Goal: Transaction & Acquisition: Purchase product/service

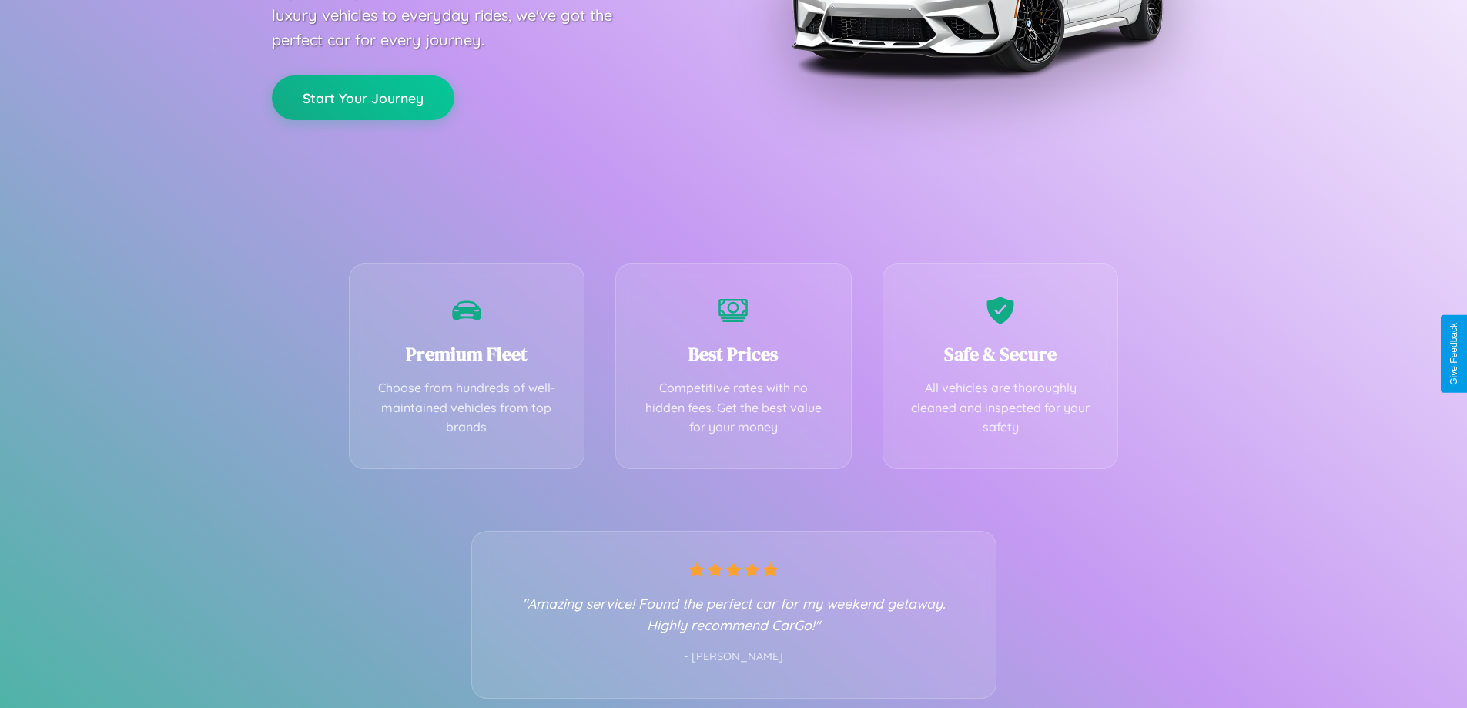
scroll to position [304, 0]
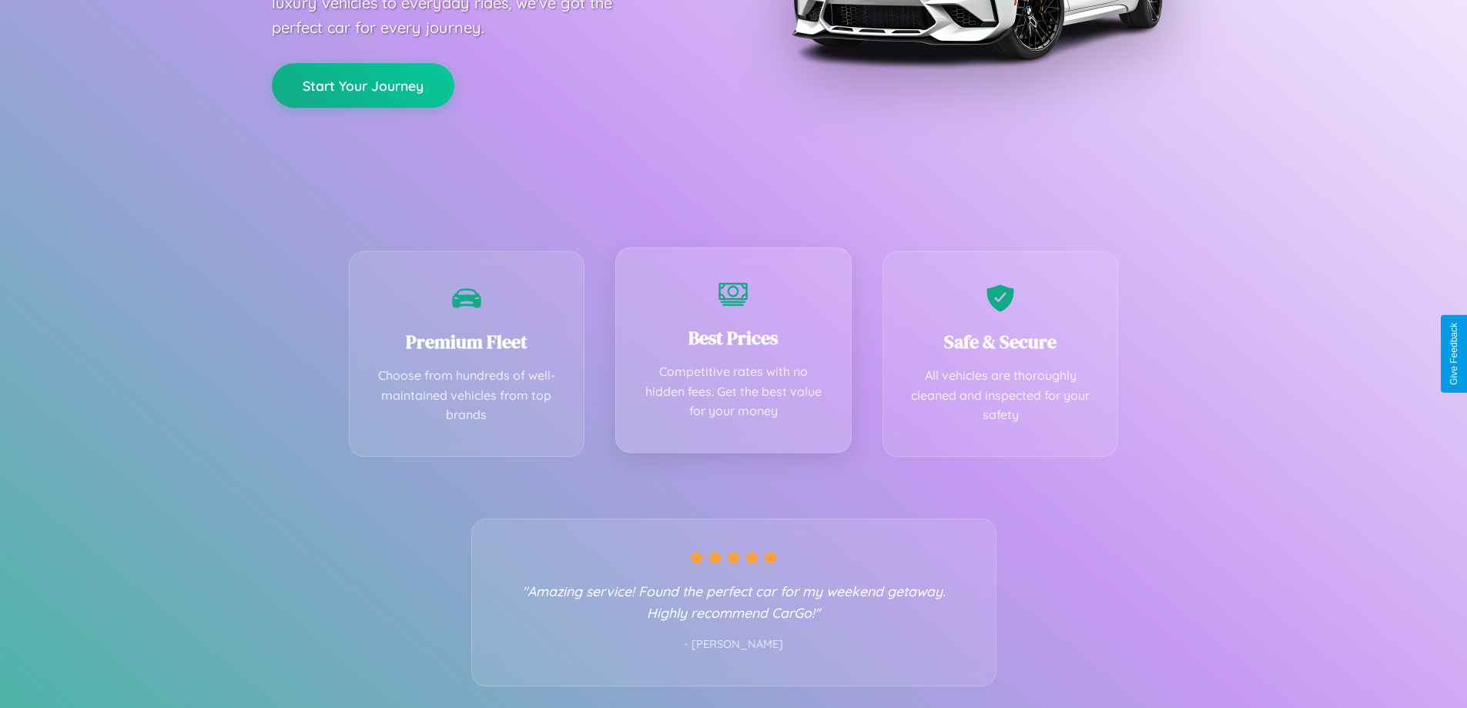
click at [733, 354] on div "Best Prices Competitive rates with no hidden fees. Get the best value for your …" at bounding box center [733, 350] width 236 height 206
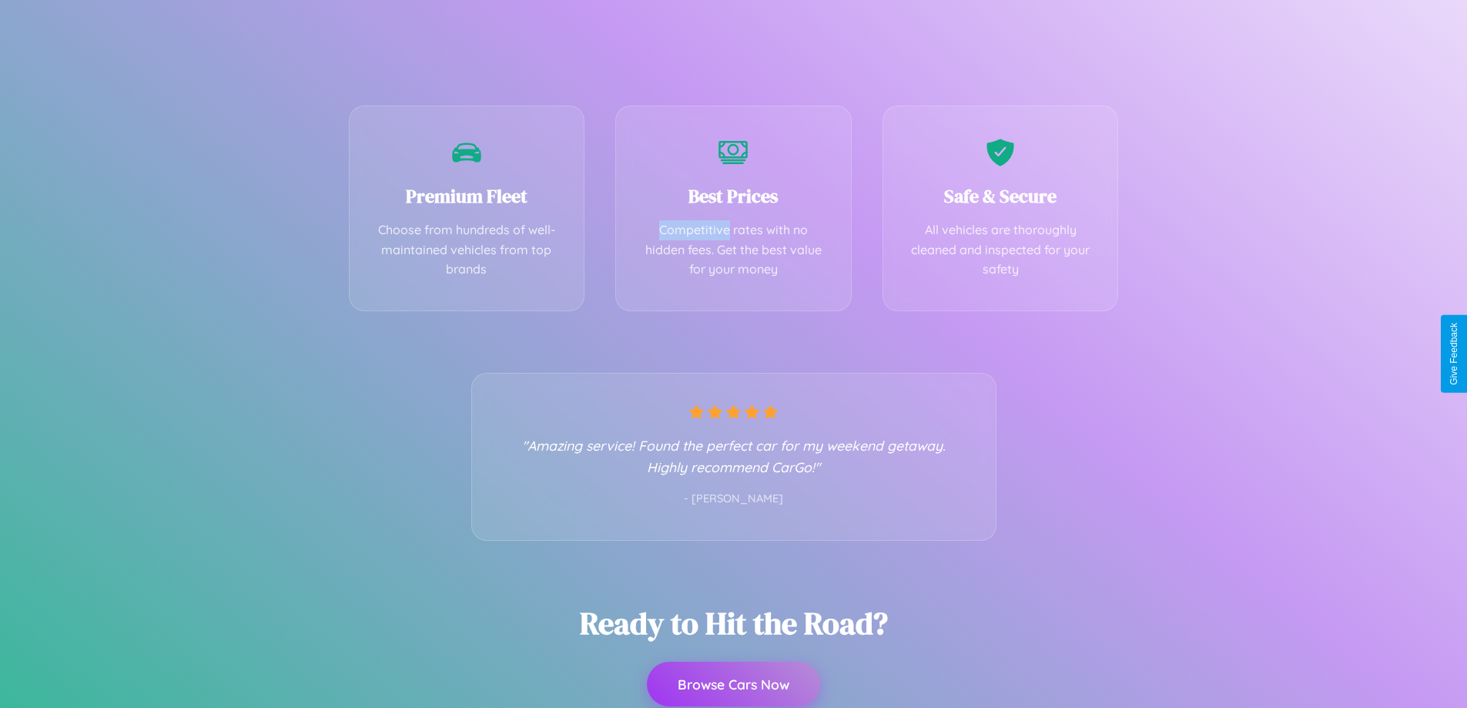
click at [733, 684] on button "Browse Cars Now" at bounding box center [733, 684] width 173 height 45
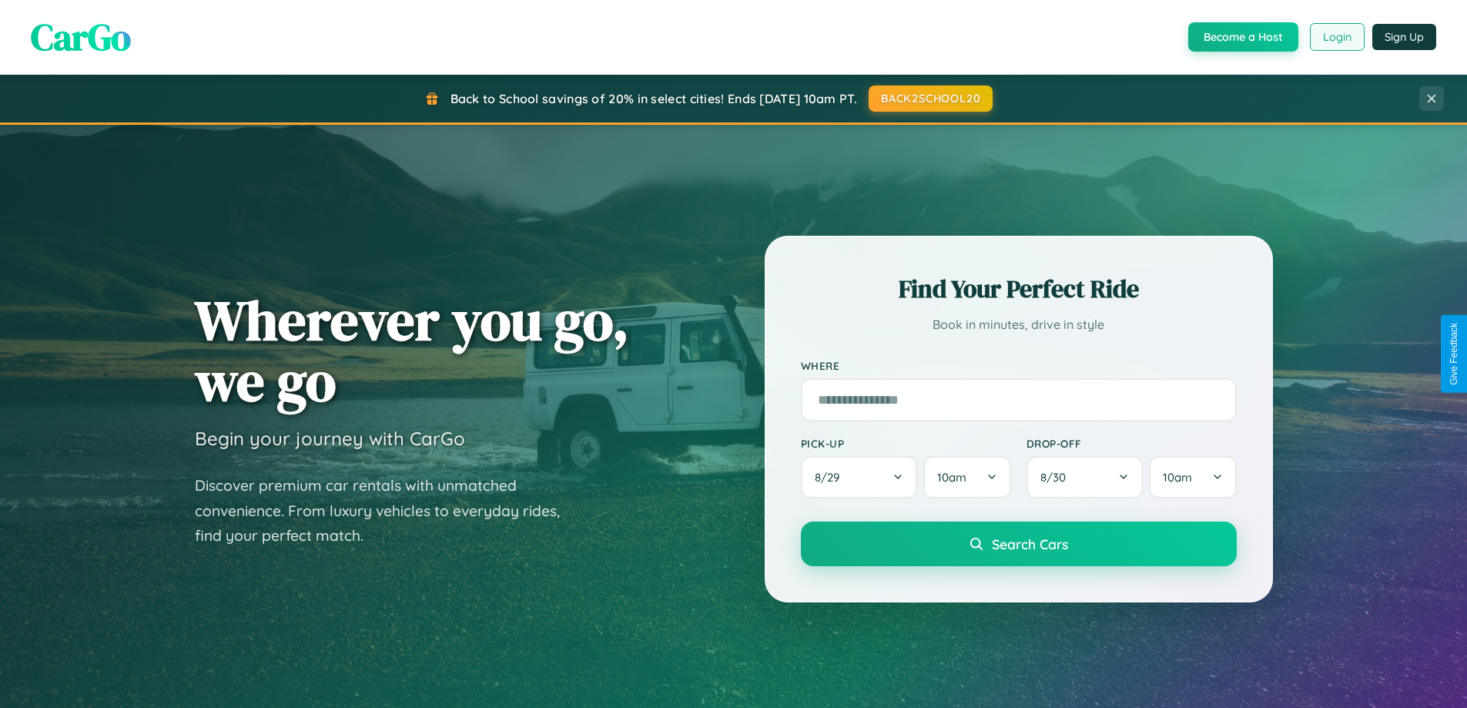
click at [1336, 37] on button "Login" at bounding box center [1337, 37] width 55 height 28
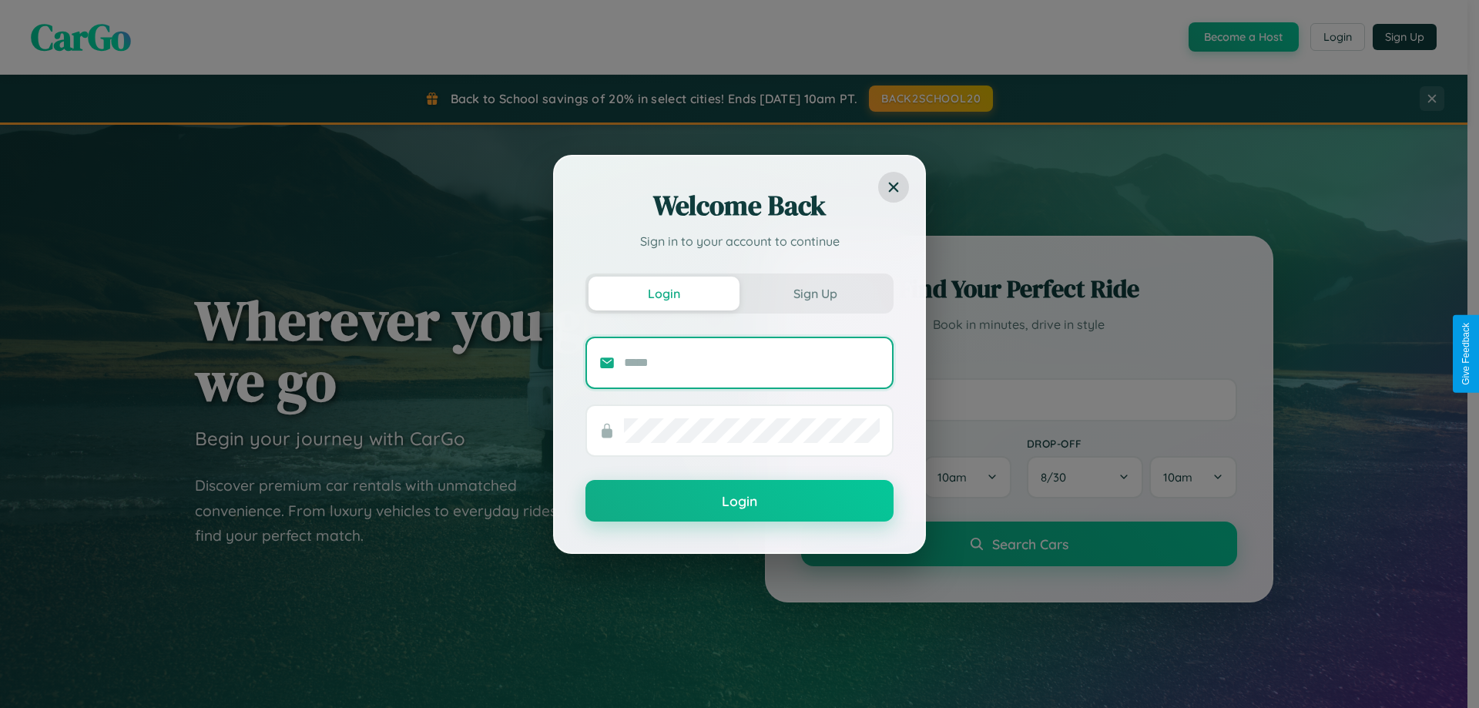
click at [752, 362] on input "text" at bounding box center [752, 362] width 256 height 25
type input "**********"
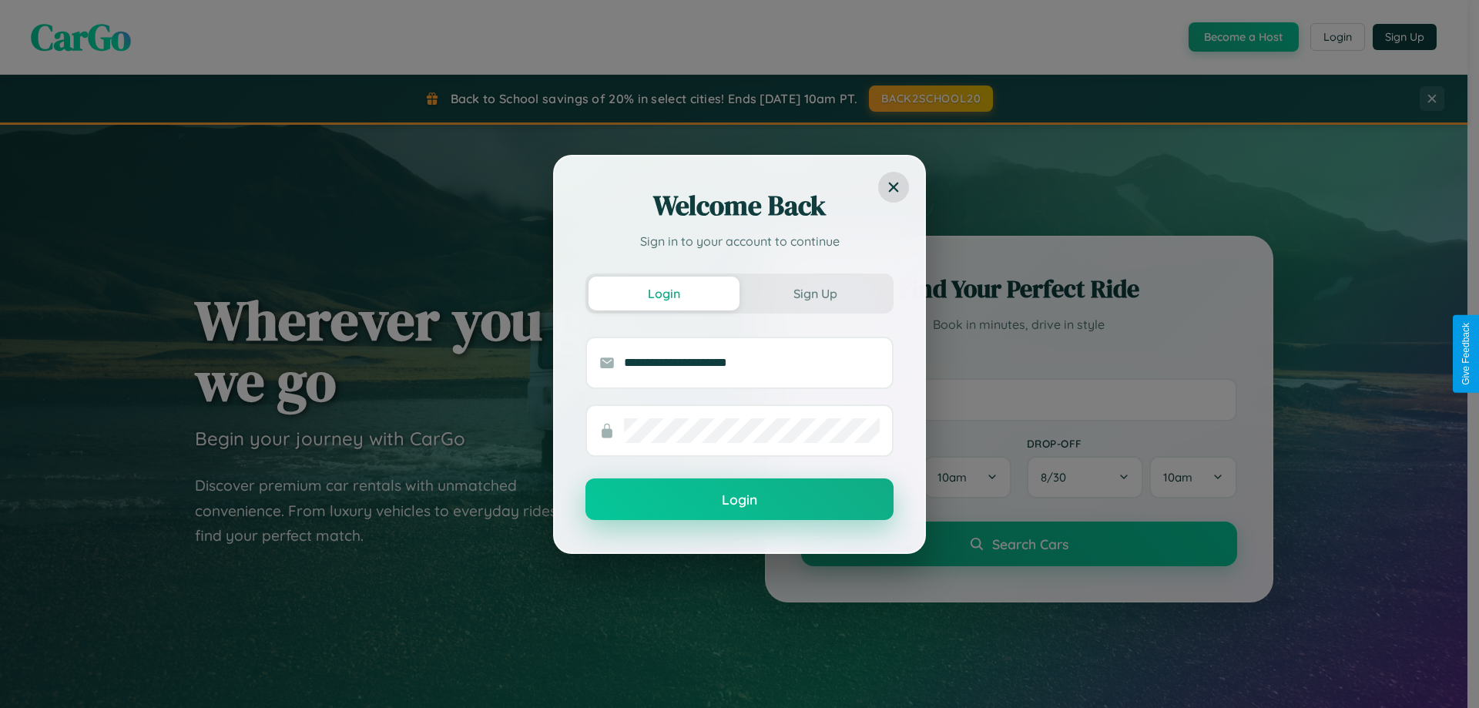
click at [739, 500] on button "Login" at bounding box center [739, 499] width 308 height 42
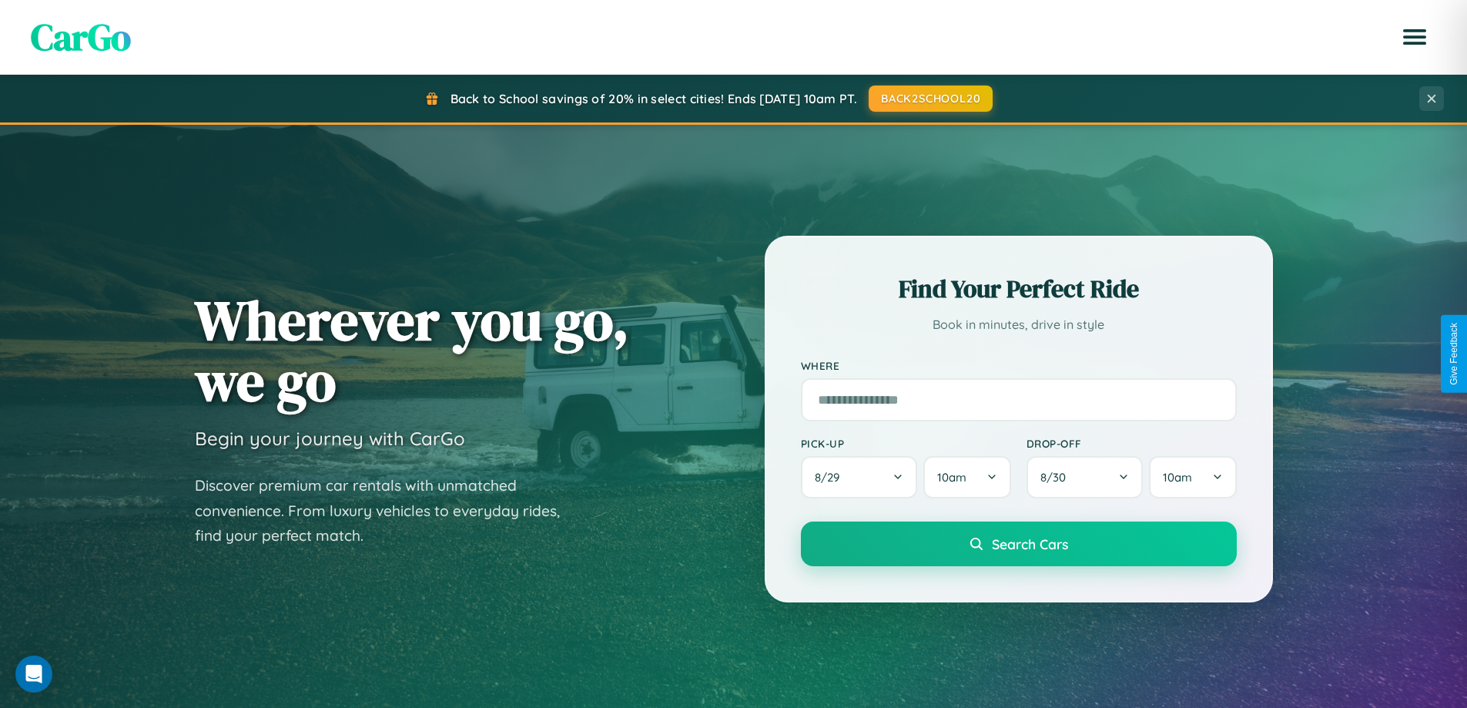
scroll to position [45, 0]
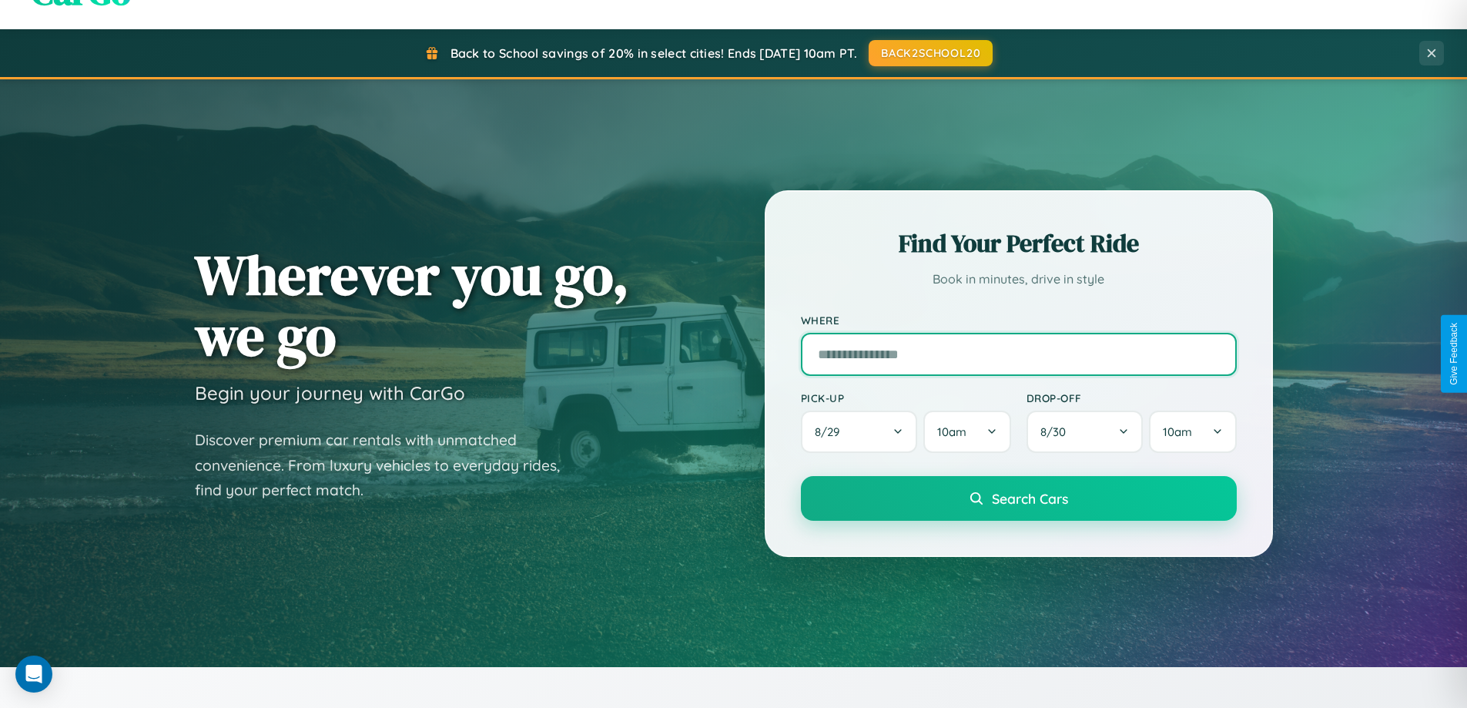
click at [1018, 354] on input "text" at bounding box center [1019, 354] width 436 height 43
type input "**********"
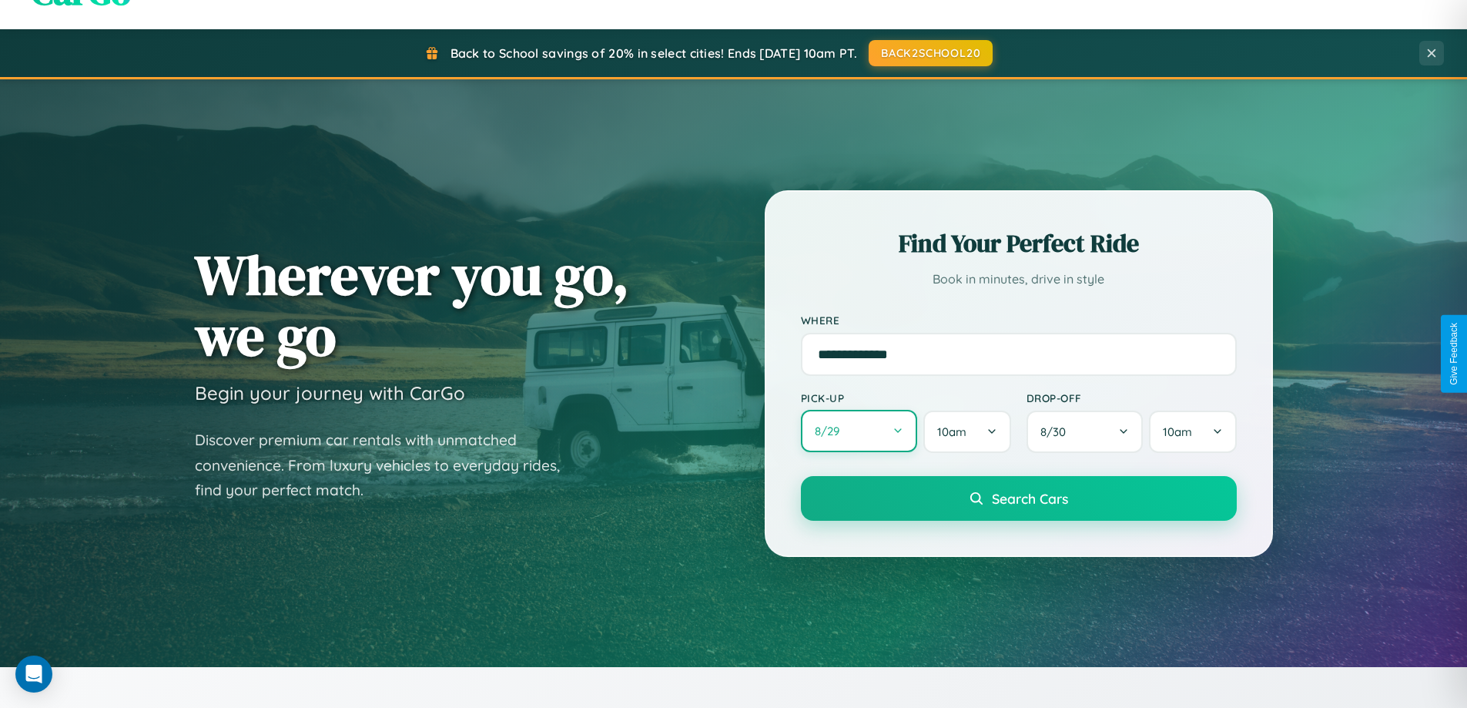
click at [859, 431] on button "8 / 29" at bounding box center [859, 431] width 117 height 42
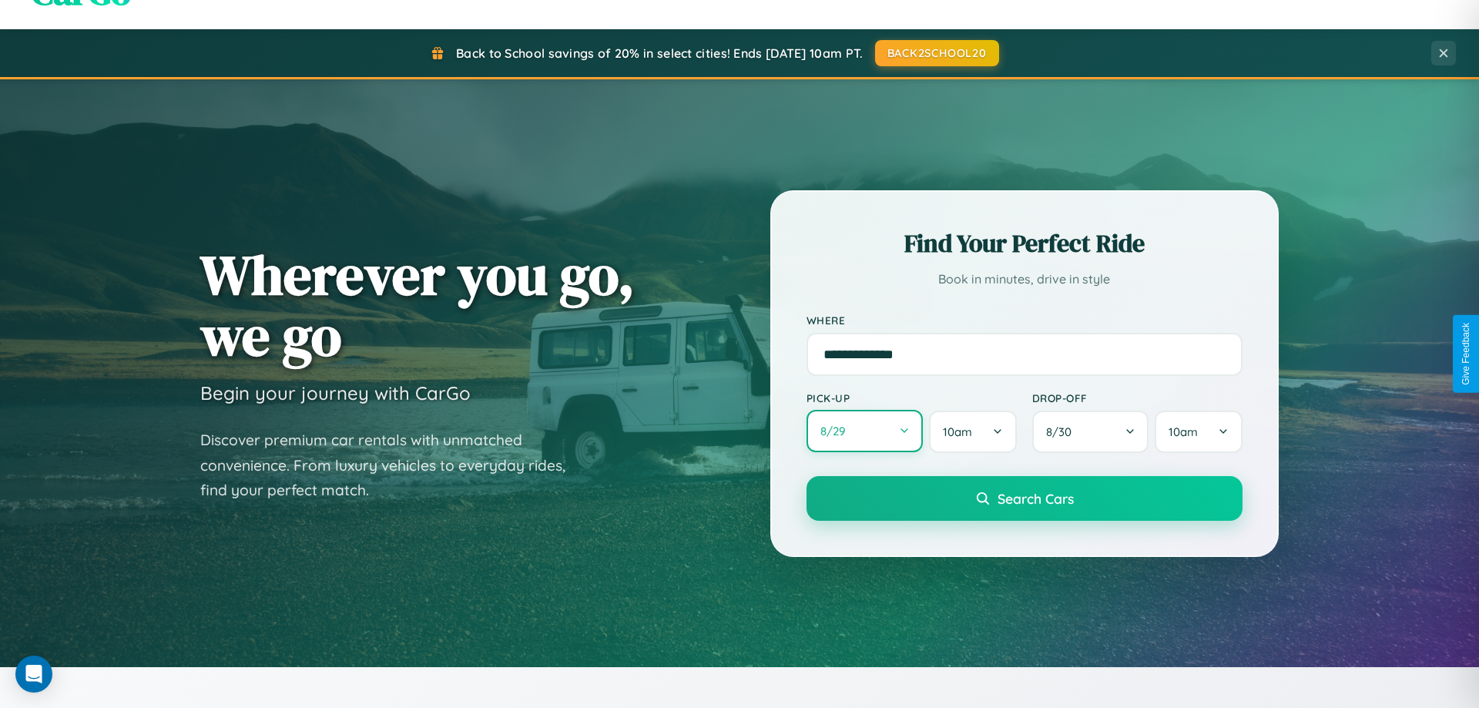
select select "*"
select select "****"
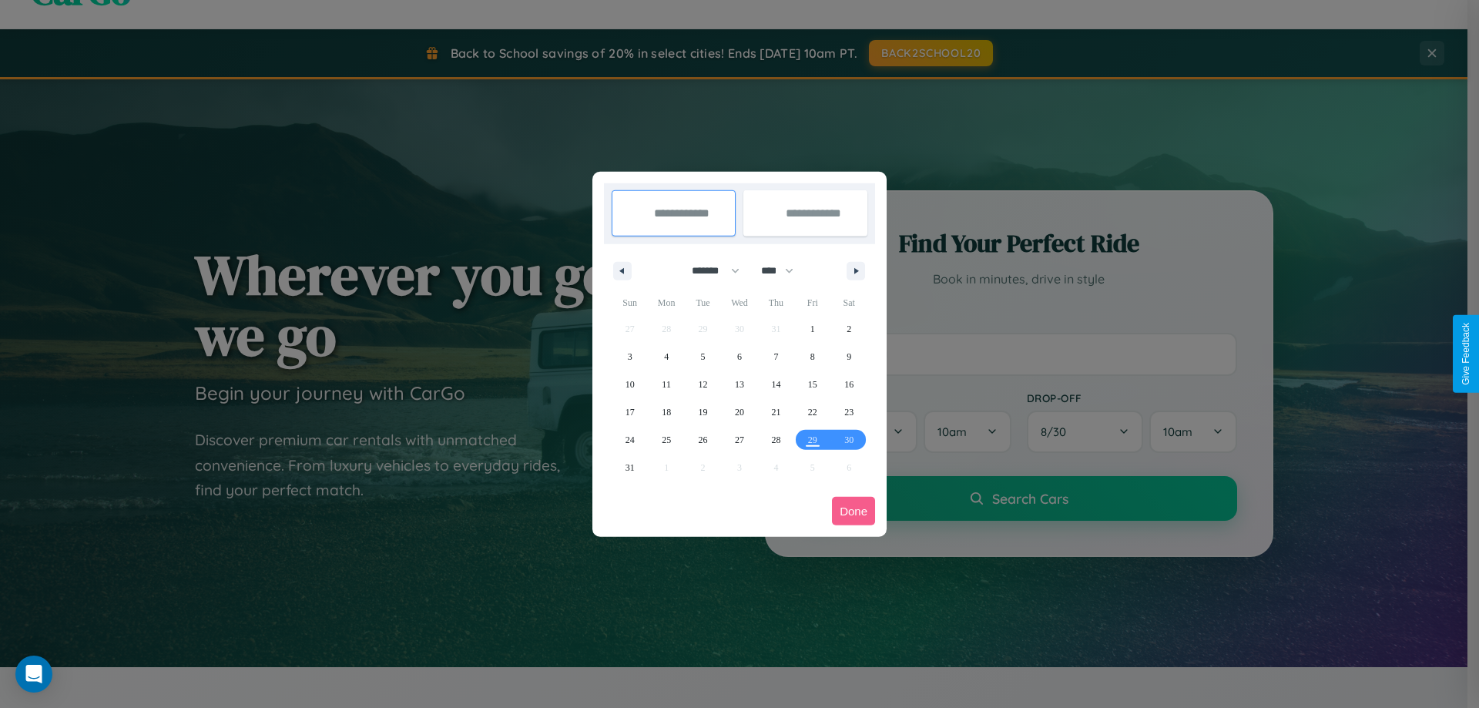
drag, startPoint x: 709, startPoint y: 270, endPoint x: 739, endPoint y: 309, distance: 49.3
click at [709, 270] on select "******* ******** ***** ***** *** **** **** ****** ********* ******* ******** **…" at bounding box center [712, 270] width 65 height 25
select select "*"
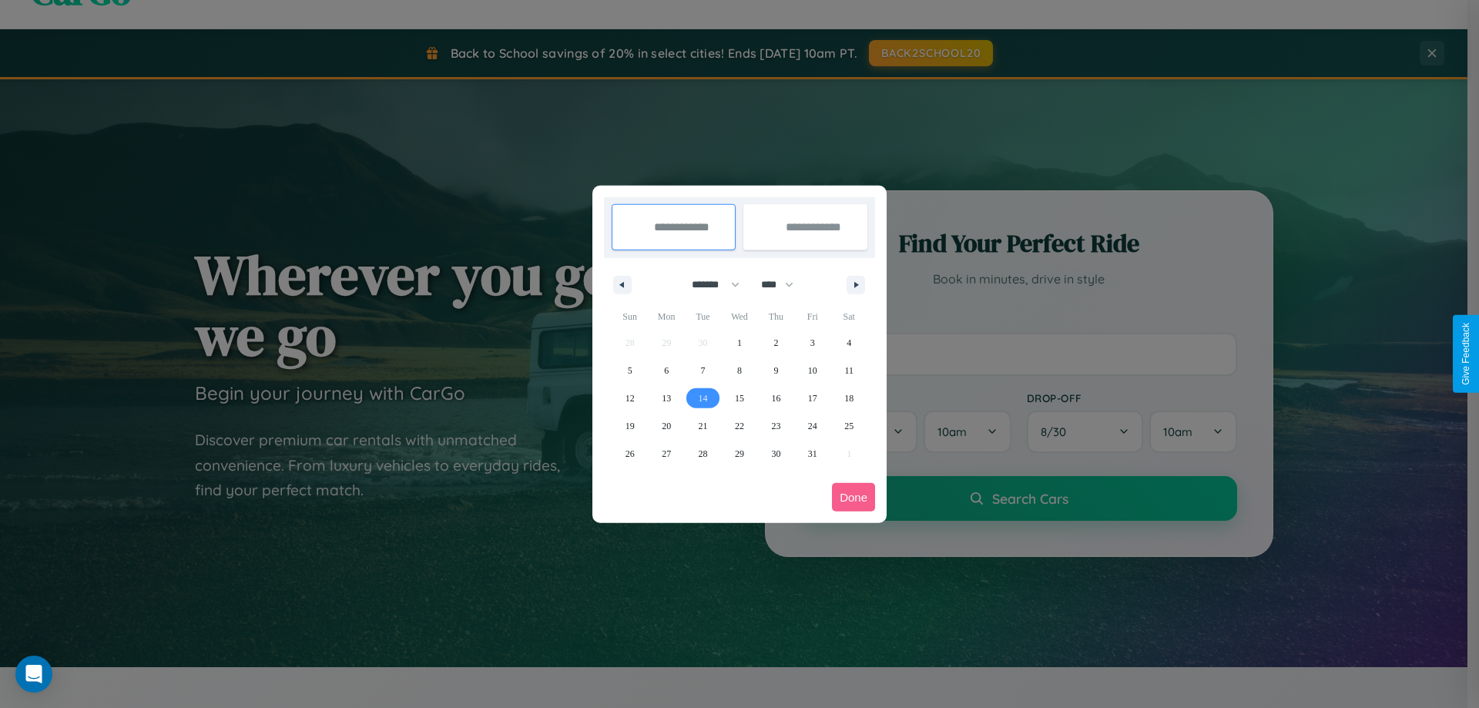
click at [703, 397] on span "14" at bounding box center [703, 398] width 9 height 28
type input "**********"
click at [739, 397] on span "15" at bounding box center [739, 398] width 9 height 28
type input "**********"
click at [854, 497] on button "Done" at bounding box center [853, 497] width 43 height 29
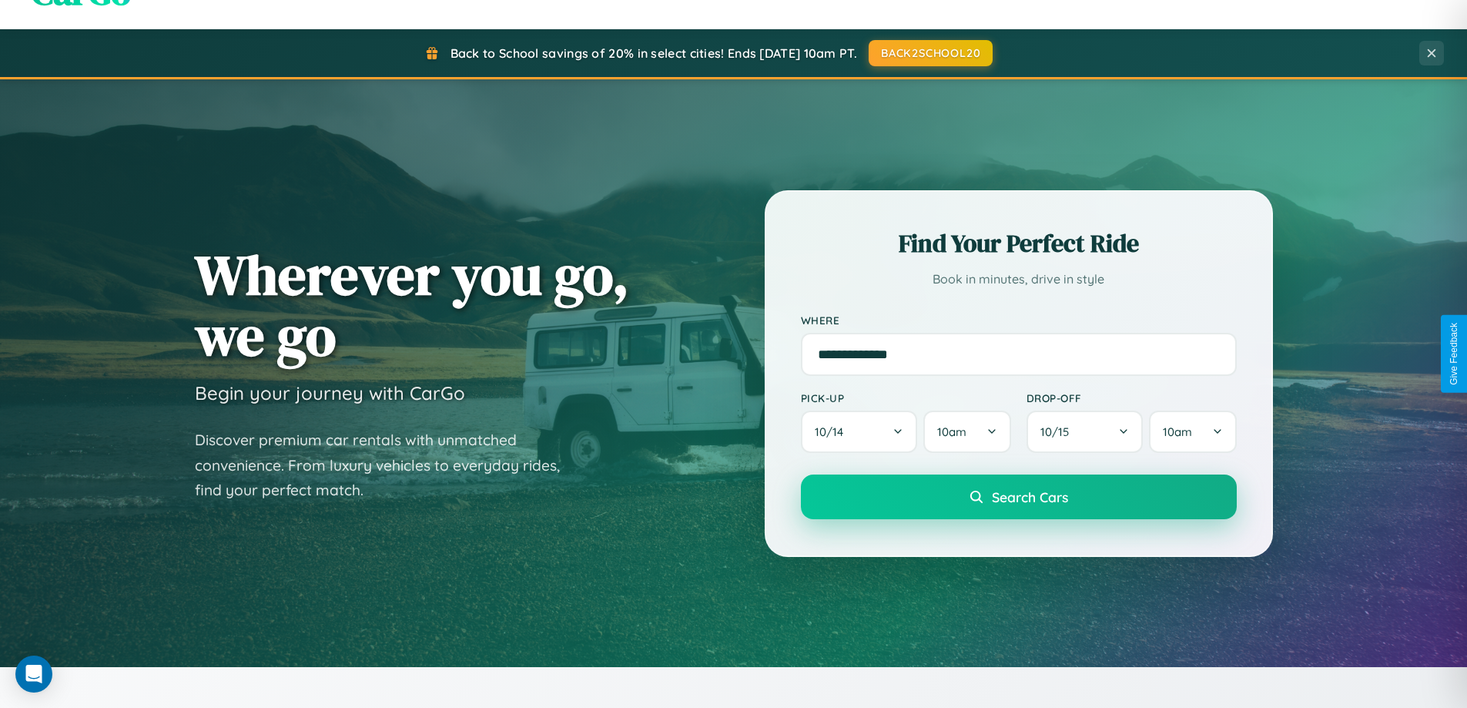
click at [1018, 497] on span "Search Cars" at bounding box center [1030, 496] width 76 height 17
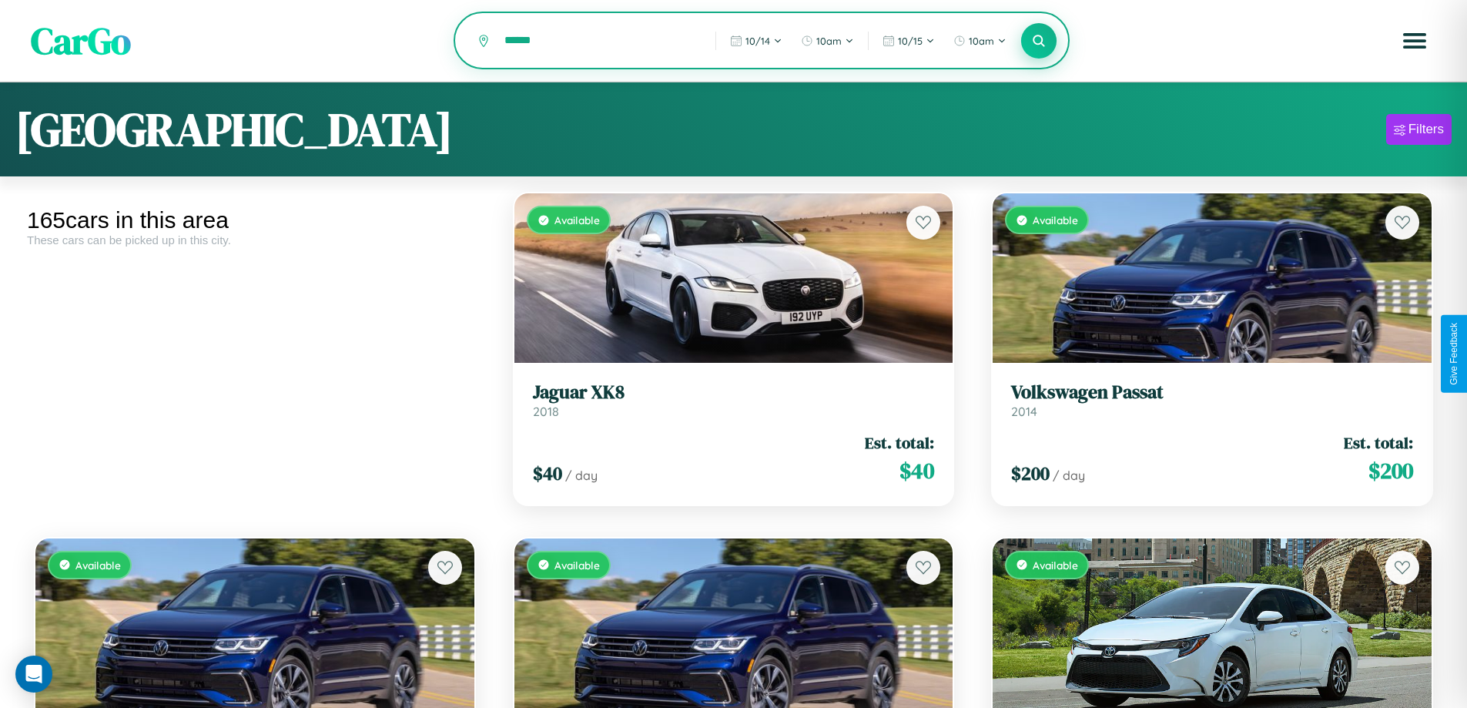
type input "******"
click at [1039, 42] on icon at bounding box center [1039, 40] width 15 height 15
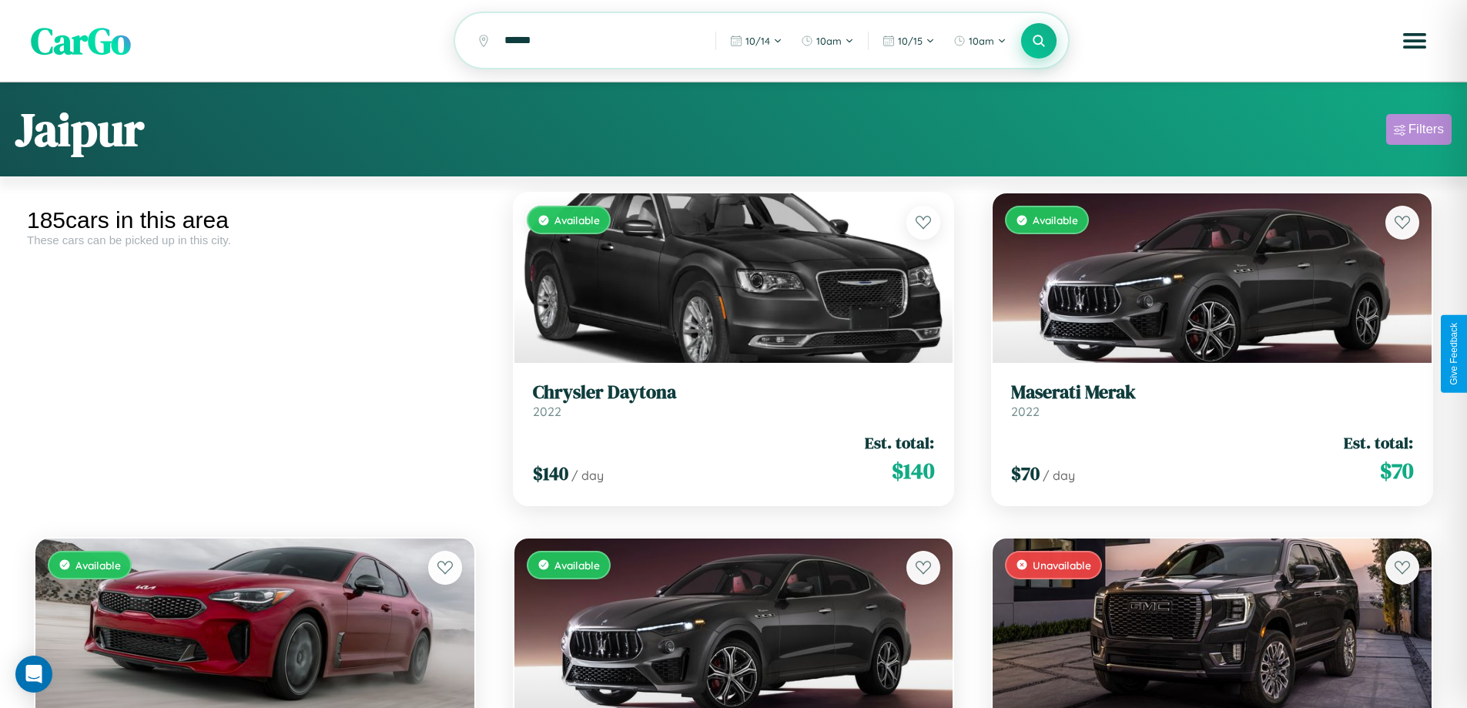
click at [1419, 132] on div "Filters" at bounding box center [1426, 129] width 35 height 15
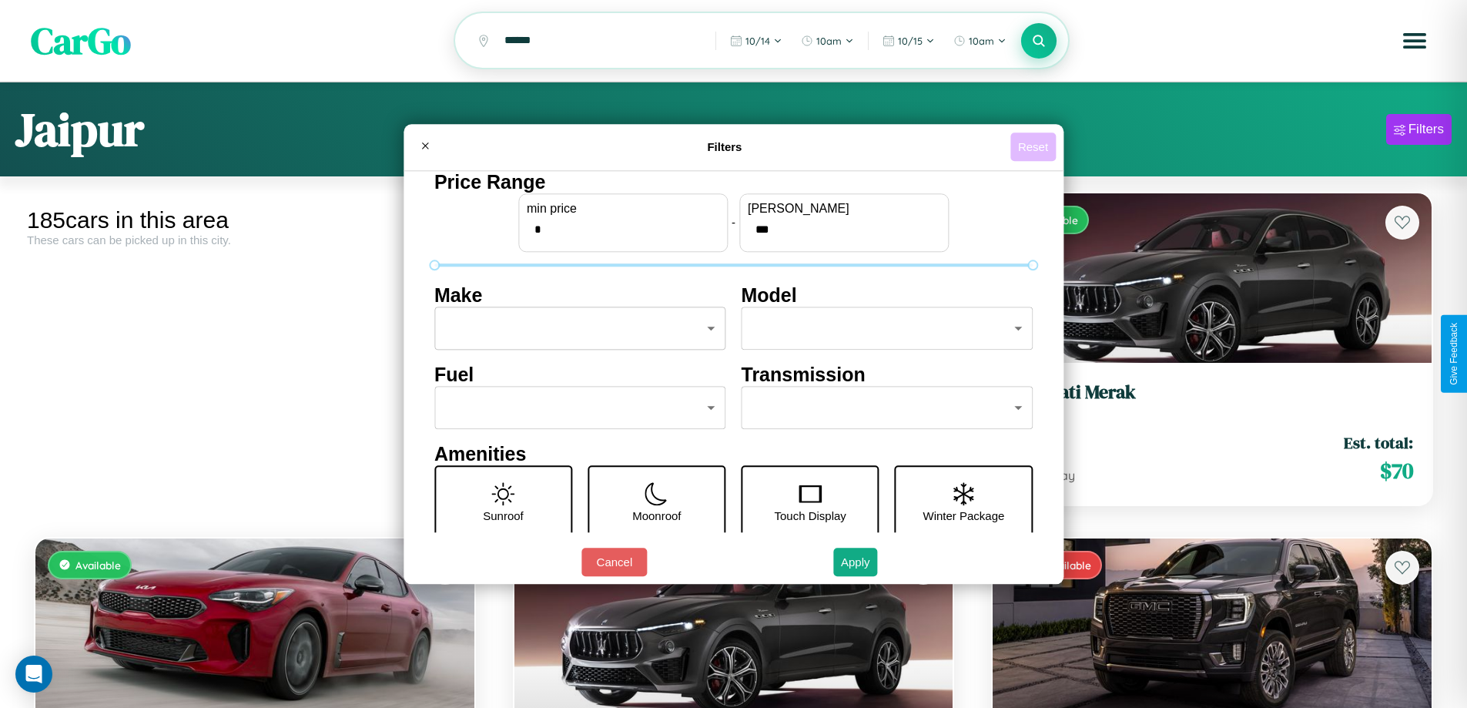
click at [1035, 146] on button "Reset" at bounding box center [1033, 146] width 45 height 29
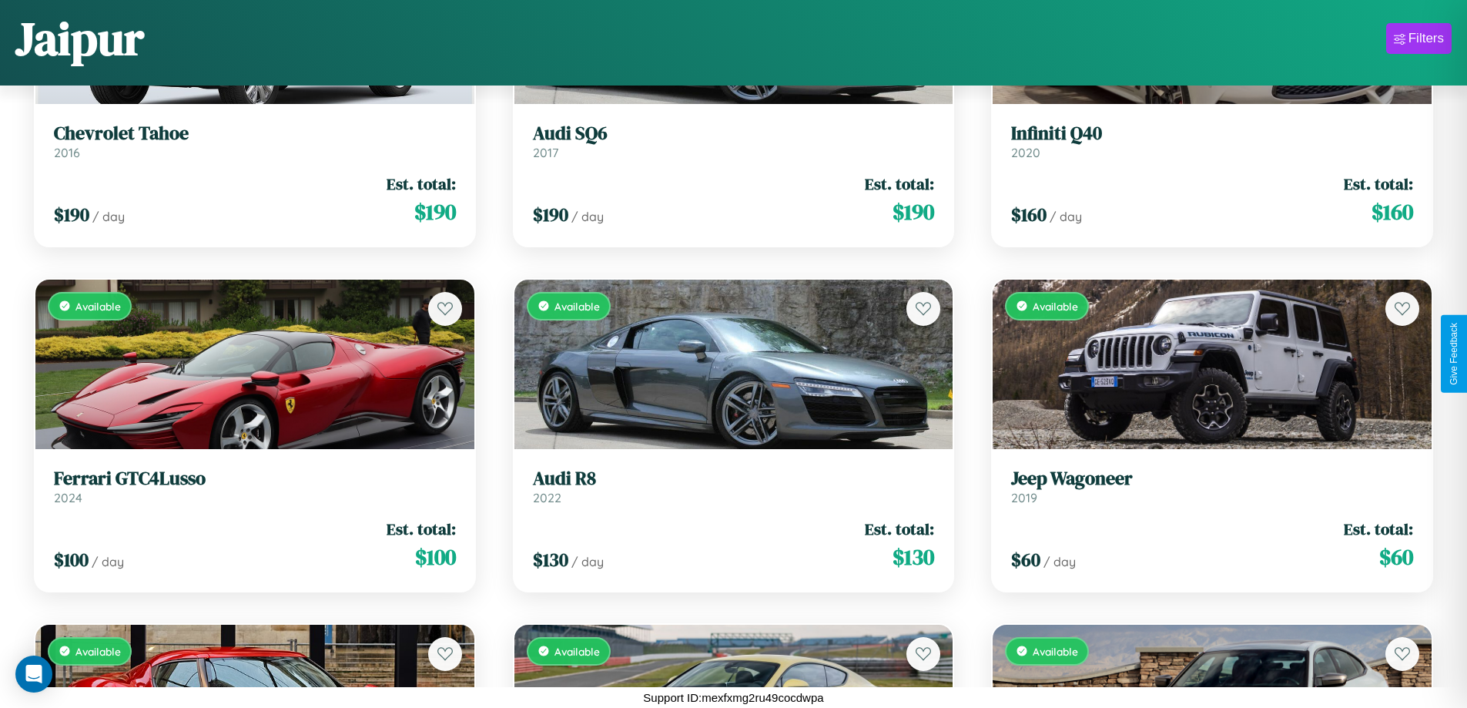
scroll to position [20815, 0]
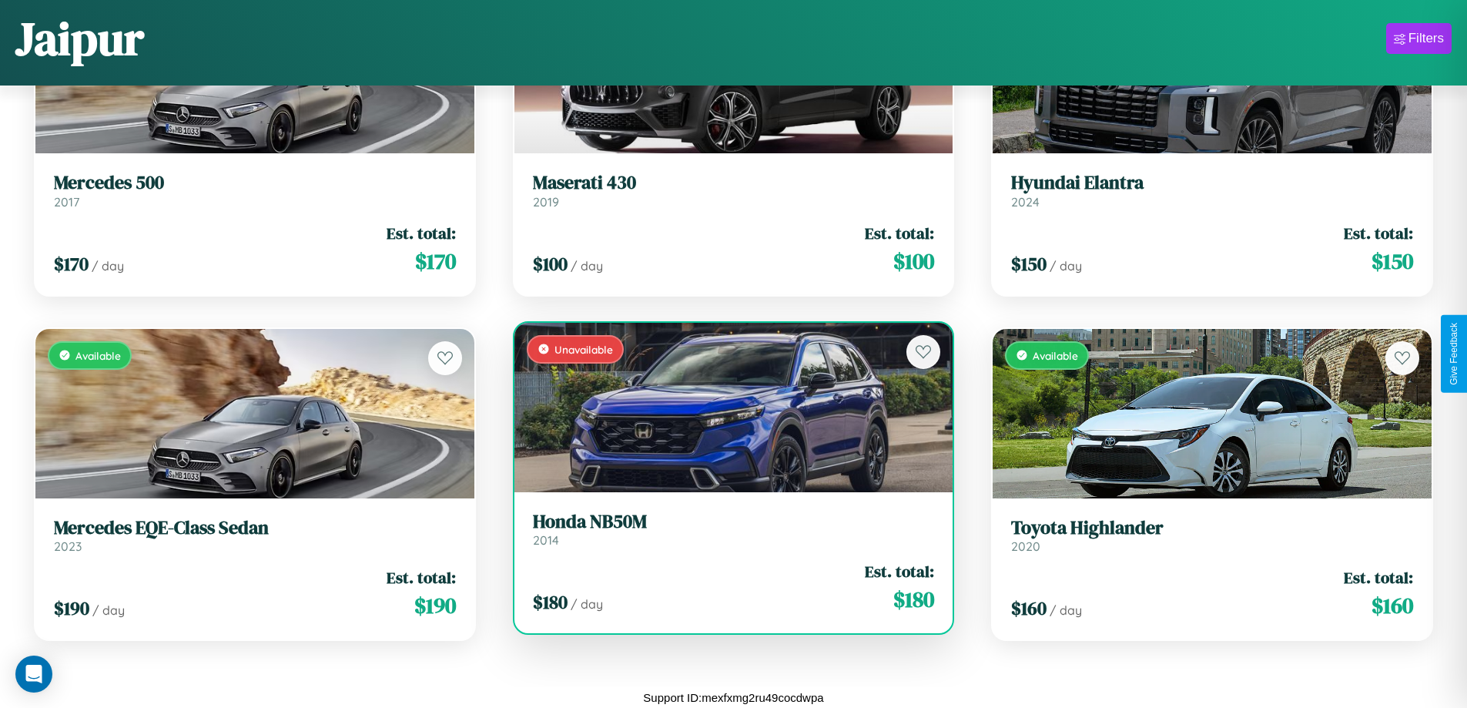
click at [727, 535] on link "Honda NB50M 2014" at bounding box center [734, 530] width 402 height 38
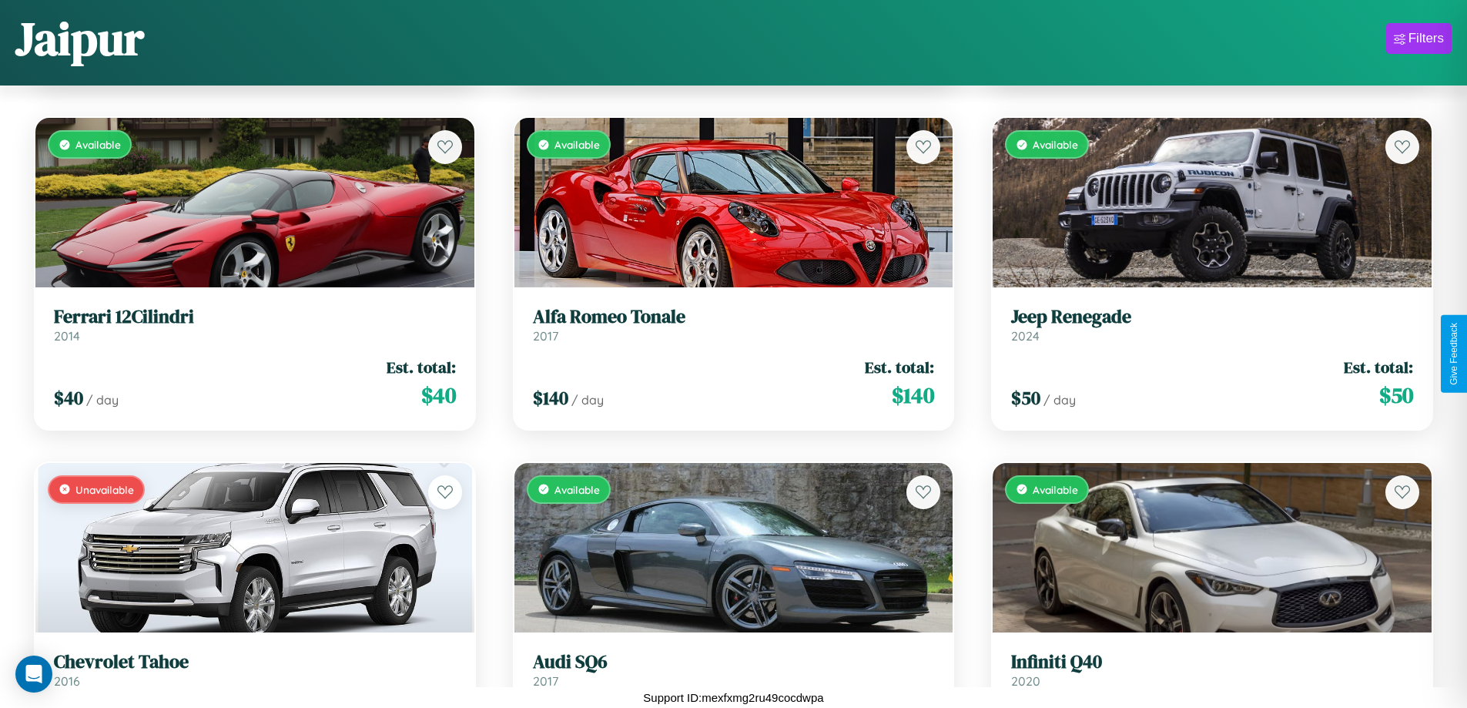
scroll to position [2976, 0]
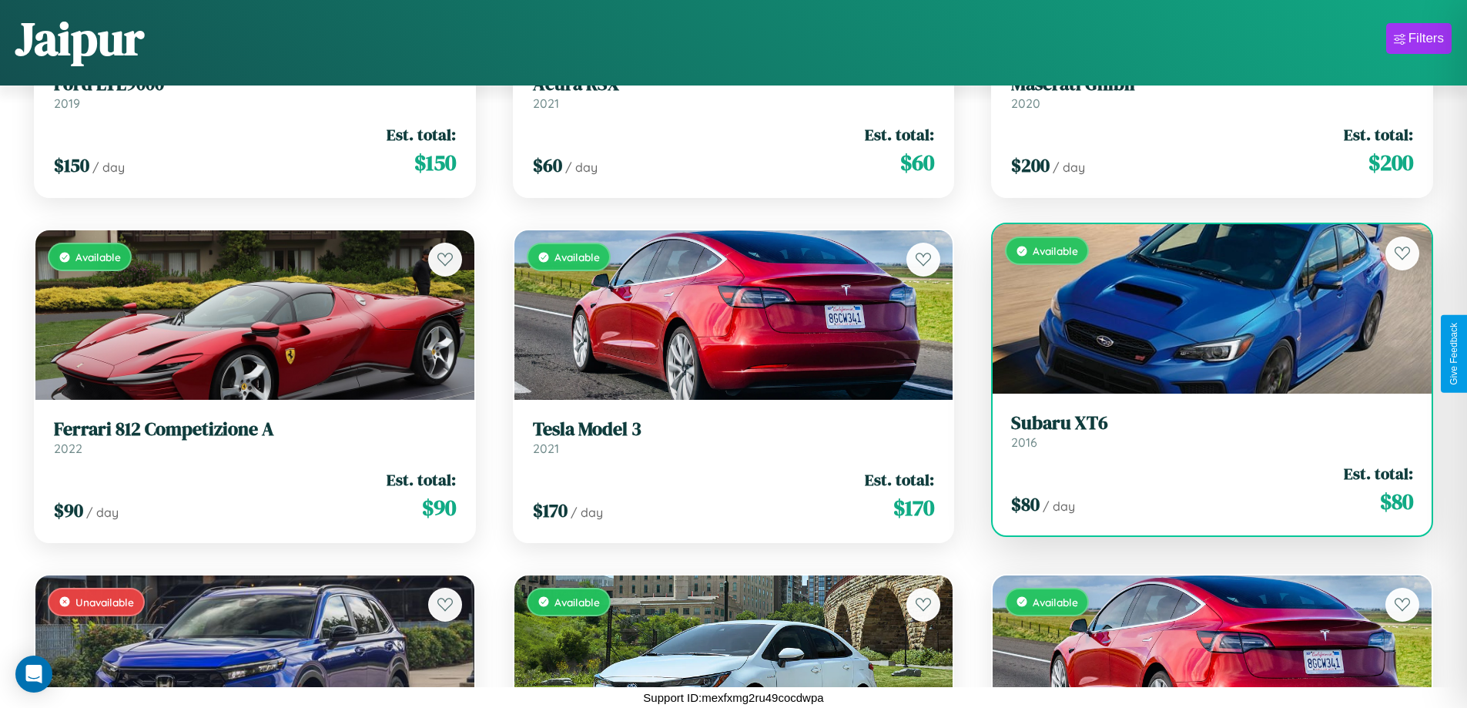
click at [1202, 431] on h3 "Subaru XT6" at bounding box center [1212, 423] width 402 height 22
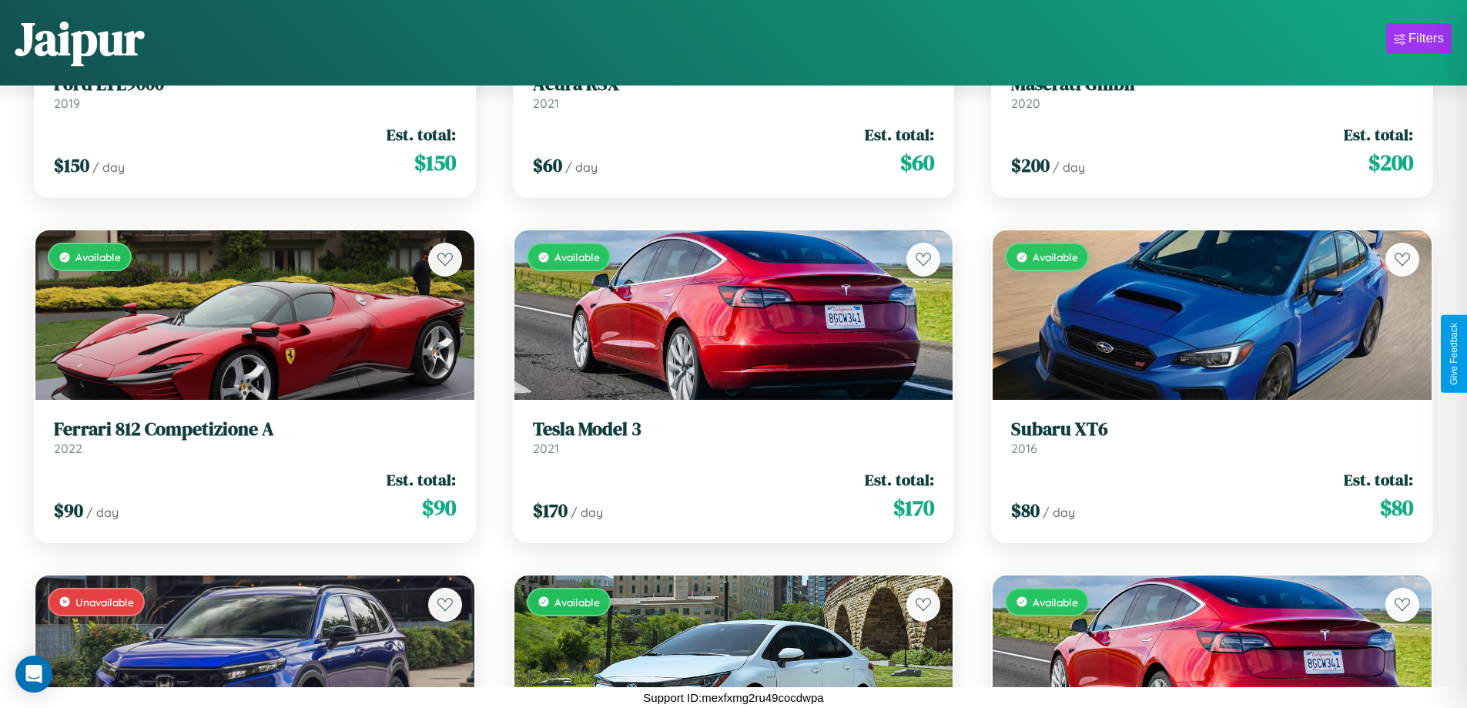
scroll to position [12635, 0]
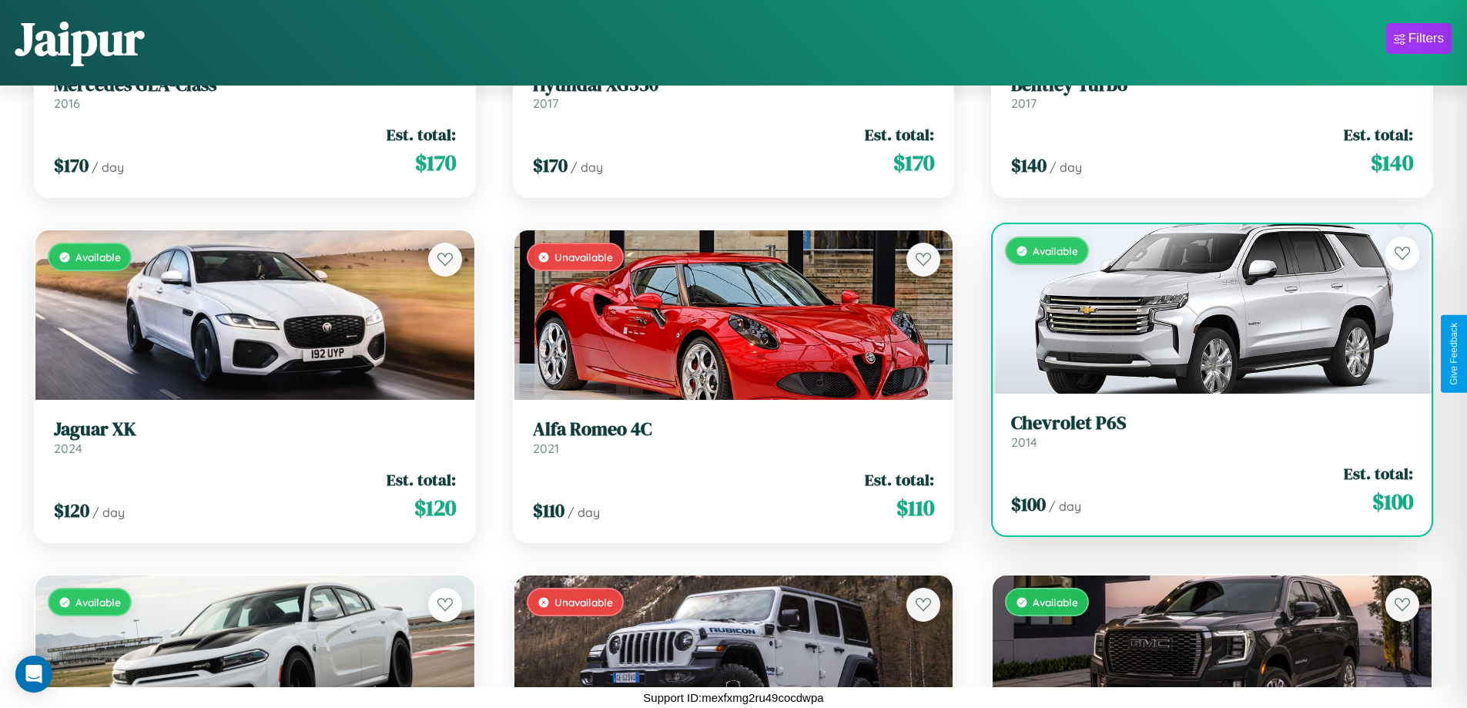
click at [1202, 434] on h3 "Chevrolet P6S" at bounding box center [1212, 423] width 402 height 22
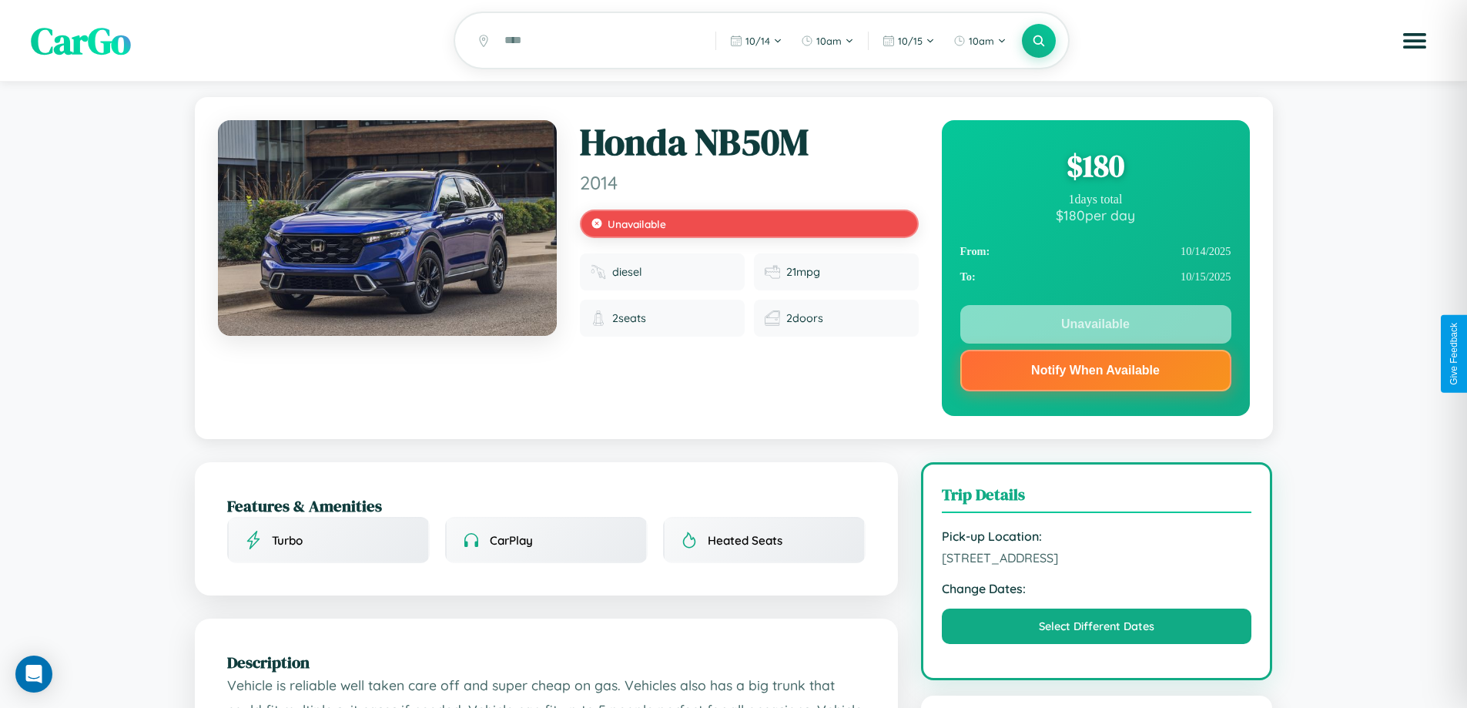
click at [1095, 168] on div "$ 180" at bounding box center [1096, 166] width 271 height 42
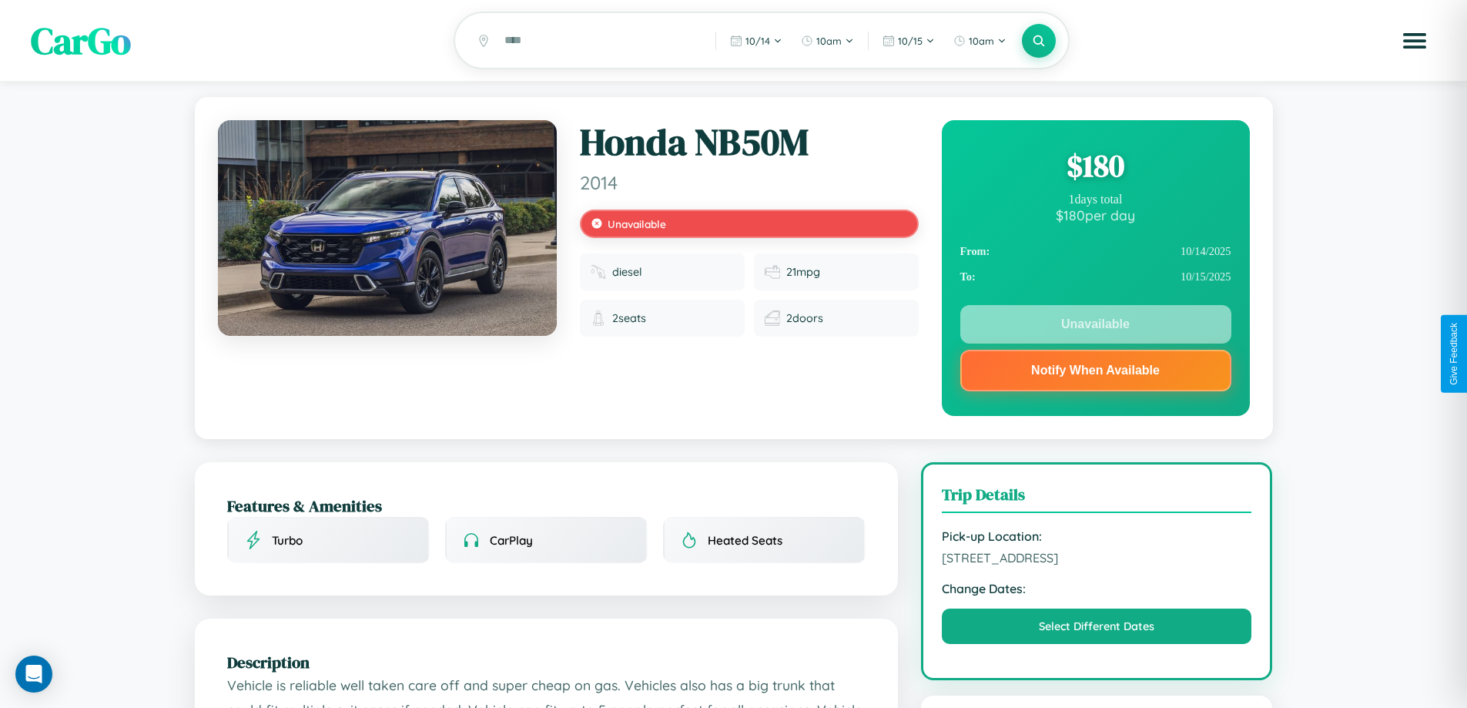
click at [1095, 168] on div "$ 180" at bounding box center [1096, 166] width 271 height 42
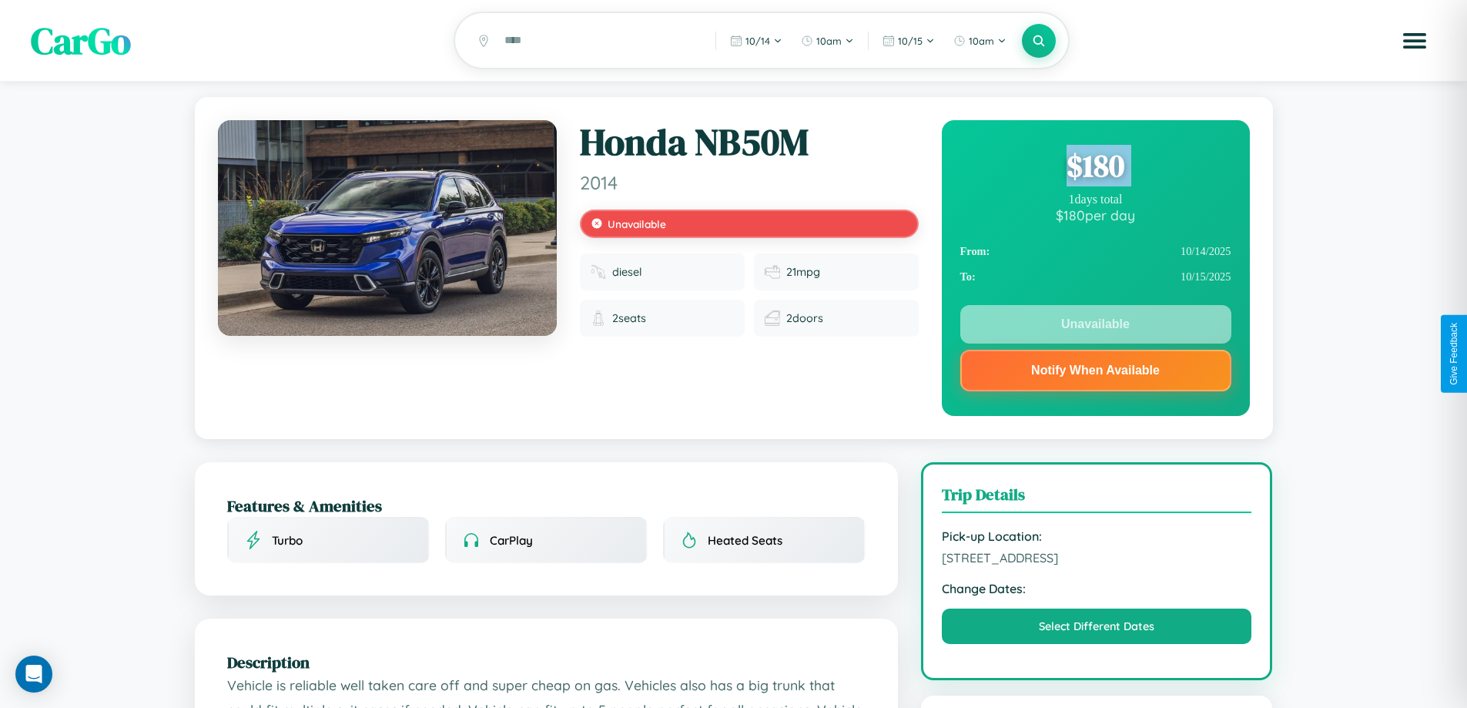
click at [1095, 168] on div "$ 180" at bounding box center [1096, 166] width 271 height 42
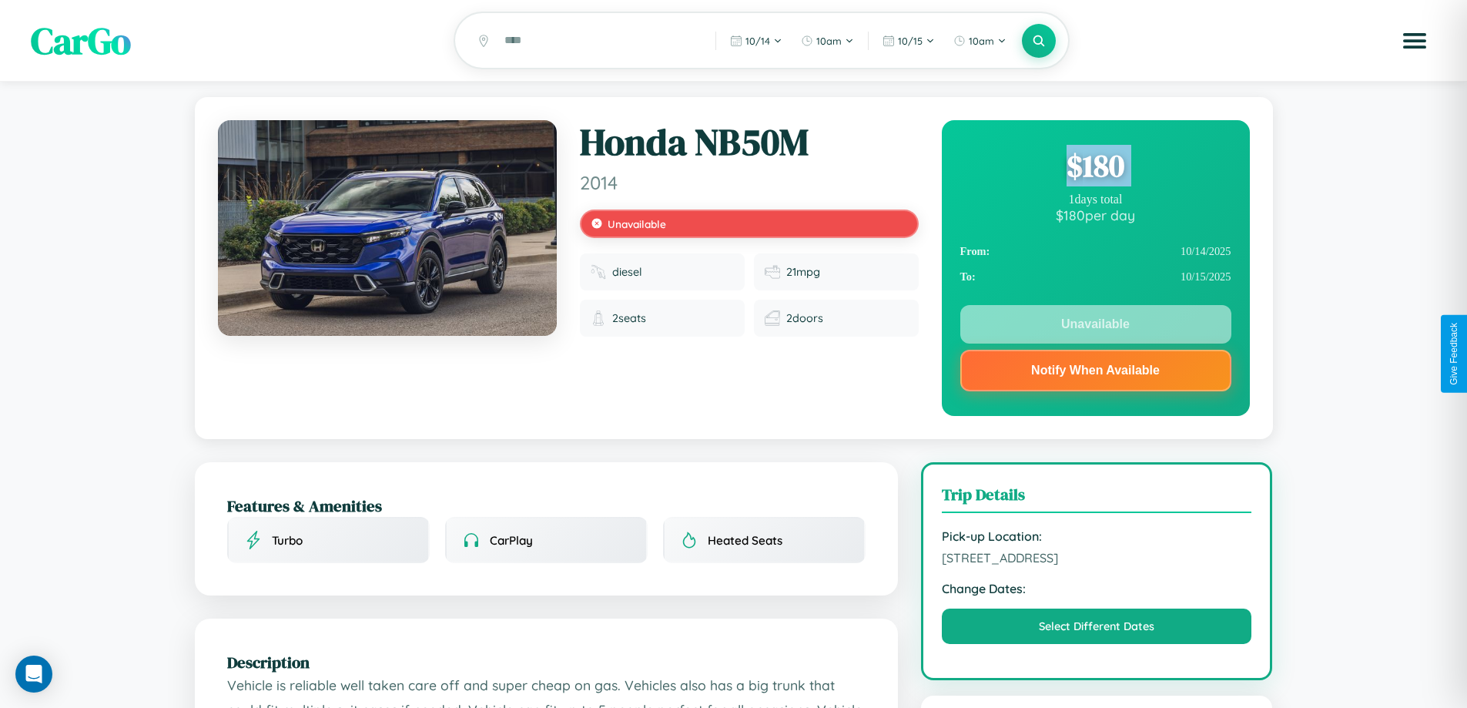
click at [1095, 168] on div "$ 180" at bounding box center [1096, 166] width 271 height 42
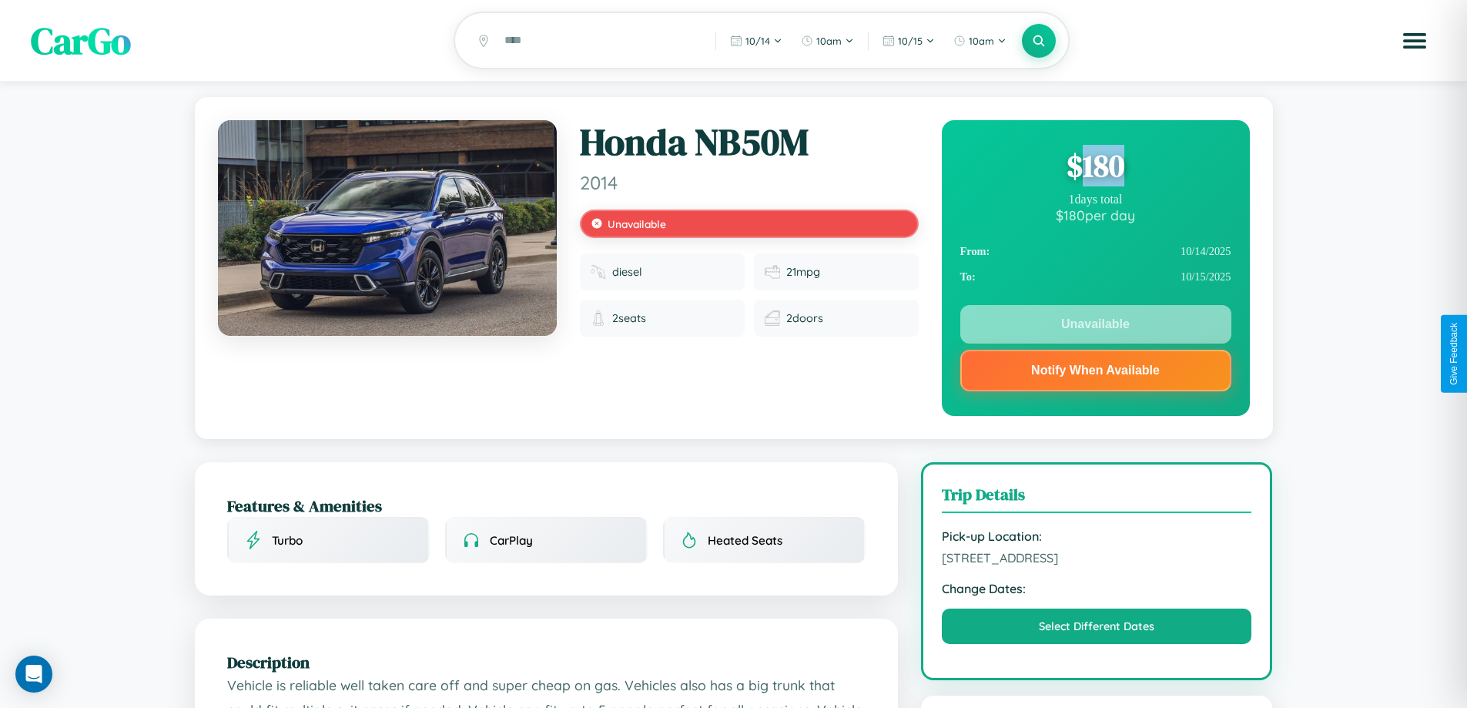
click at [1095, 168] on div "$ 180" at bounding box center [1096, 166] width 271 height 42
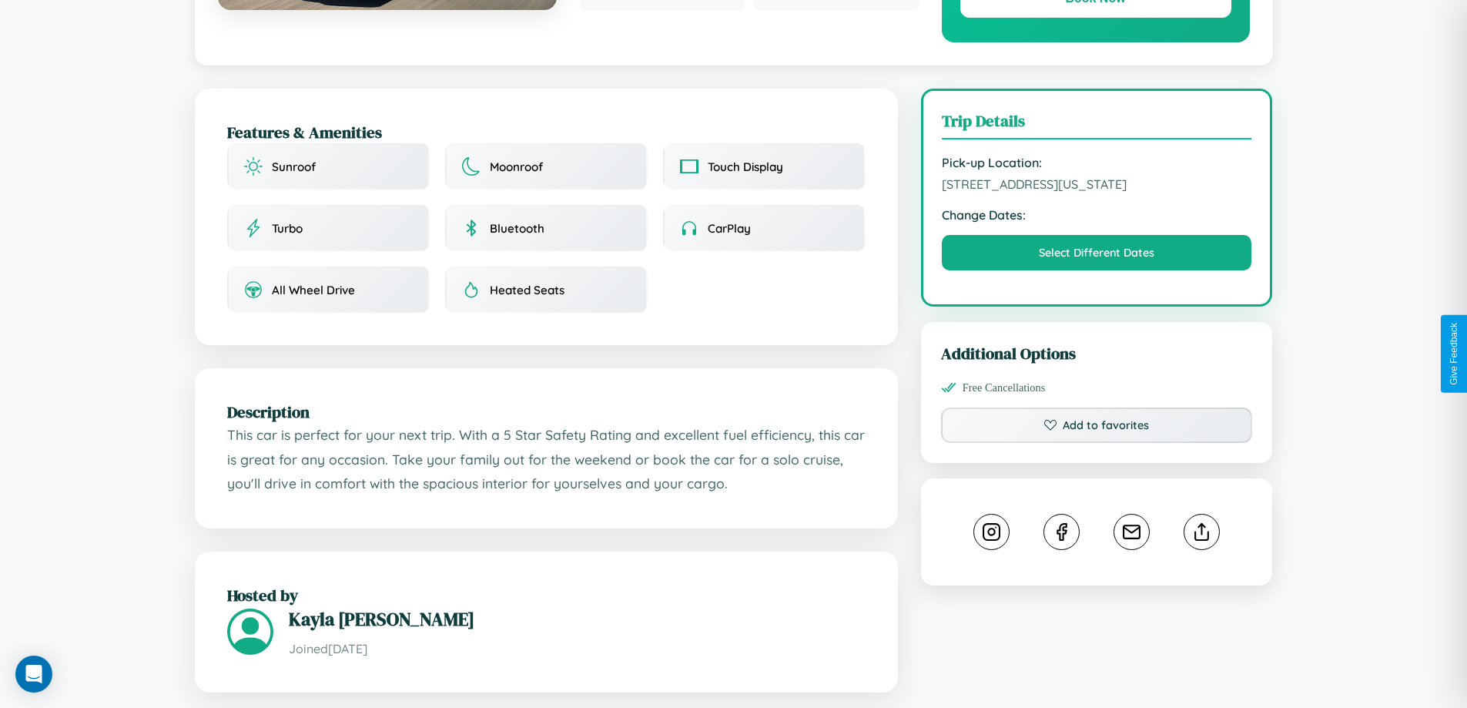
scroll to position [400, 0]
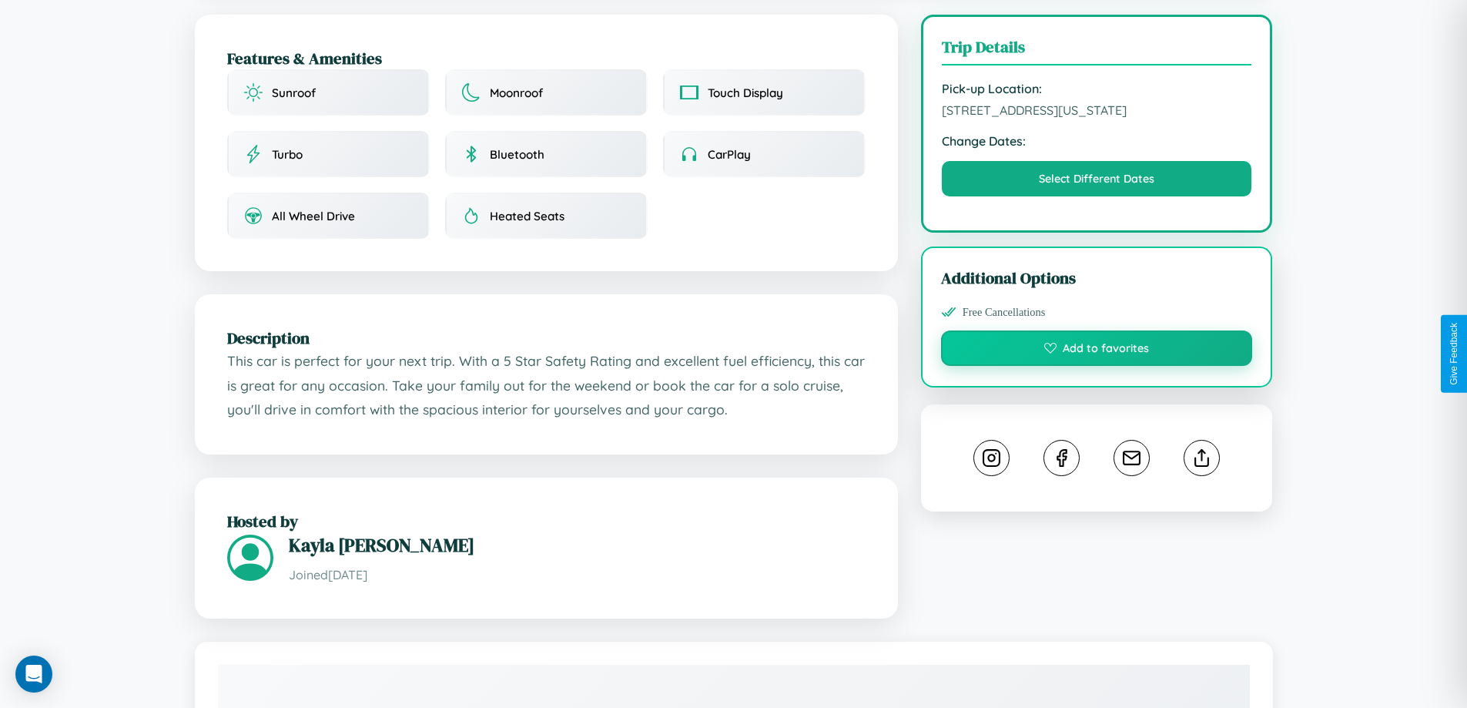
click at [1097, 350] on button "Add to favorites" at bounding box center [1097, 347] width 312 height 35
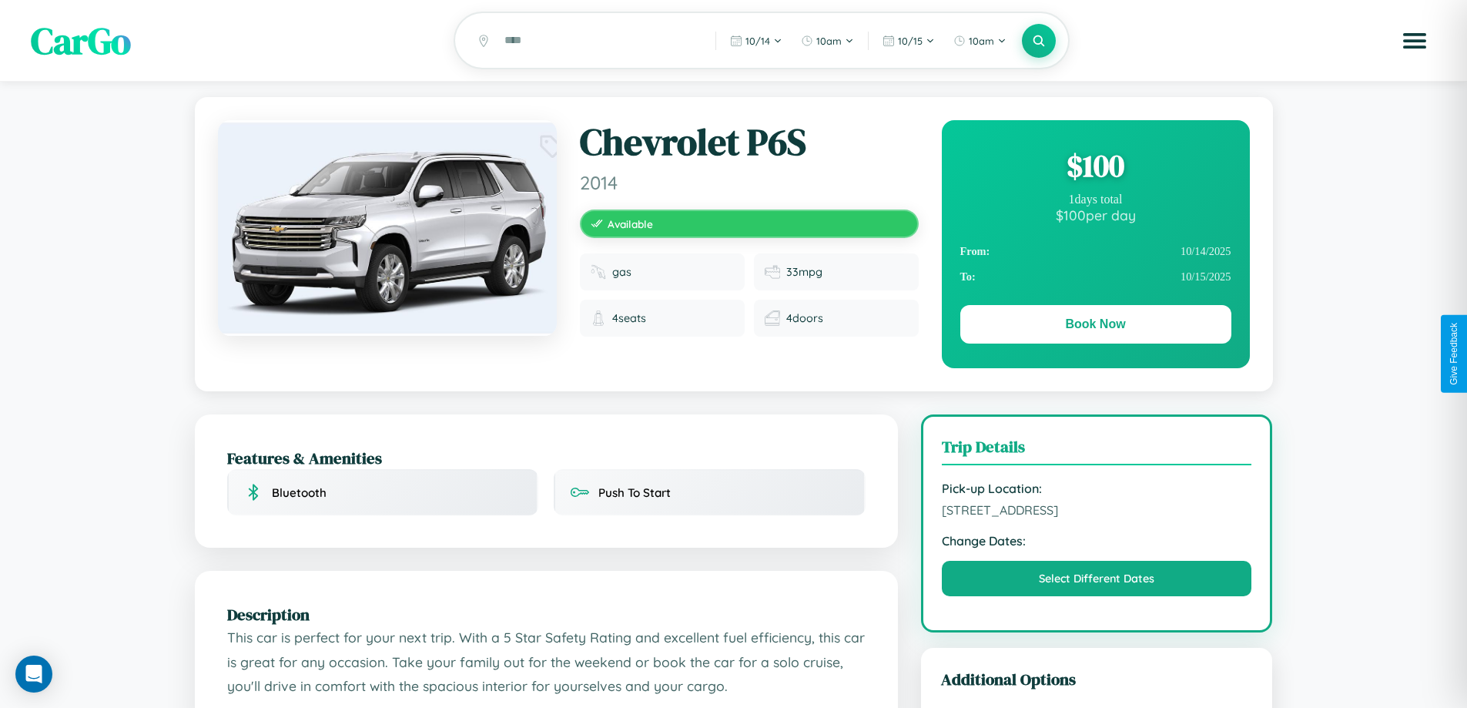
click at [1095, 168] on div "$ 100" at bounding box center [1096, 166] width 271 height 42
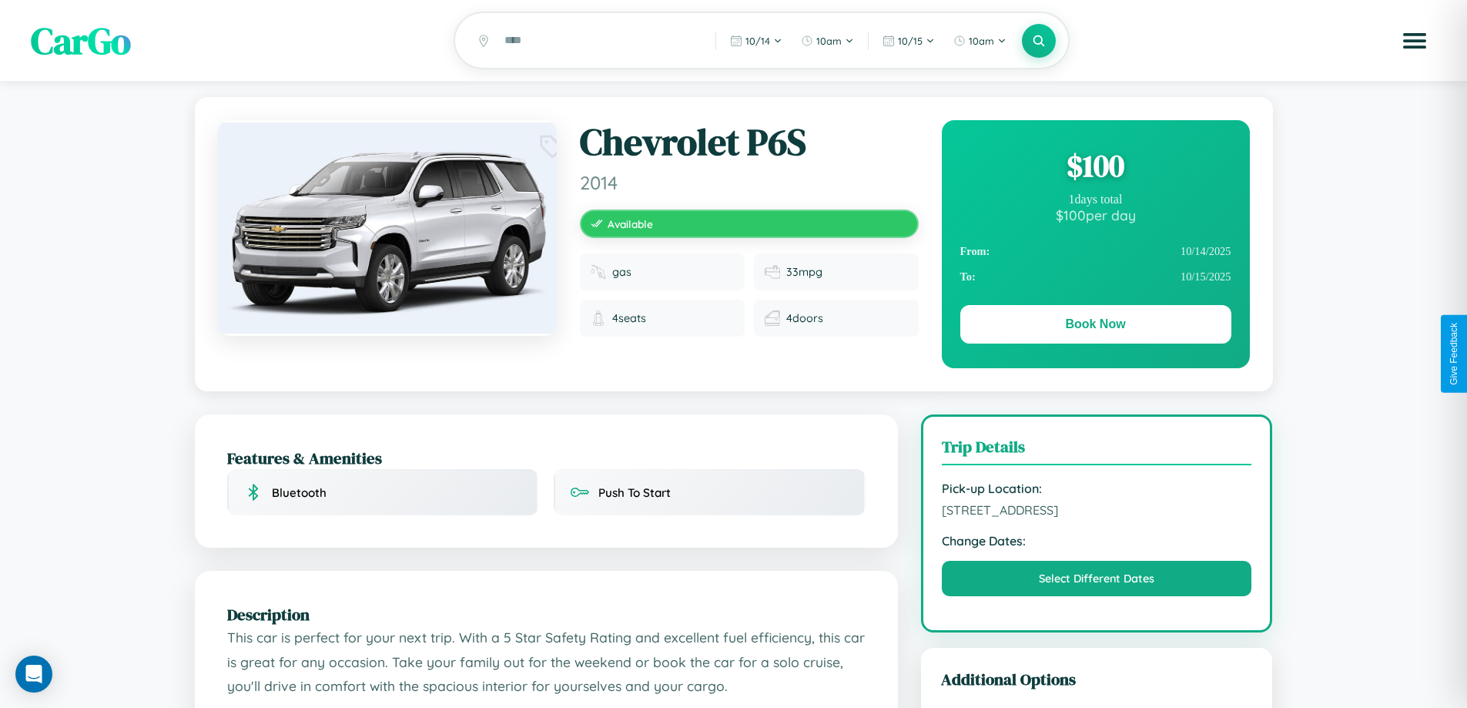
click at [1095, 168] on div "$ 100" at bounding box center [1096, 166] width 271 height 42
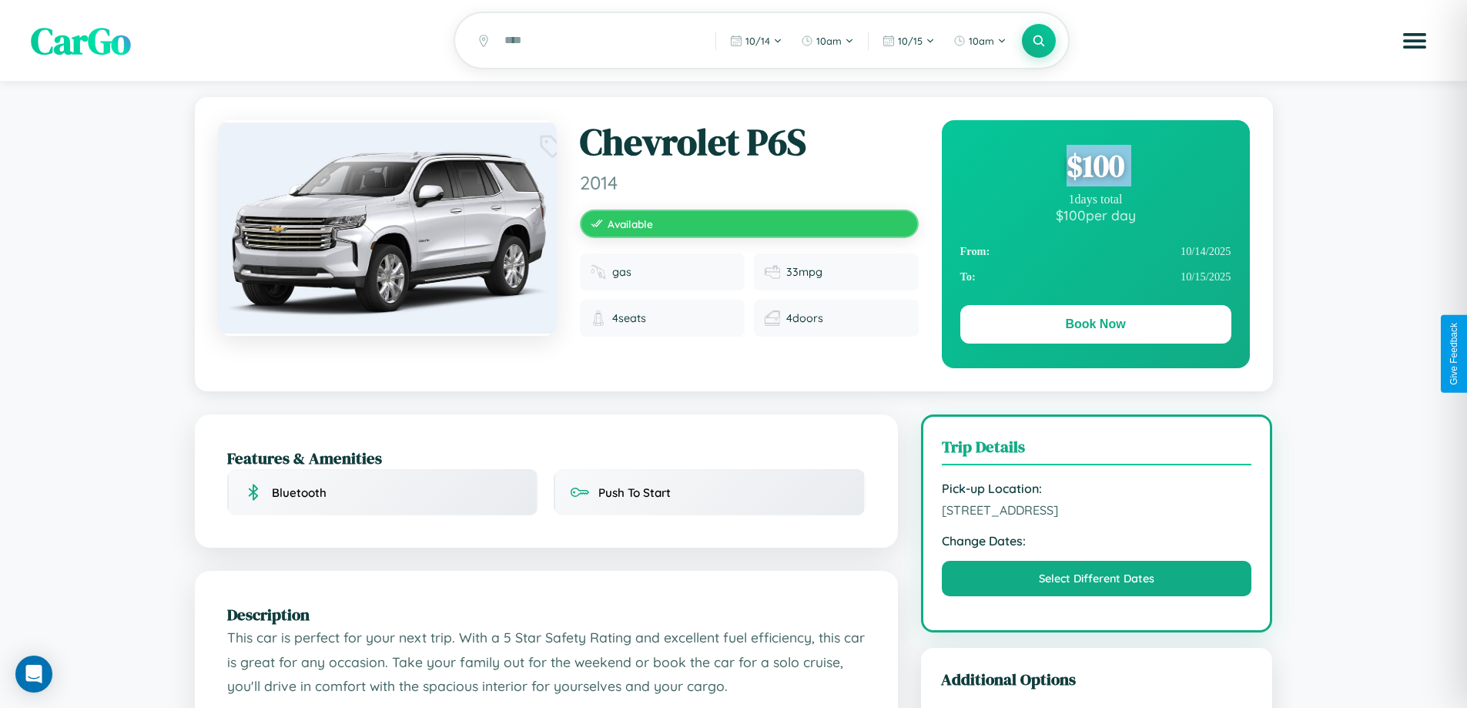
click at [1095, 168] on div "$ 100" at bounding box center [1096, 166] width 271 height 42
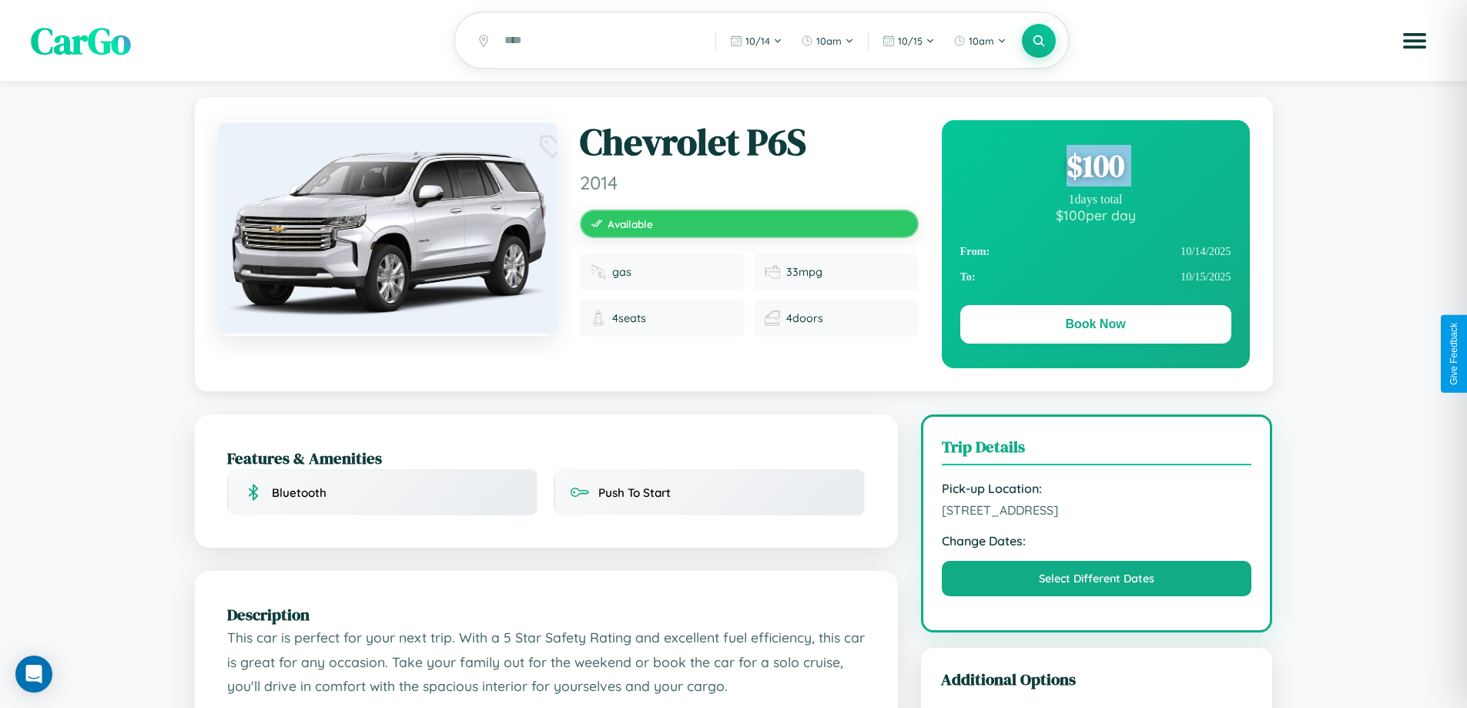
click at [1095, 168] on div "$ 100" at bounding box center [1096, 166] width 271 height 42
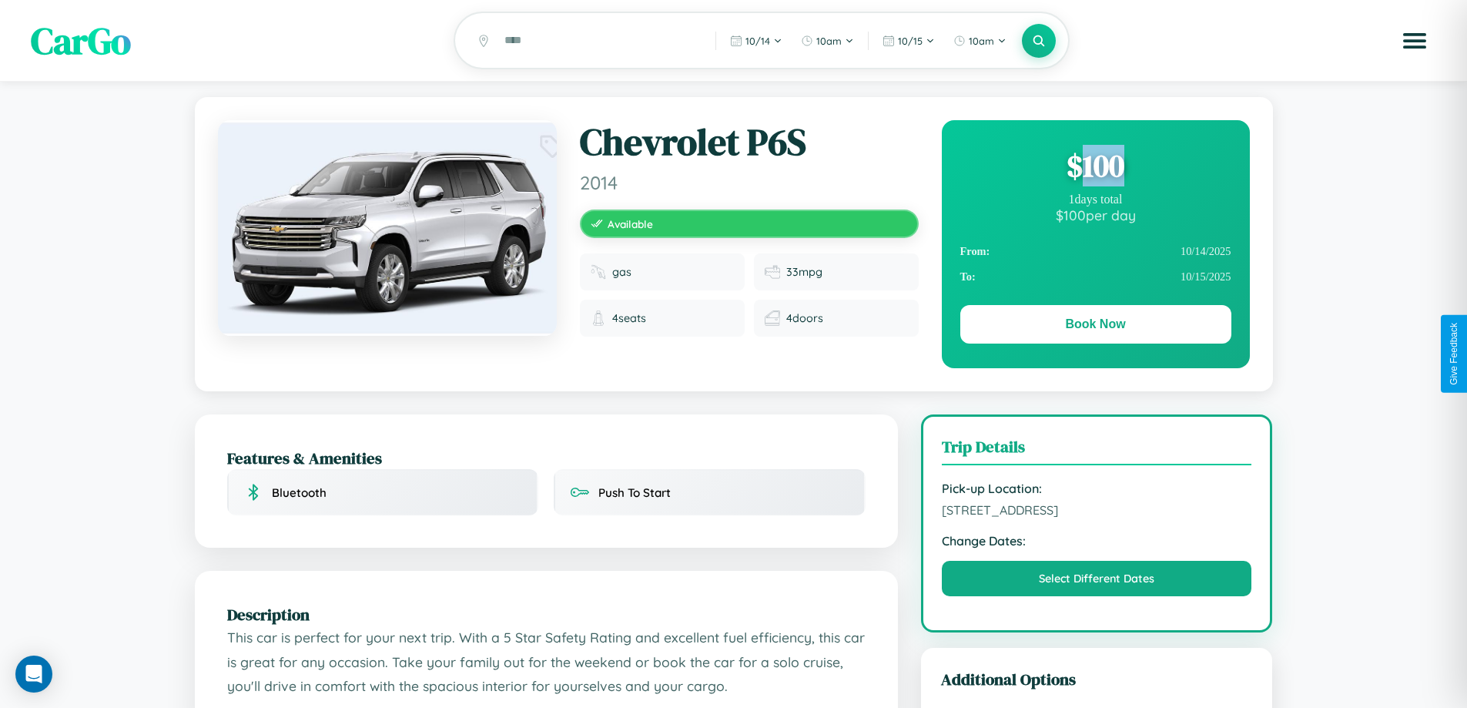
click at [1095, 168] on div "$ 100" at bounding box center [1096, 166] width 271 height 42
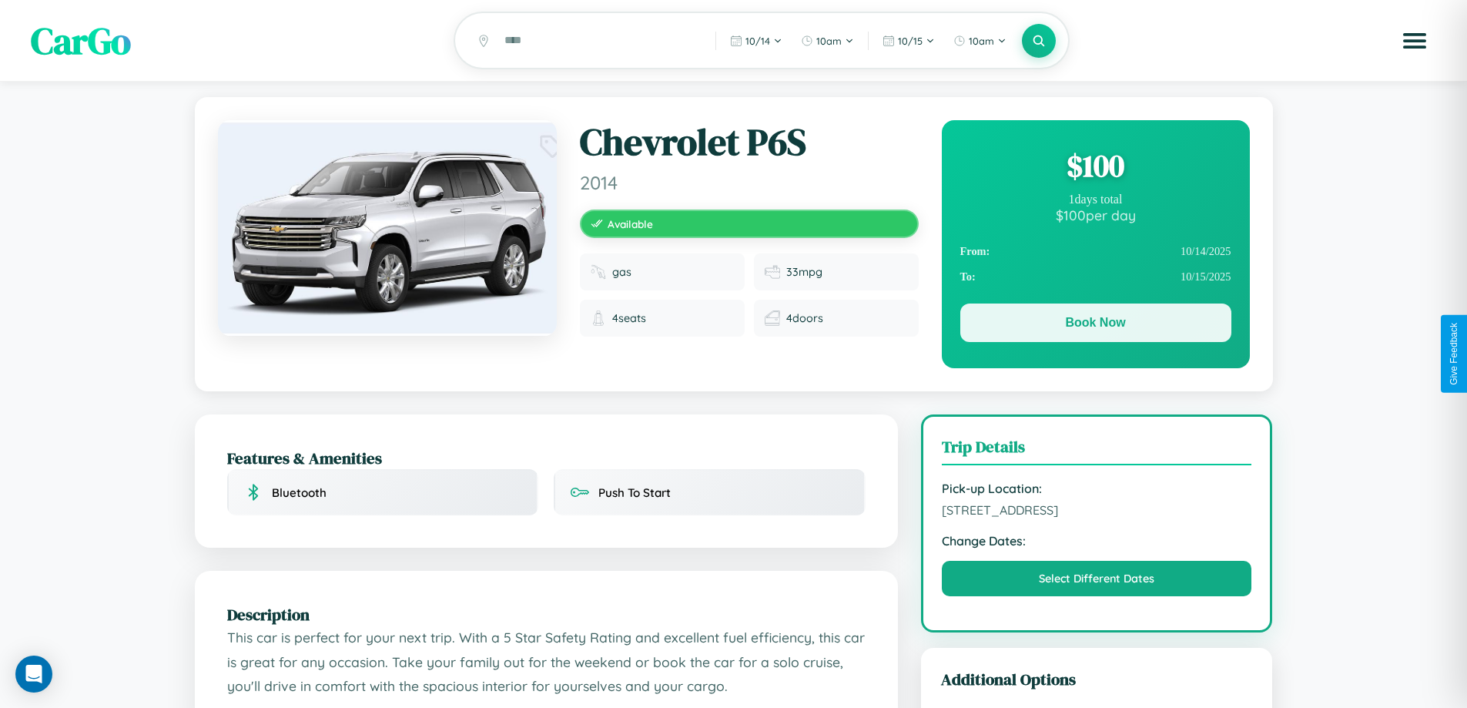
click at [1095, 327] on button "Book Now" at bounding box center [1096, 323] width 271 height 39
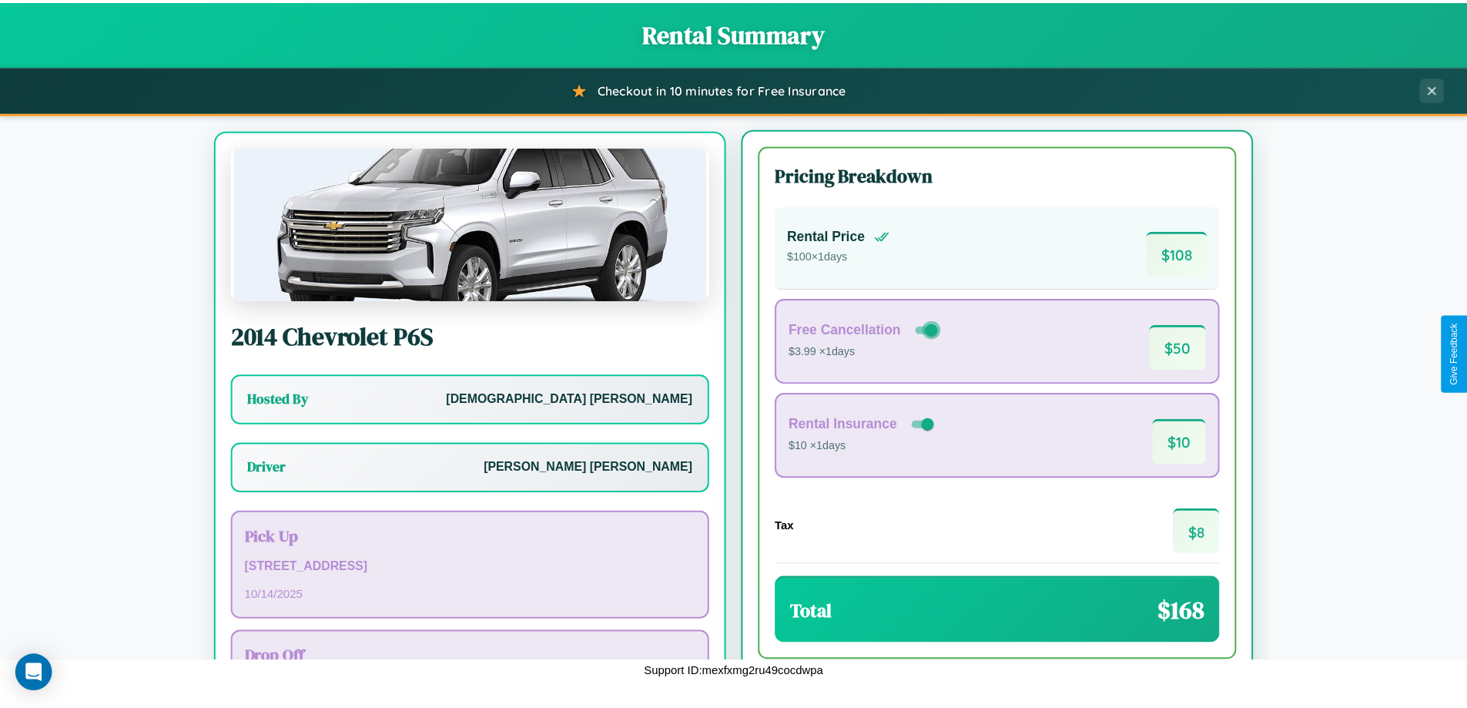
scroll to position [72, 0]
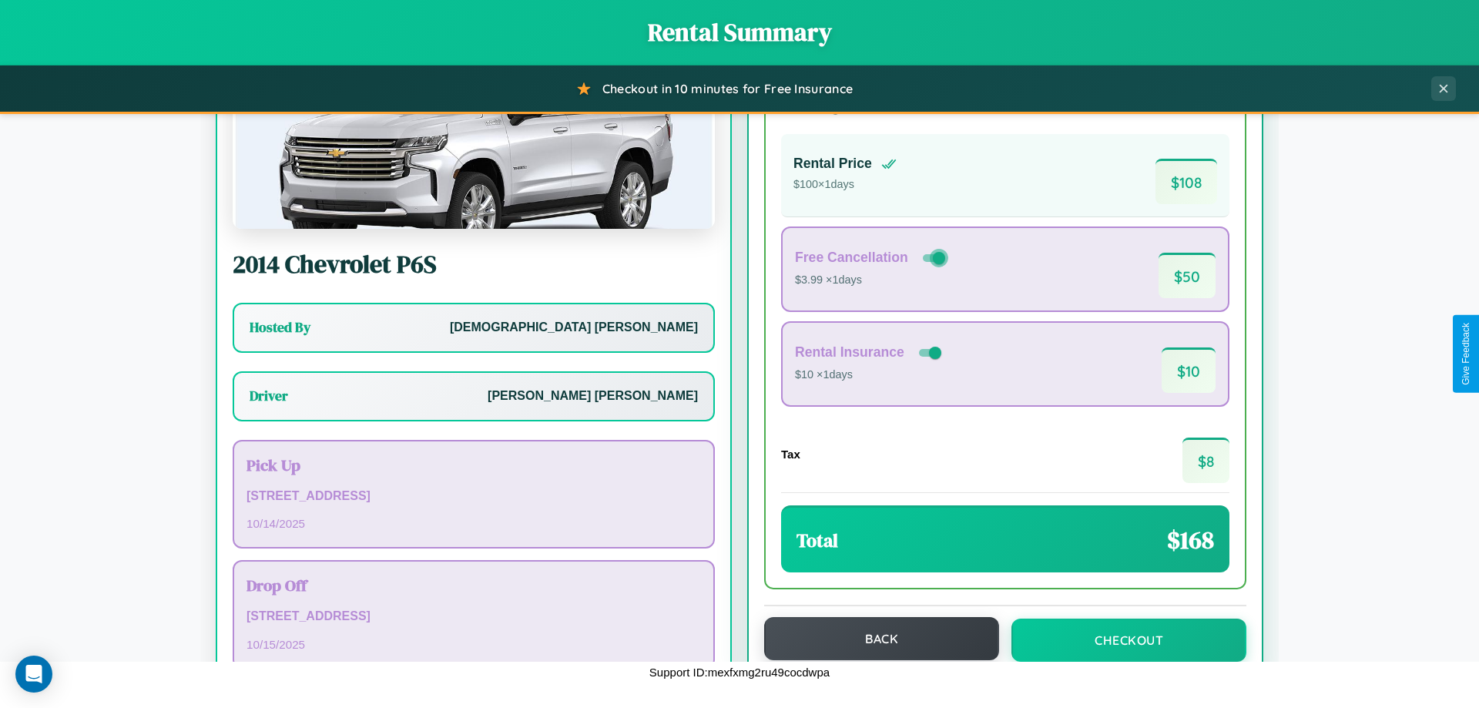
click at [874, 640] on button "Back" at bounding box center [881, 638] width 235 height 43
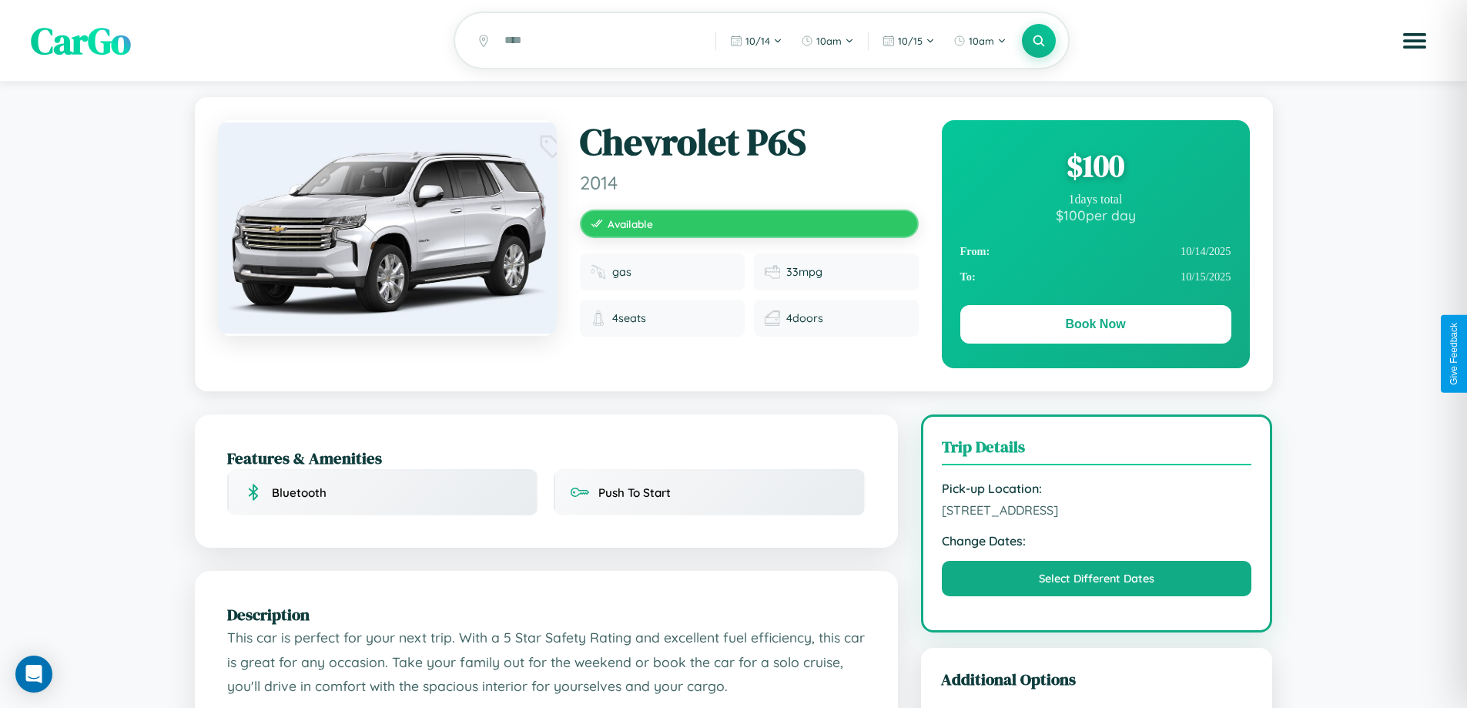
scroll to position [276, 0]
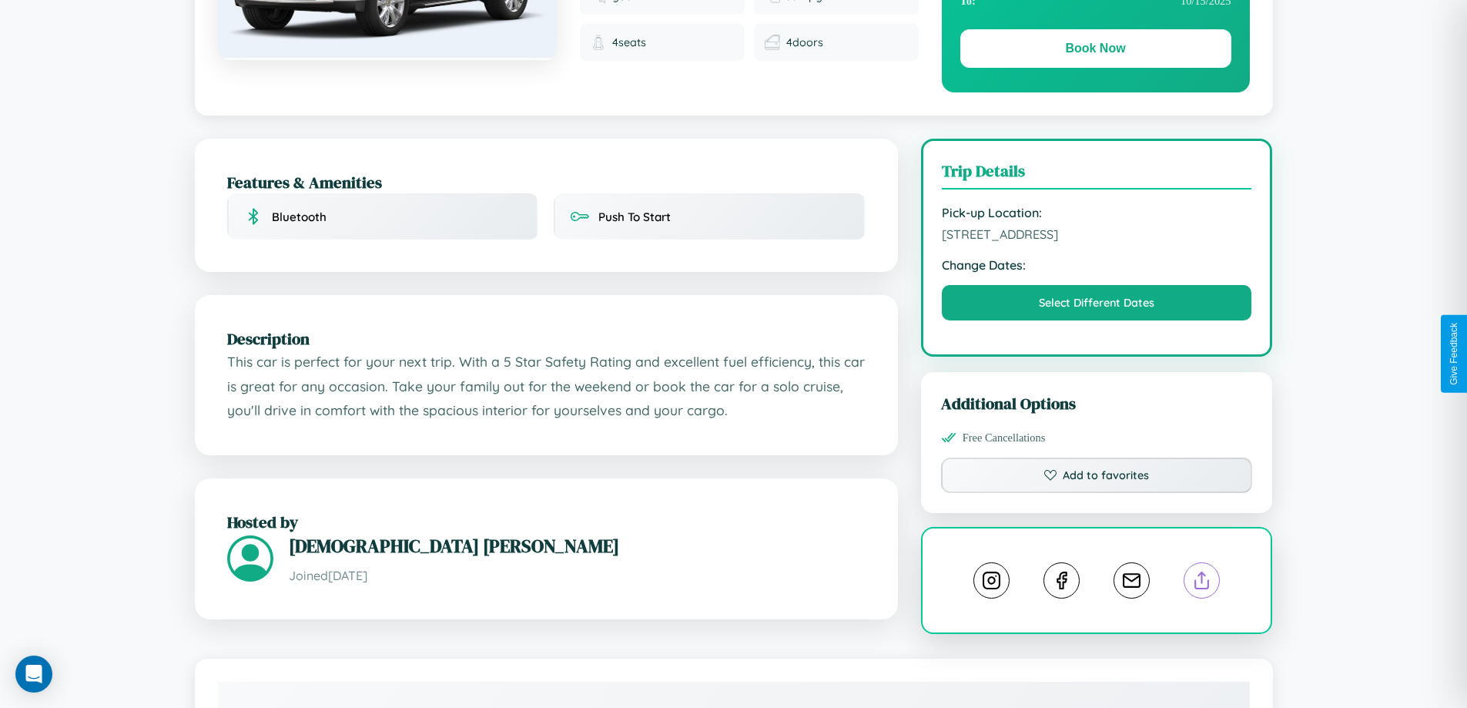
click at [1202, 583] on line at bounding box center [1202, 577] width 0 height 11
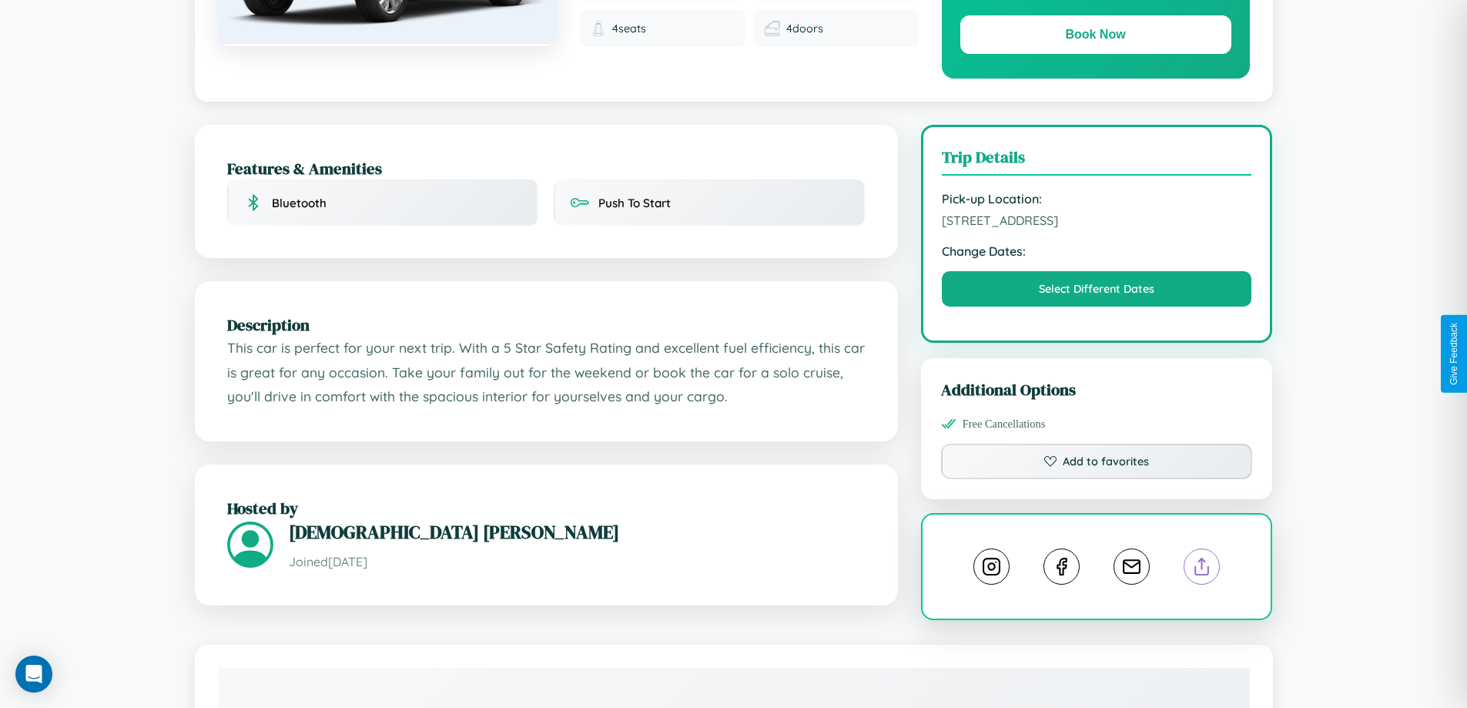
scroll to position [857, 0]
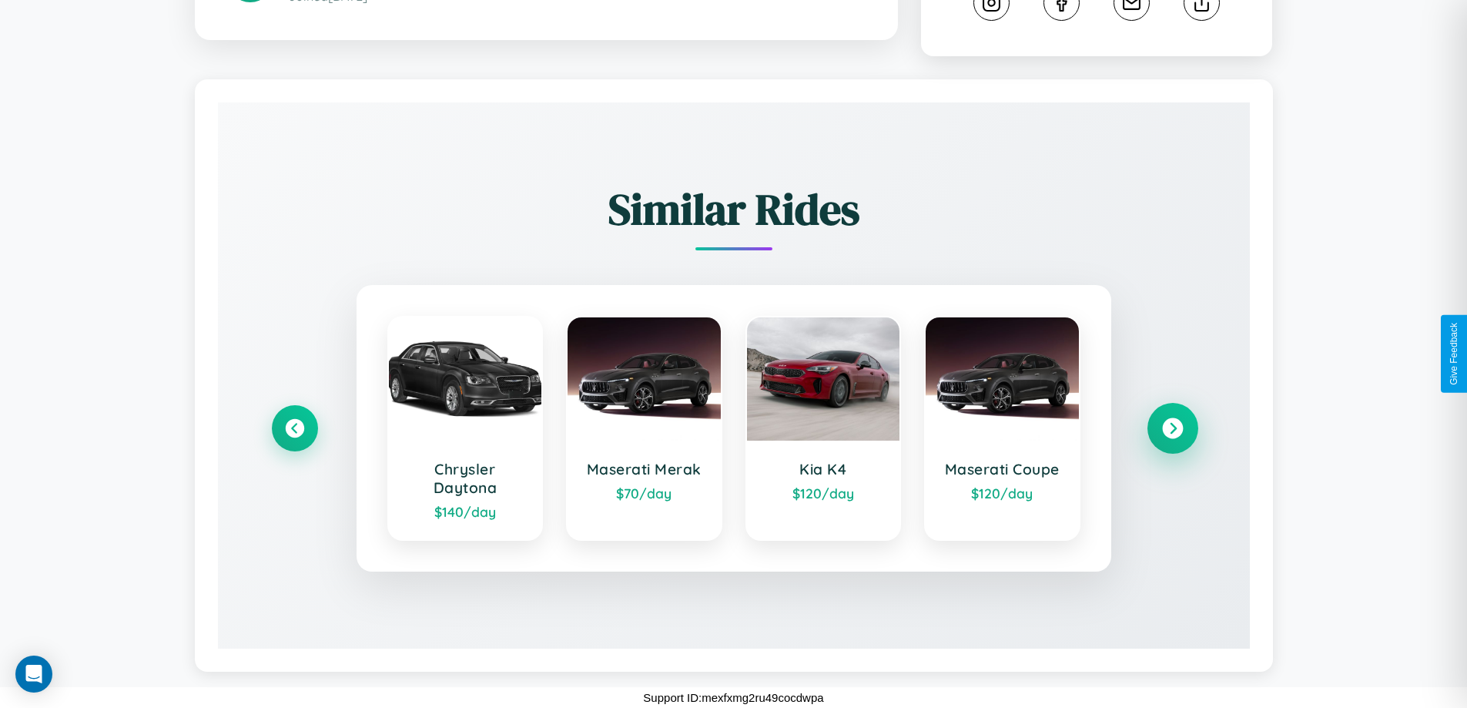
click at [1172, 428] on icon at bounding box center [1172, 428] width 21 height 21
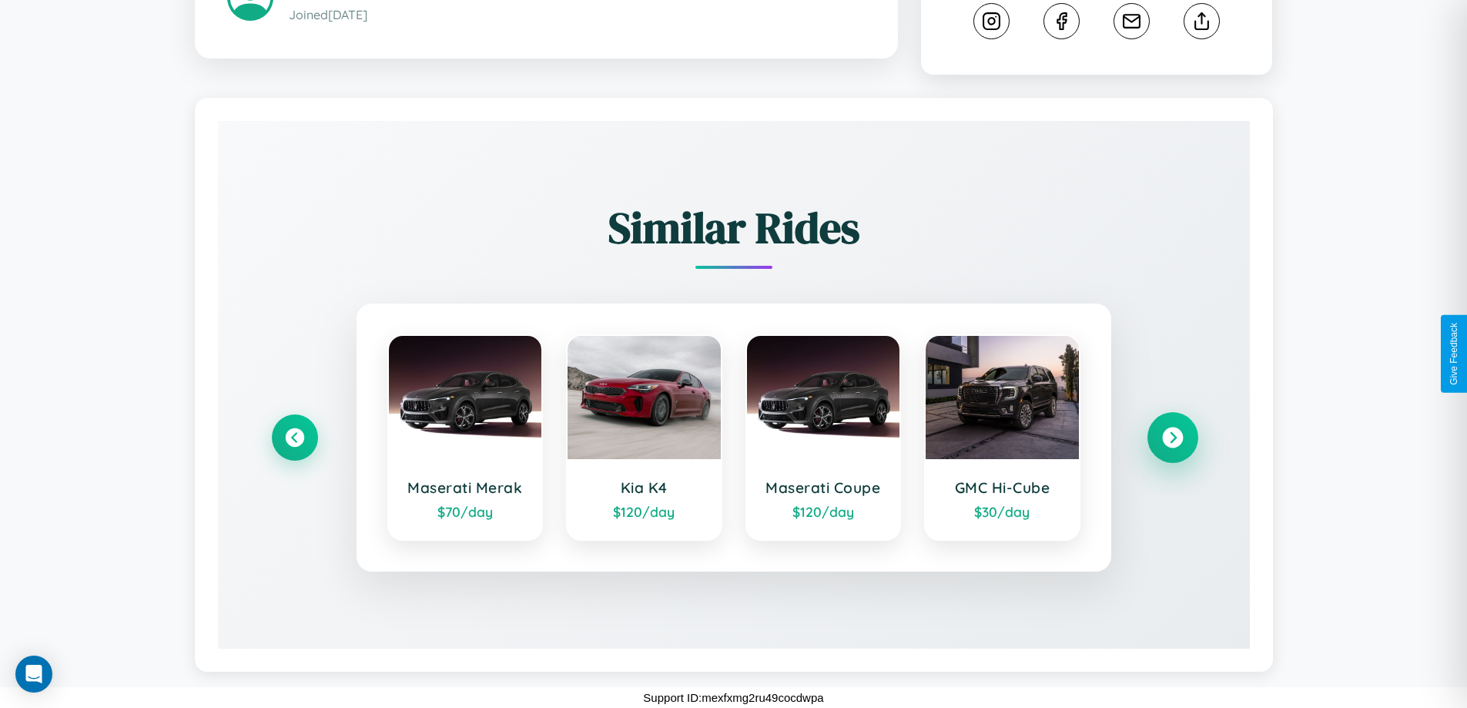
scroll to position [839, 0]
click at [294, 438] on icon at bounding box center [294, 438] width 21 height 21
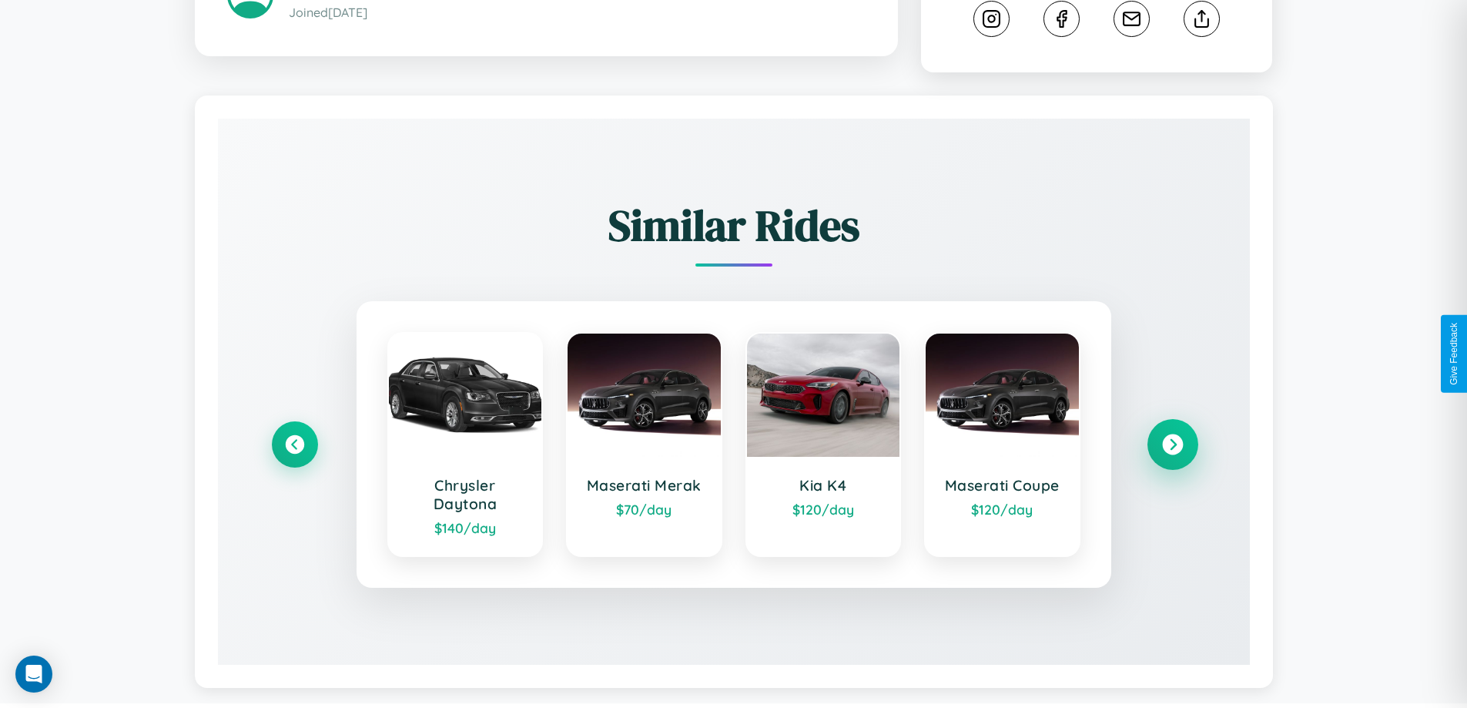
click at [1172, 447] on icon at bounding box center [1172, 444] width 21 height 21
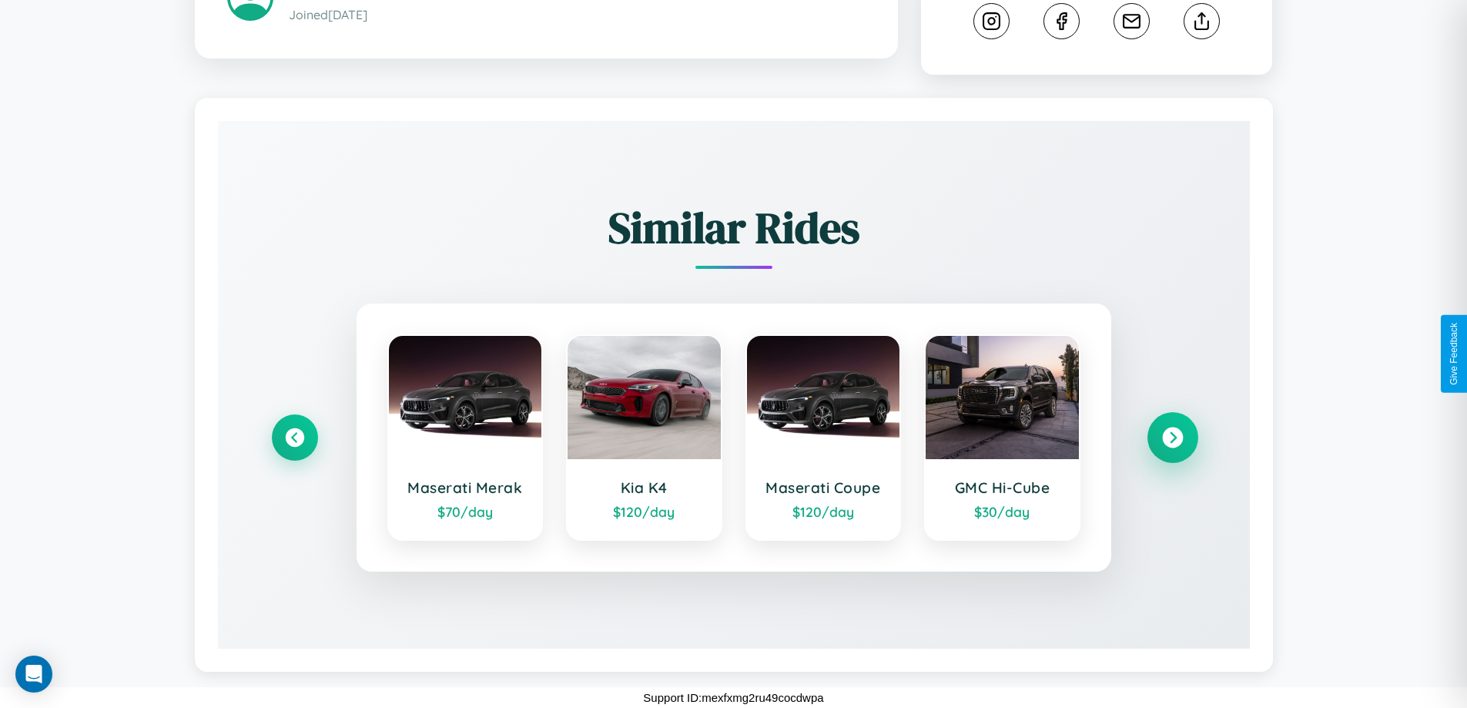
click at [1172, 438] on icon at bounding box center [1172, 438] width 21 height 21
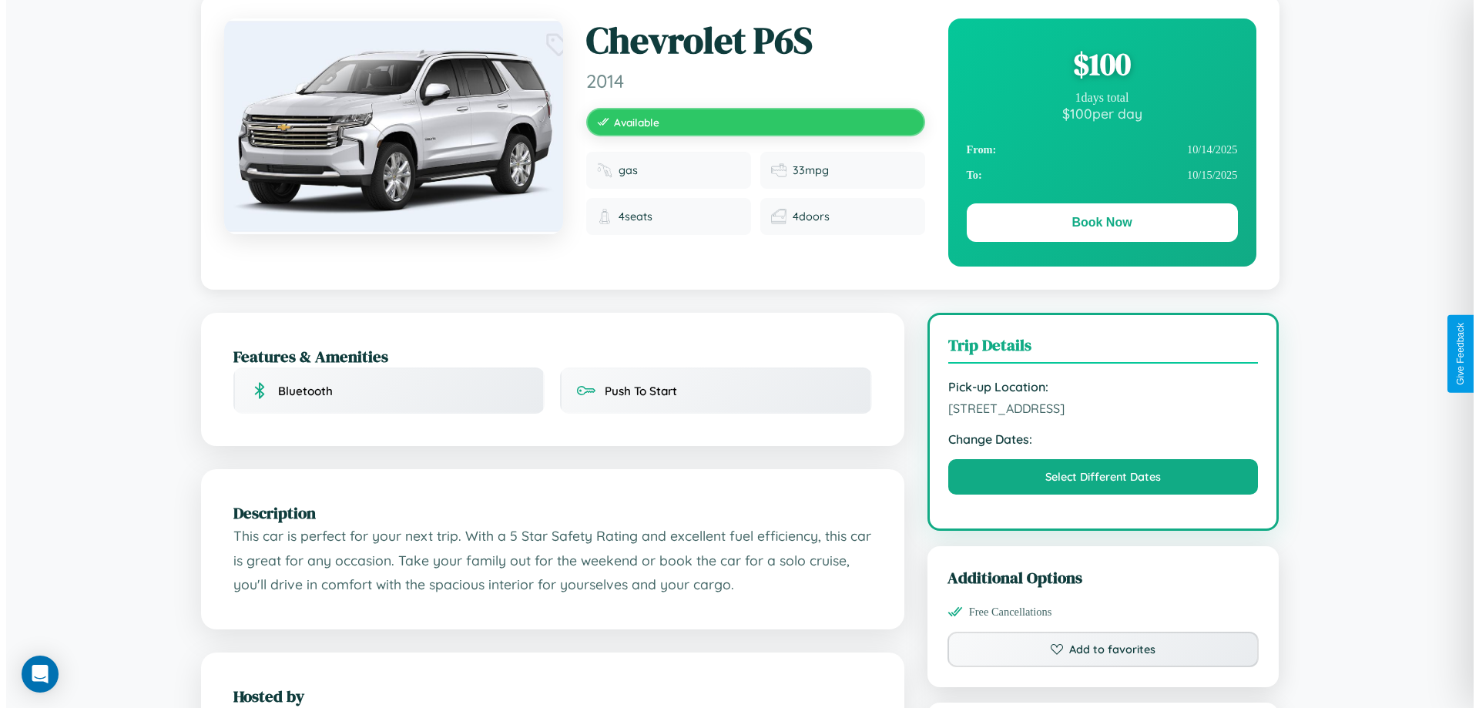
scroll to position [0, 0]
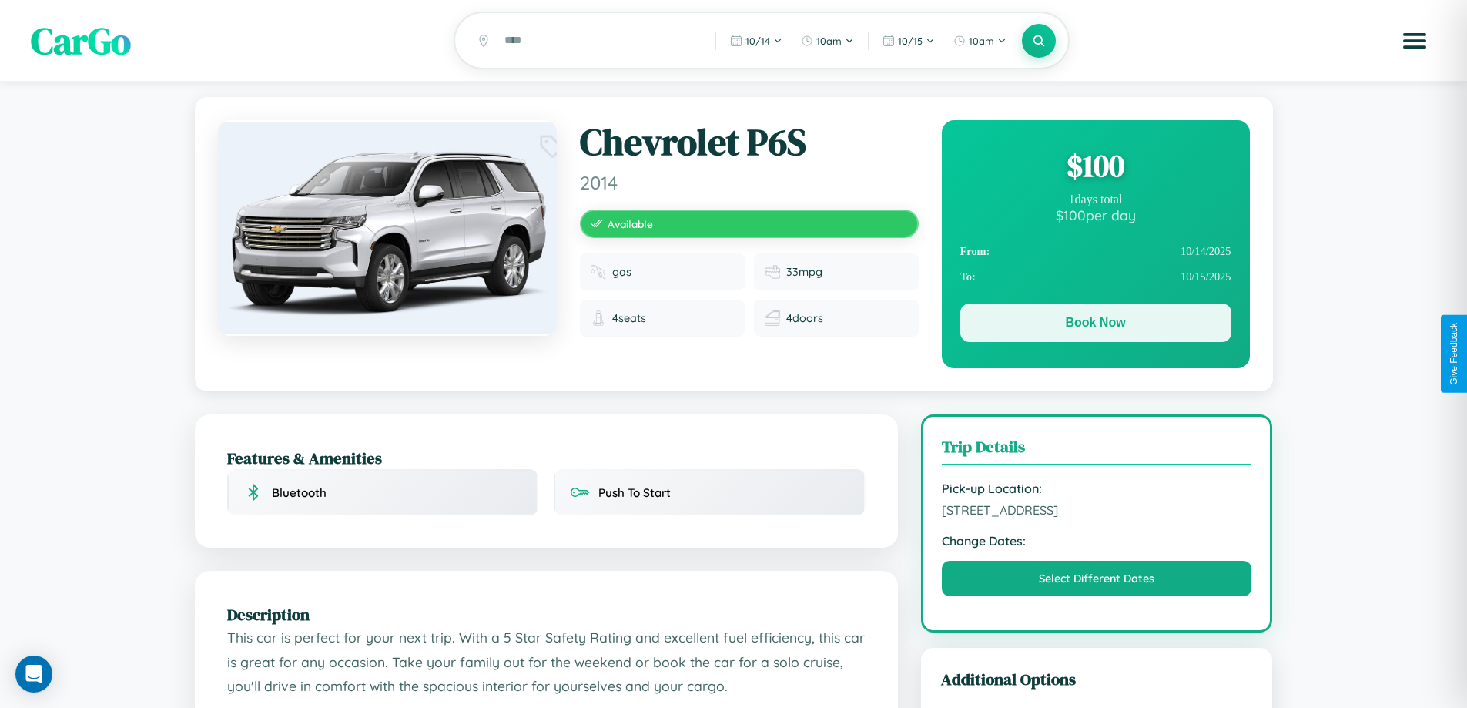
click at [1095, 327] on button "Book Now" at bounding box center [1096, 323] width 271 height 39
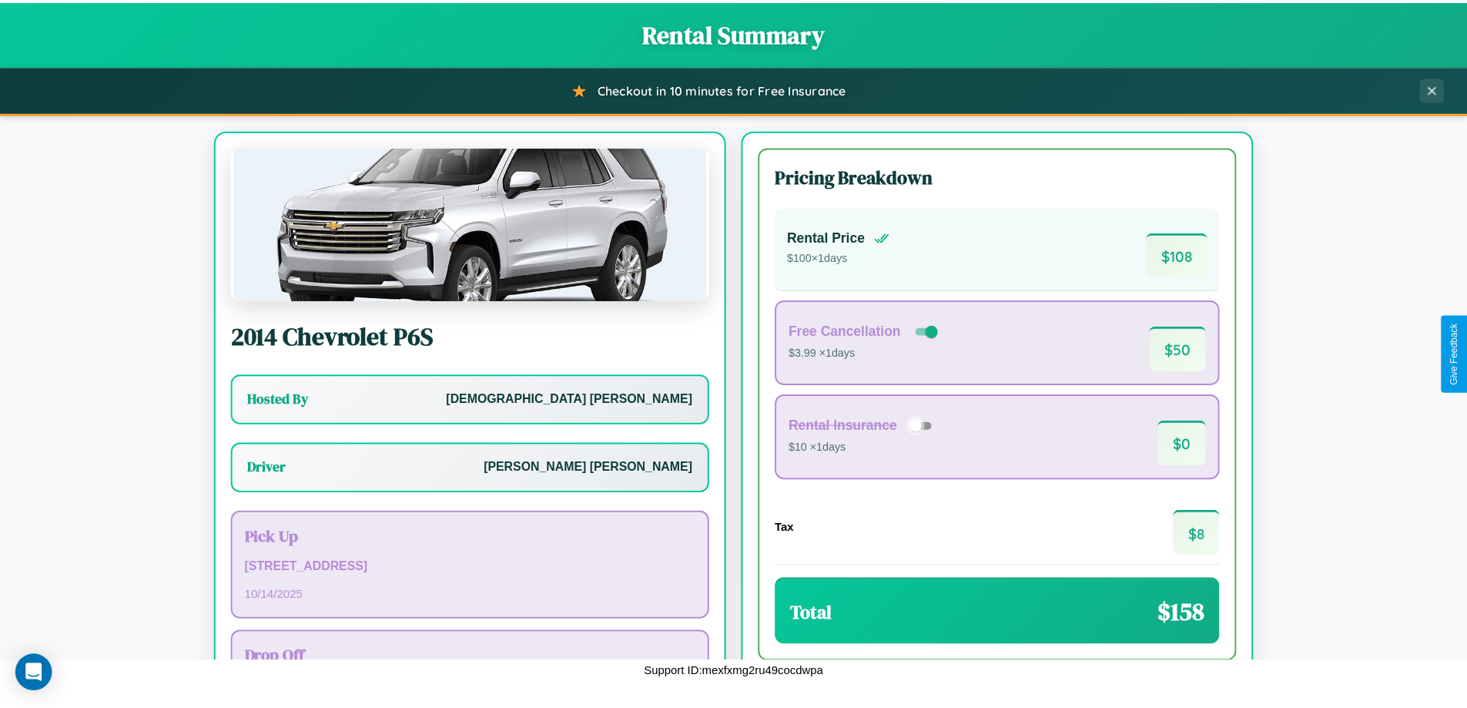
scroll to position [111, 0]
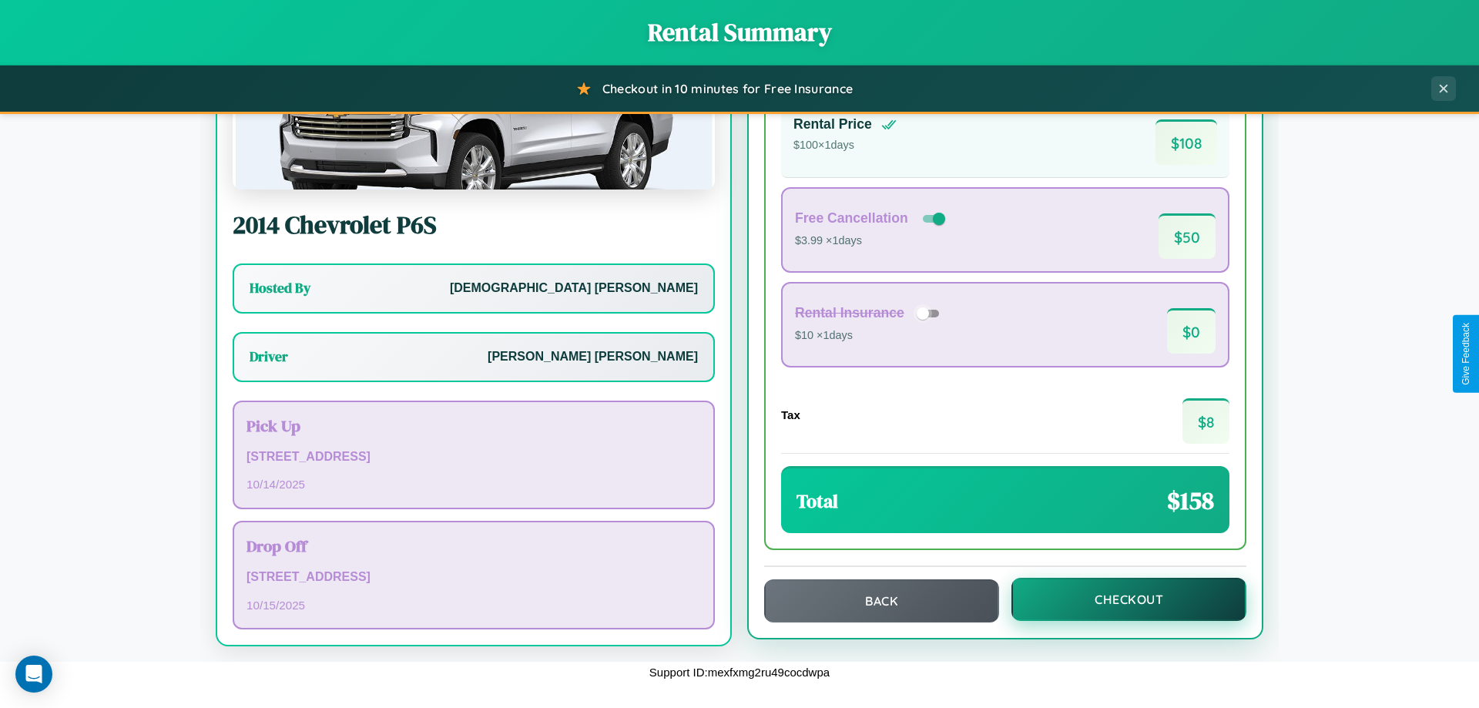
click at [1118, 599] on button "Checkout" at bounding box center [1128, 599] width 235 height 43
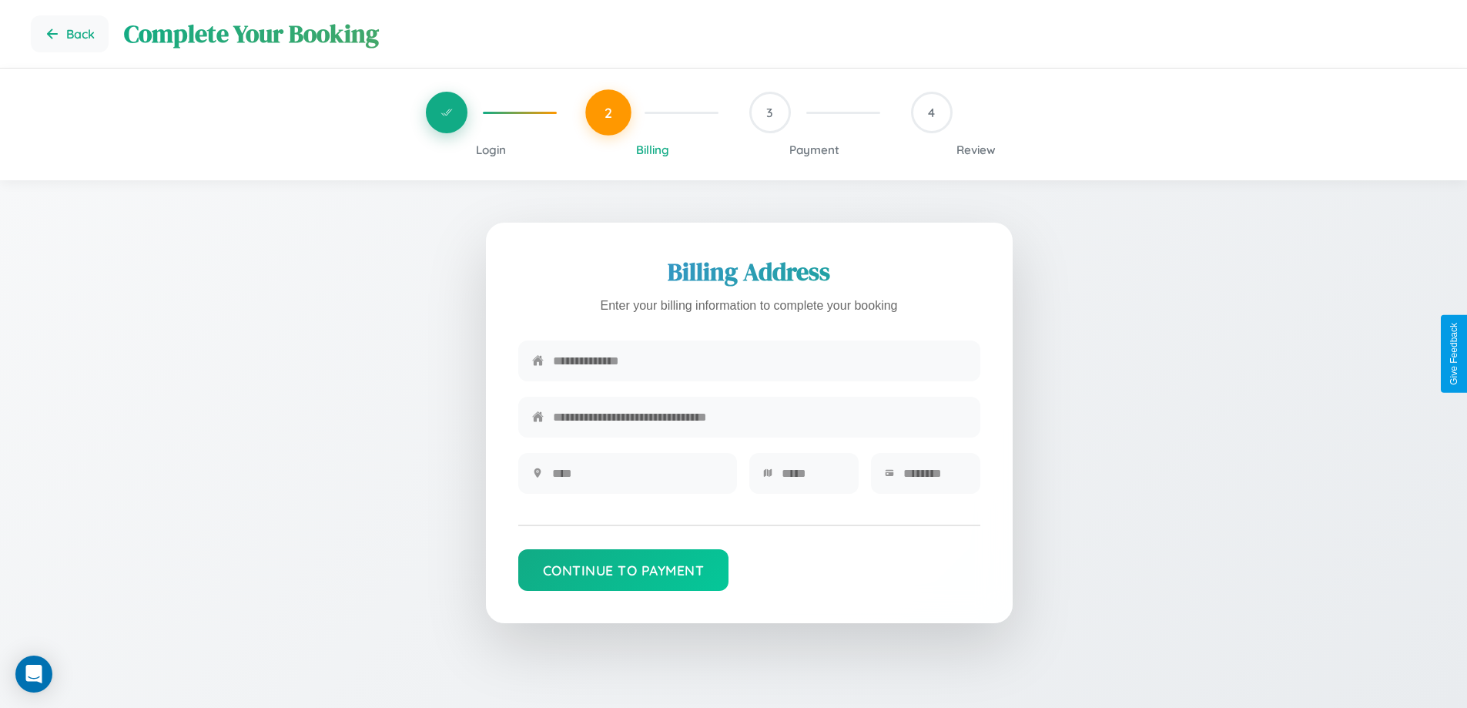
click at [760, 362] on input "text" at bounding box center [760, 361] width 414 height 38
type input "**********"
click at [637, 478] on input "text" at bounding box center [637, 473] width 171 height 38
type input "********"
click at [813, 478] on input "text" at bounding box center [813, 473] width 63 height 38
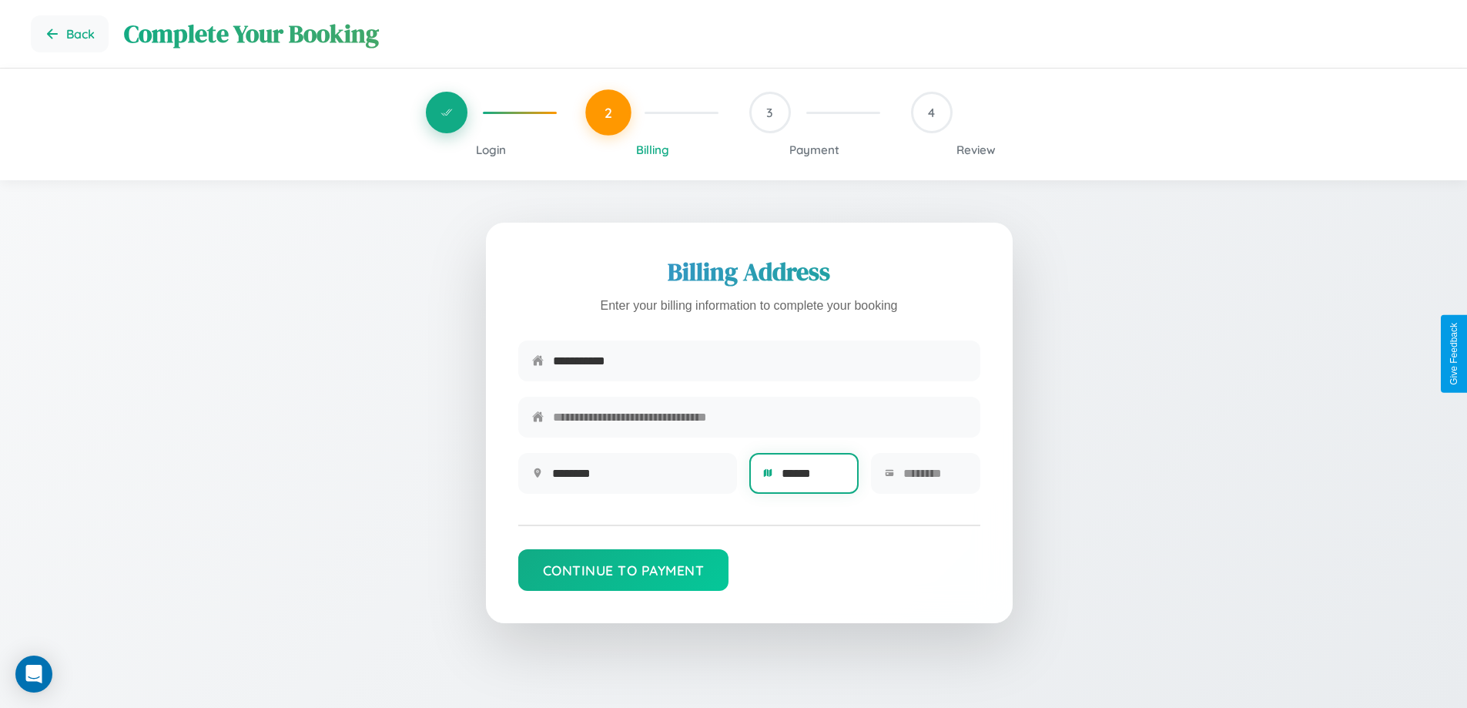
type input "******"
click at [934, 478] on input "text" at bounding box center [935, 473] width 63 height 38
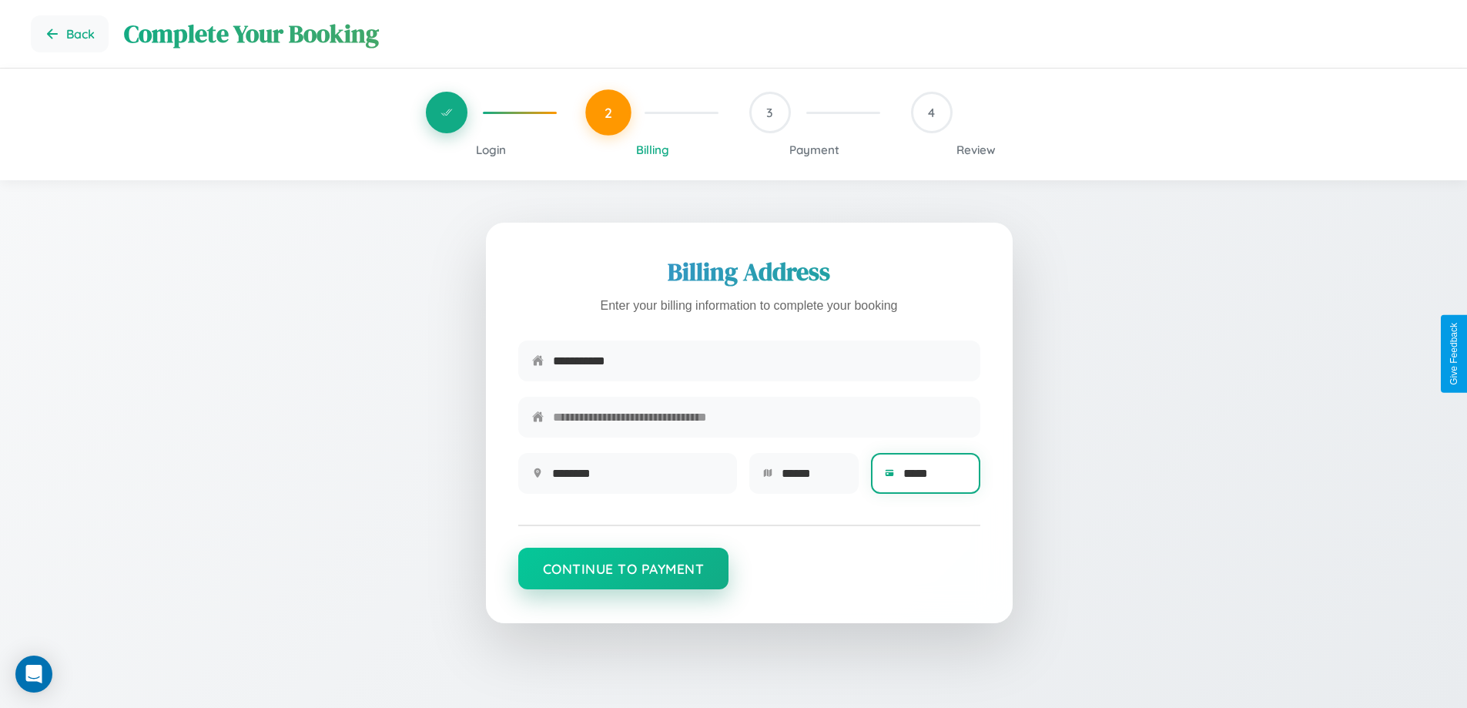
type input "*****"
click at [623, 576] on button "Continue to Payment" at bounding box center [623, 569] width 211 height 42
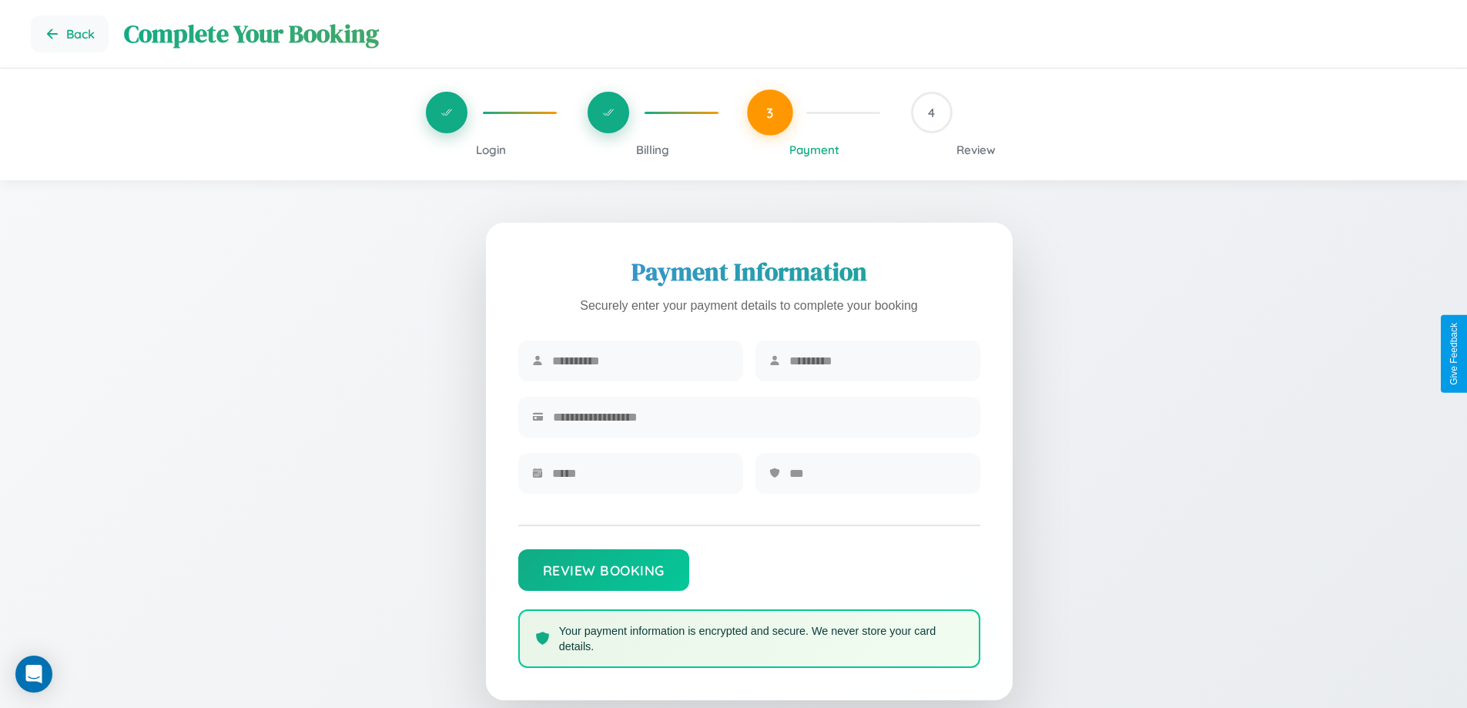
click at [640, 361] on input "text" at bounding box center [640, 361] width 177 height 38
type input "*****"
click at [877, 361] on input "text" at bounding box center [878, 361] width 177 height 38
type input "*******"
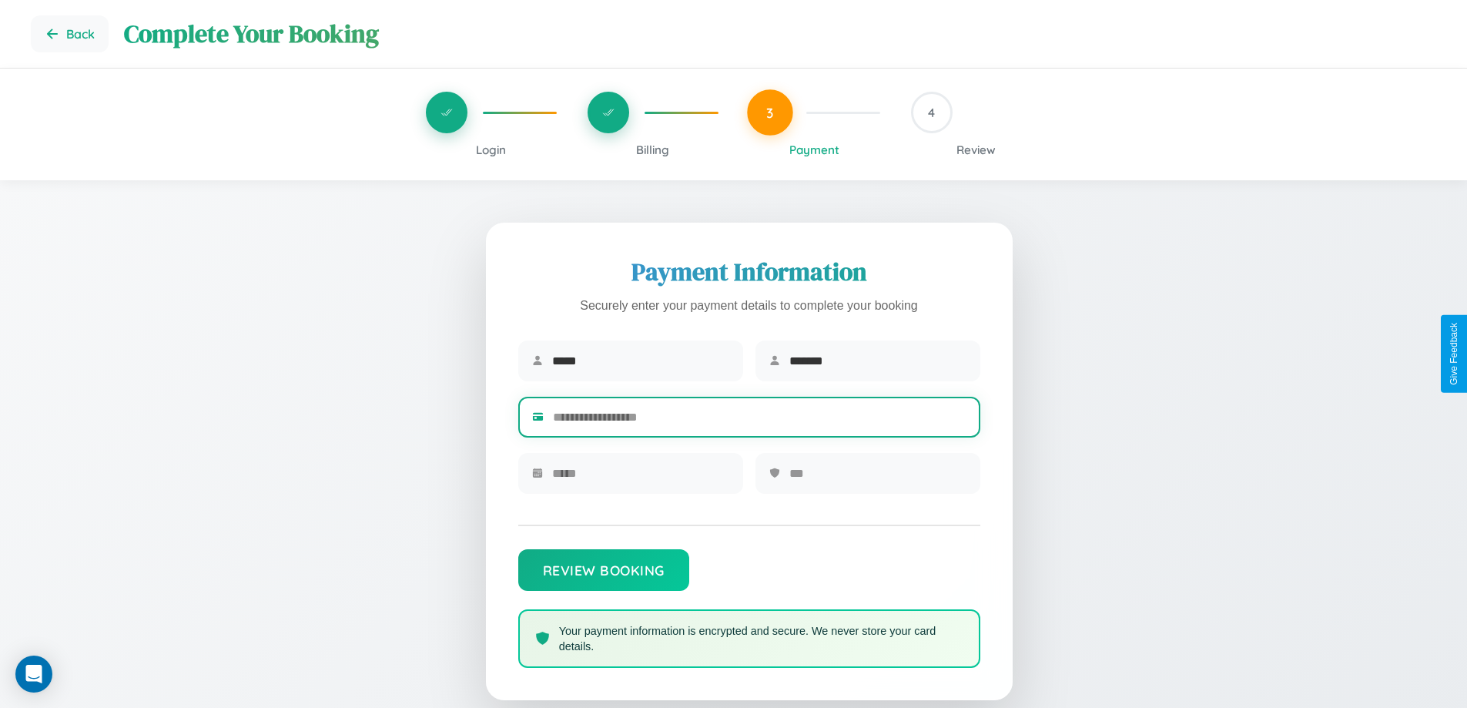
click at [760, 420] on input "text" at bounding box center [760, 417] width 414 height 38
type input "**********"
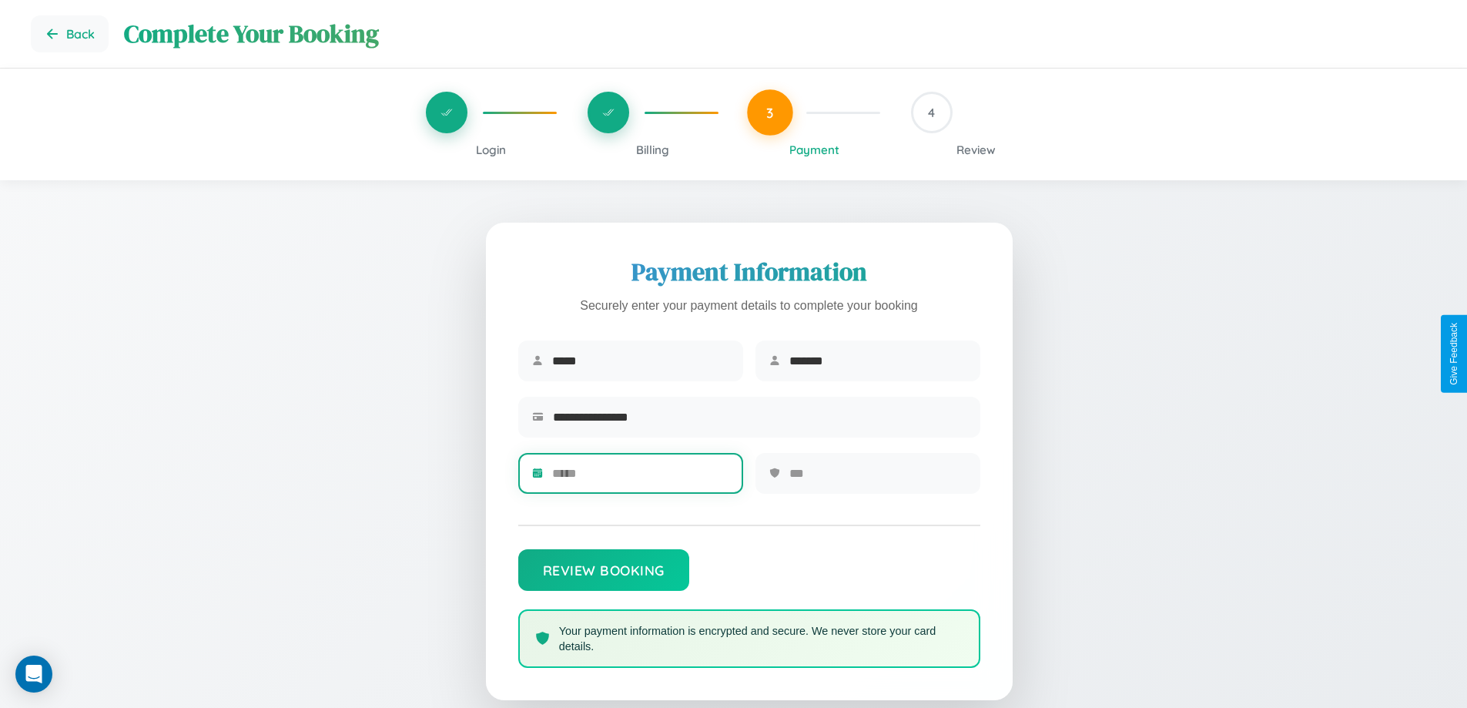
click at [640, 478] on input "text" at bounding box center [640, 473] width 177 height 38
type input "*****"
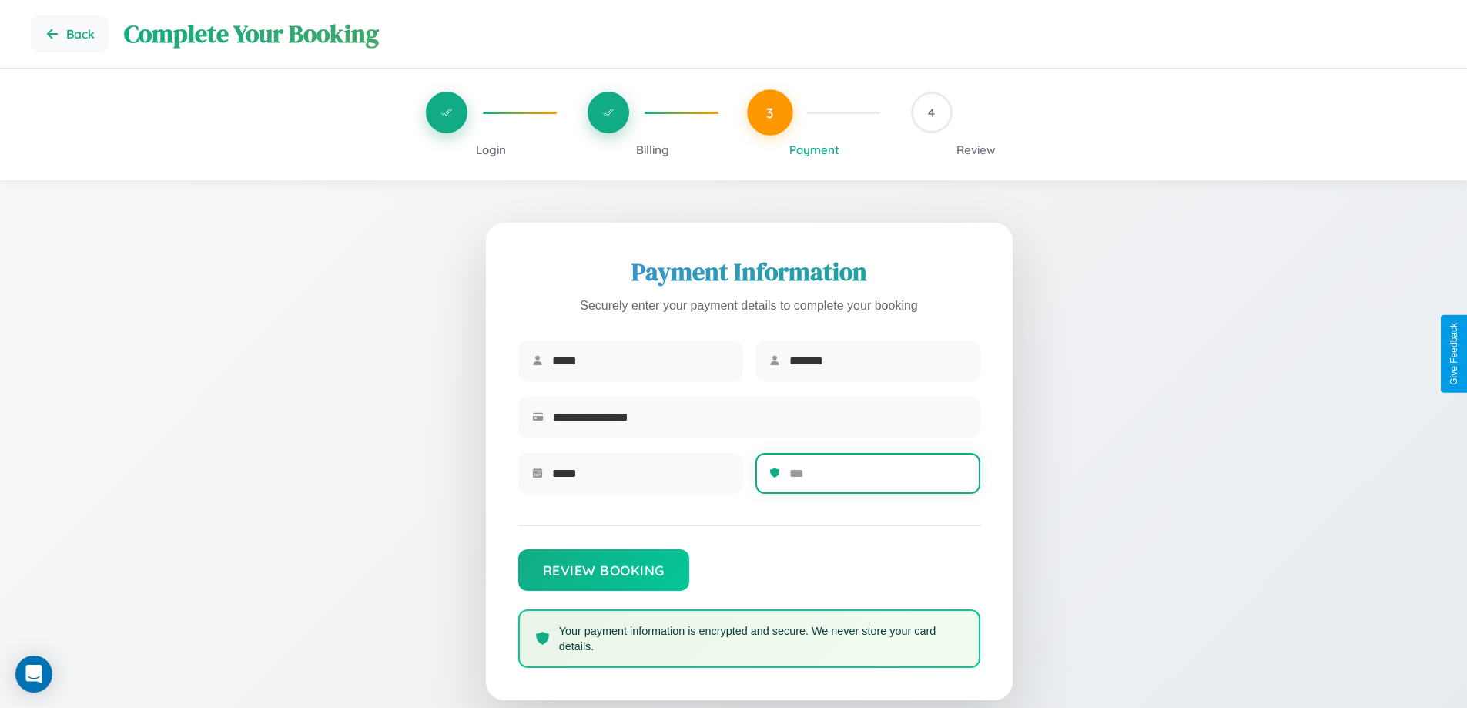
click at [877, 478] on input "text" at bounding box center [878, 473] width 177 height 38
type input "***"
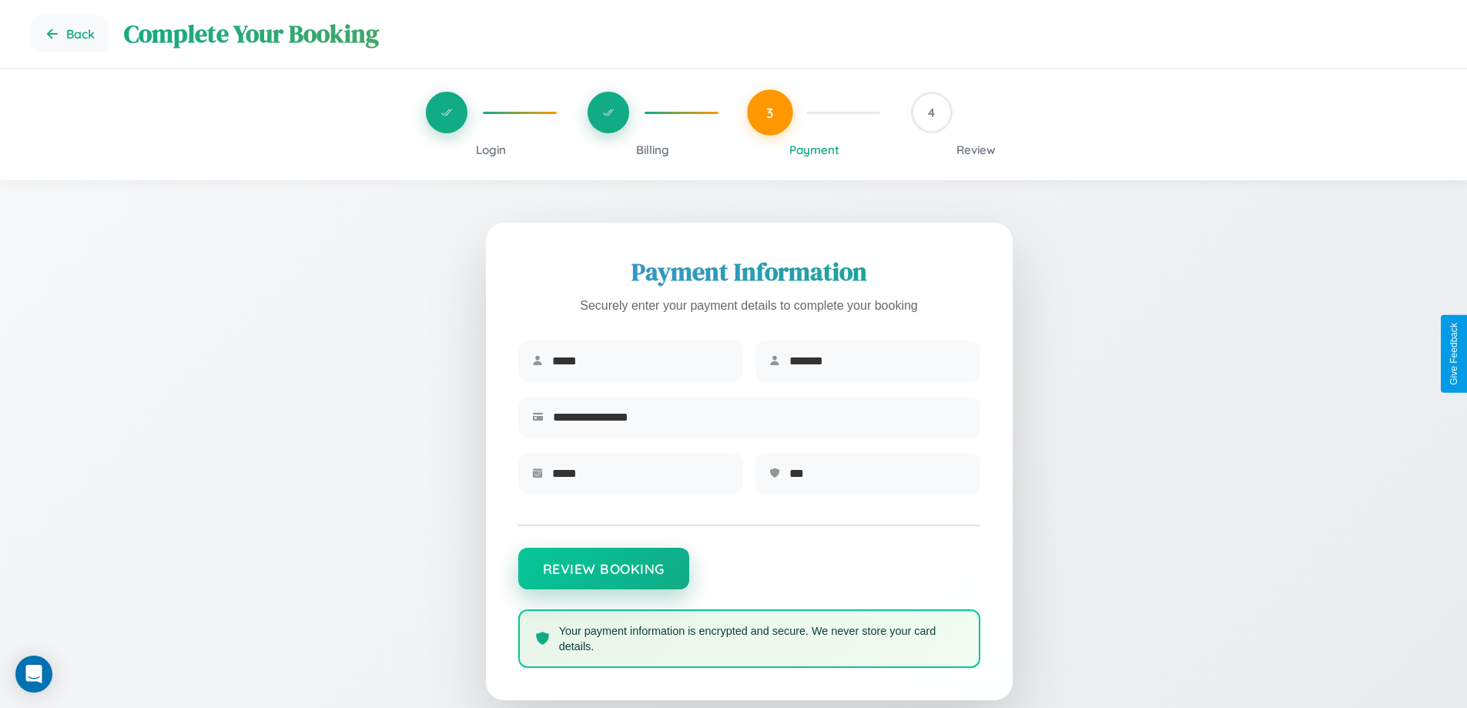
click at [603, 576] on button "Review Booking" at bounding box center [603, 569] width 171 height 42
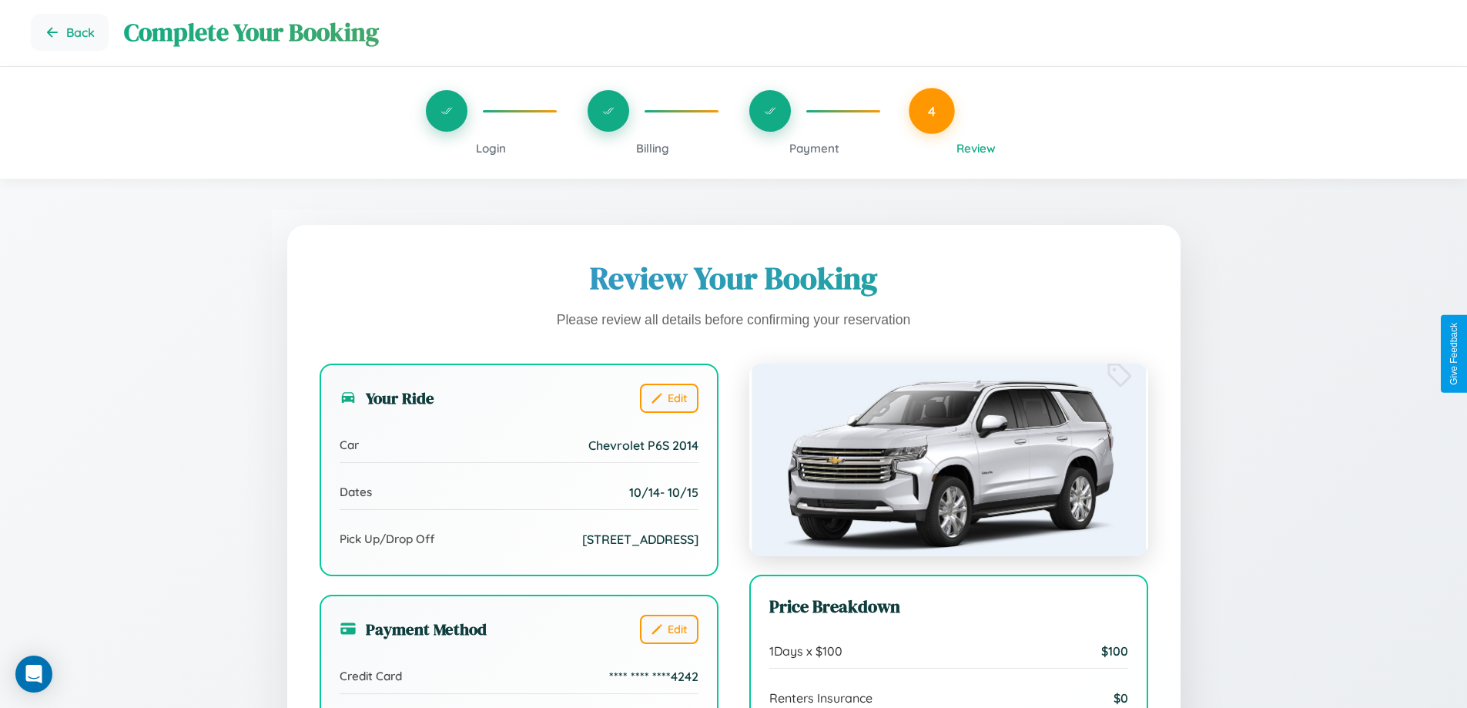
scroll to position [471, 0]
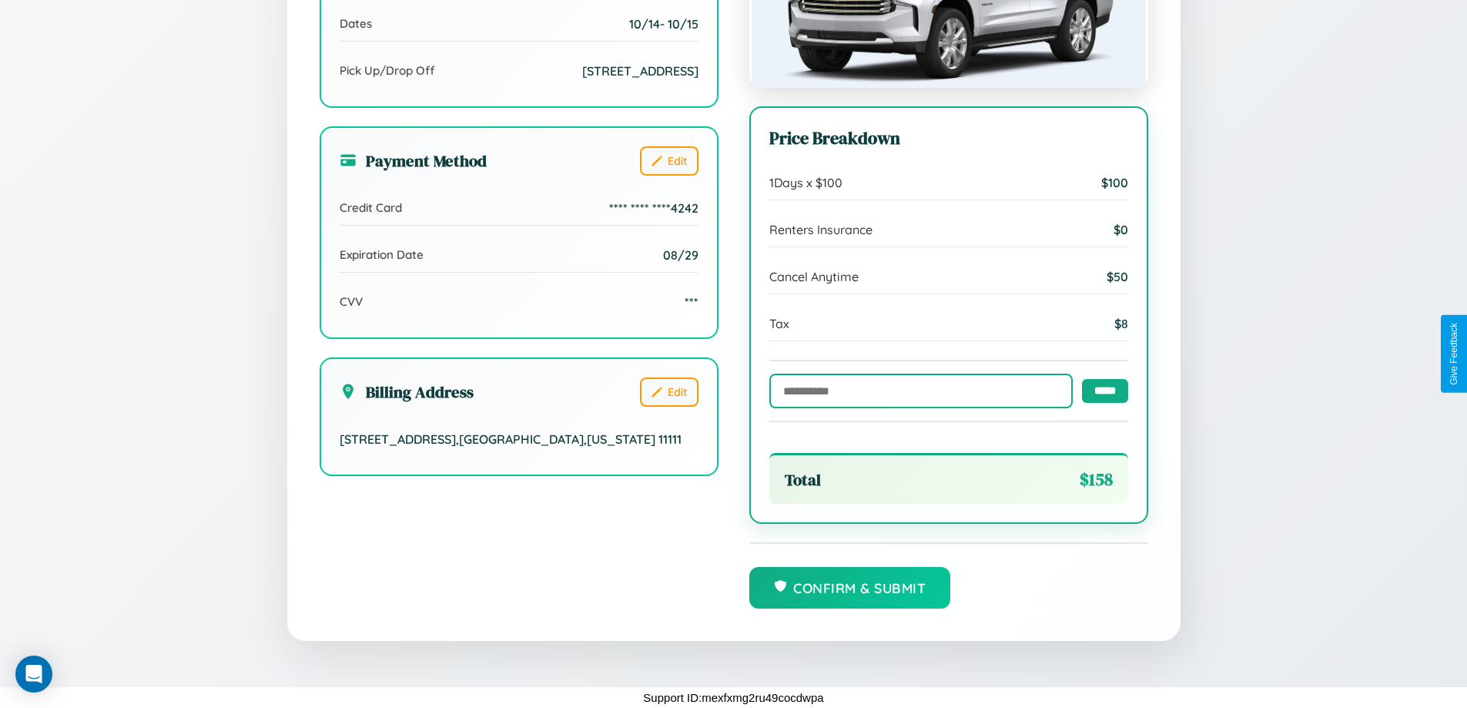
click at [917, 390] on input "text" at bounding box center [922, 391] width 304 height 35
type input "**********"
click at [1101, 389] on input "*****" at bounding box center [1105, 390] width 46 height 24
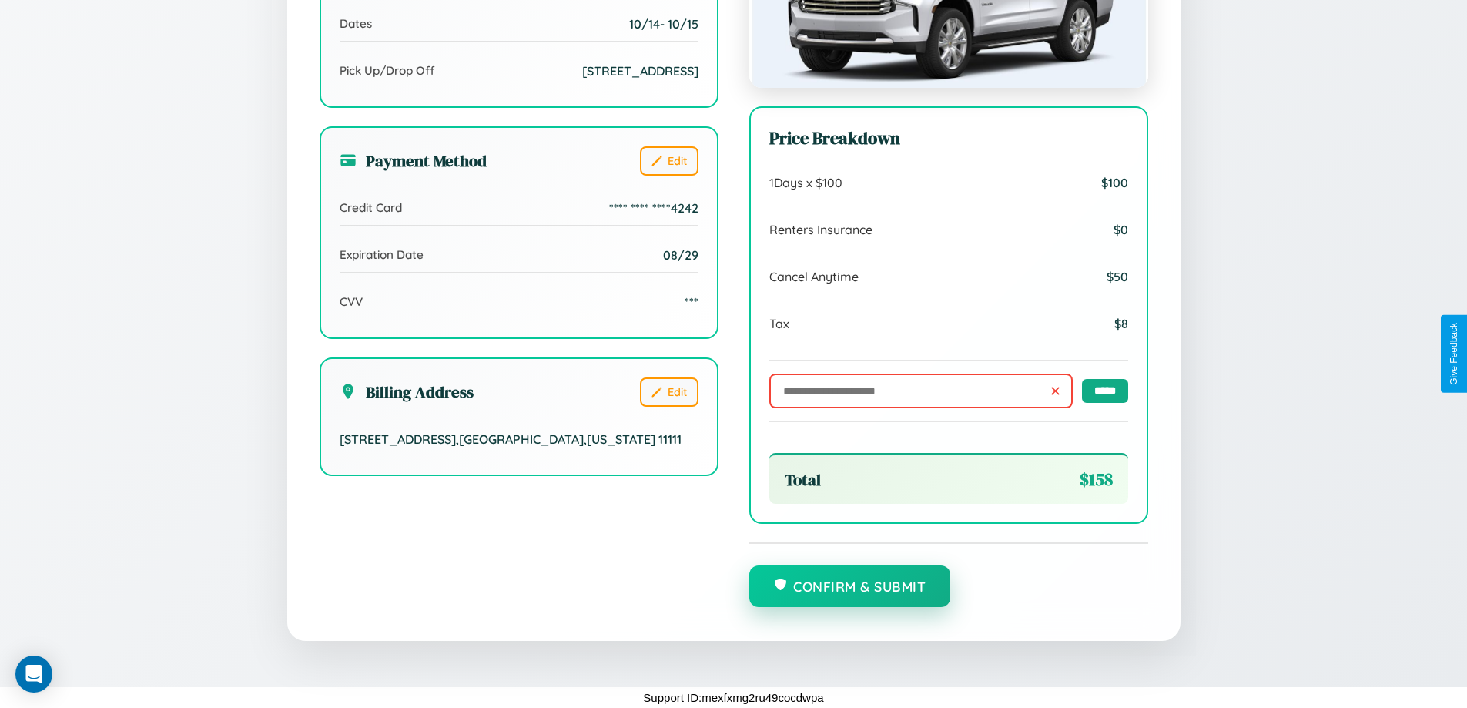
click at [850, 587] on button "Confirm & Submit" at bounding box center [851, 586] width 202 height 42
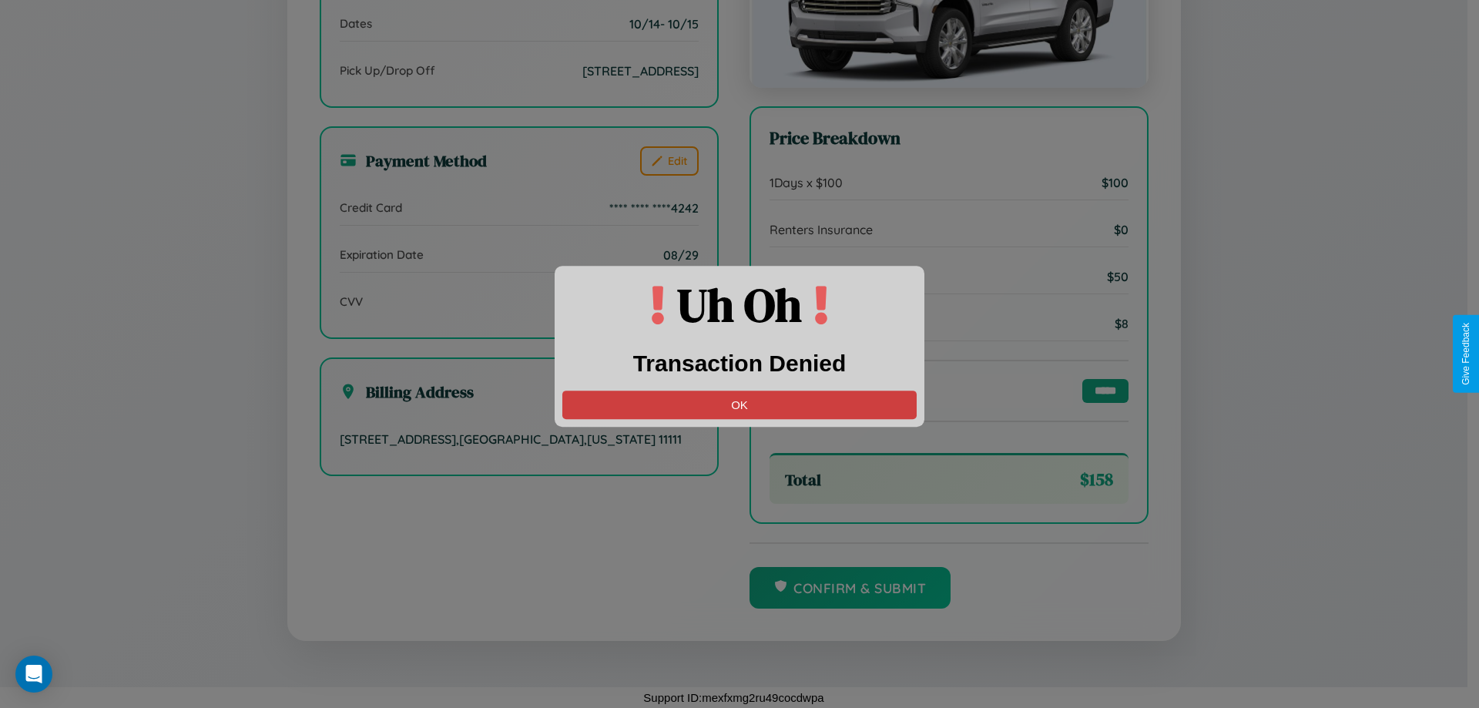
click at [739, 404] on button "OK" at bounding box center [739, 405] width 354 height 29
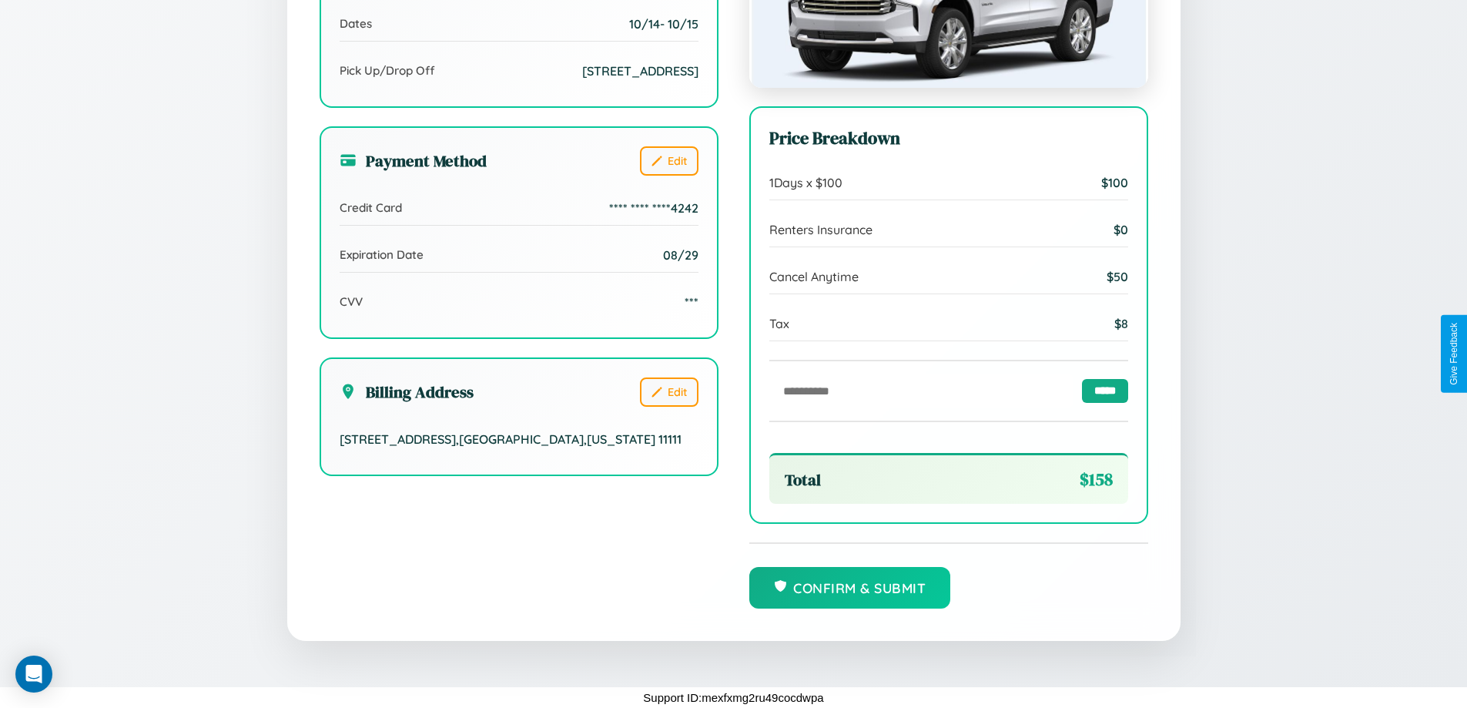
scroll to position [0, 0]
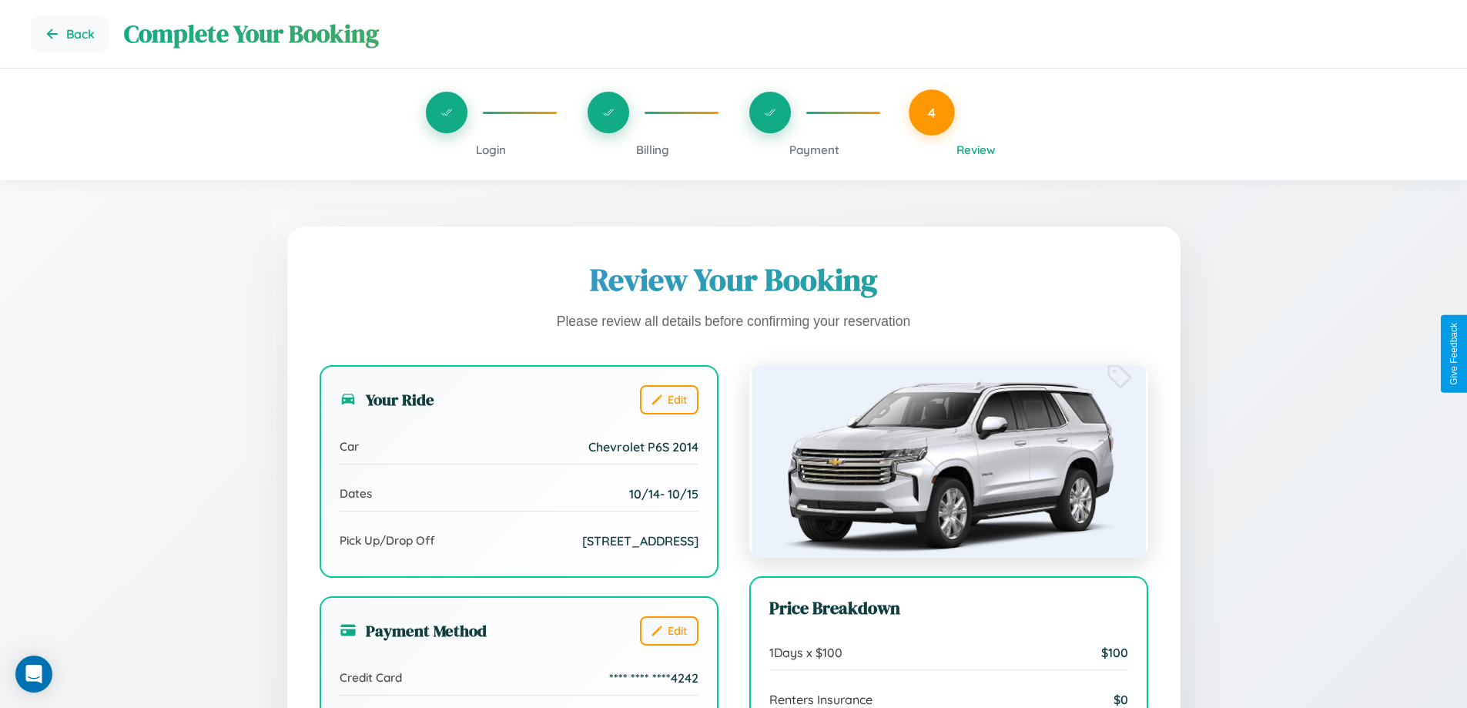
click at [652, 149] on span "Billing" at bounding box center [652, 150] width 33 height 15
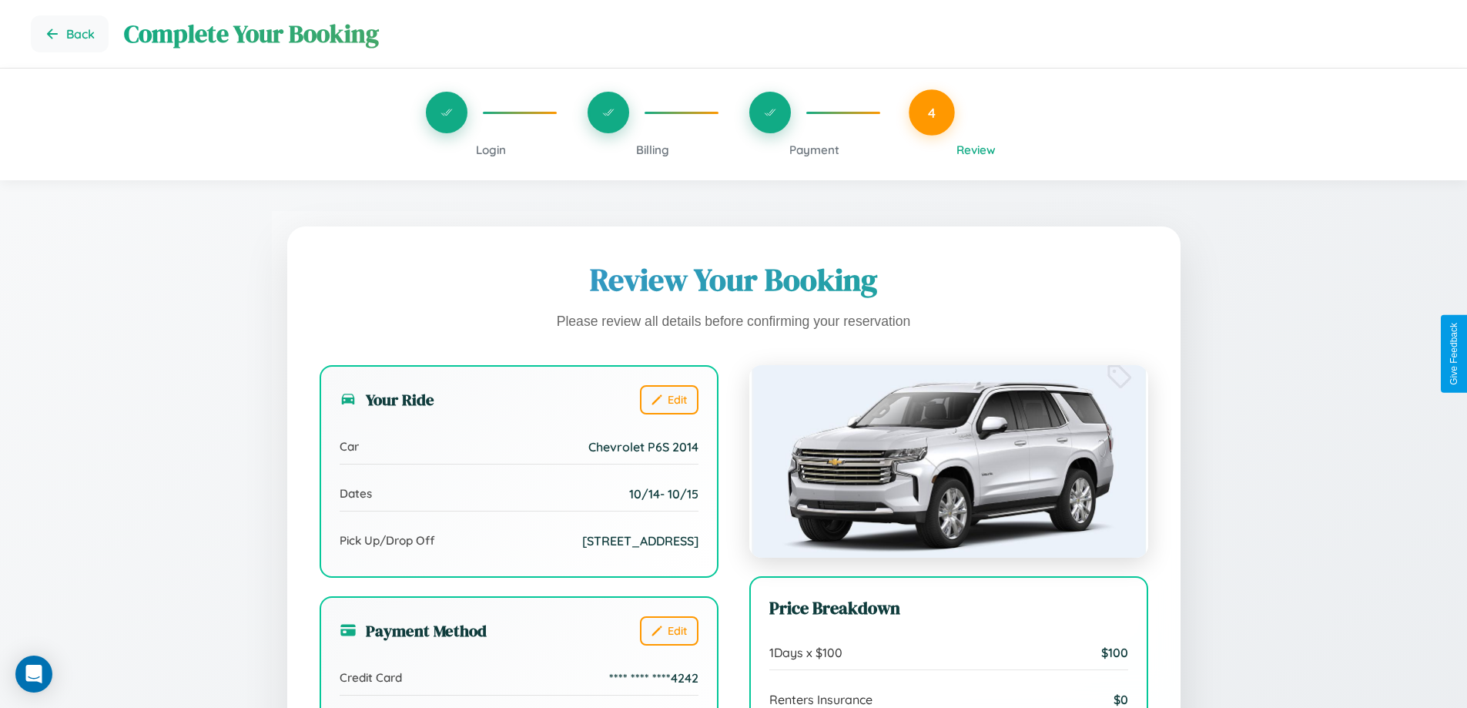
click at [652, 149] on span "Billing" at bounding box center [652, 150] width 33 height 15
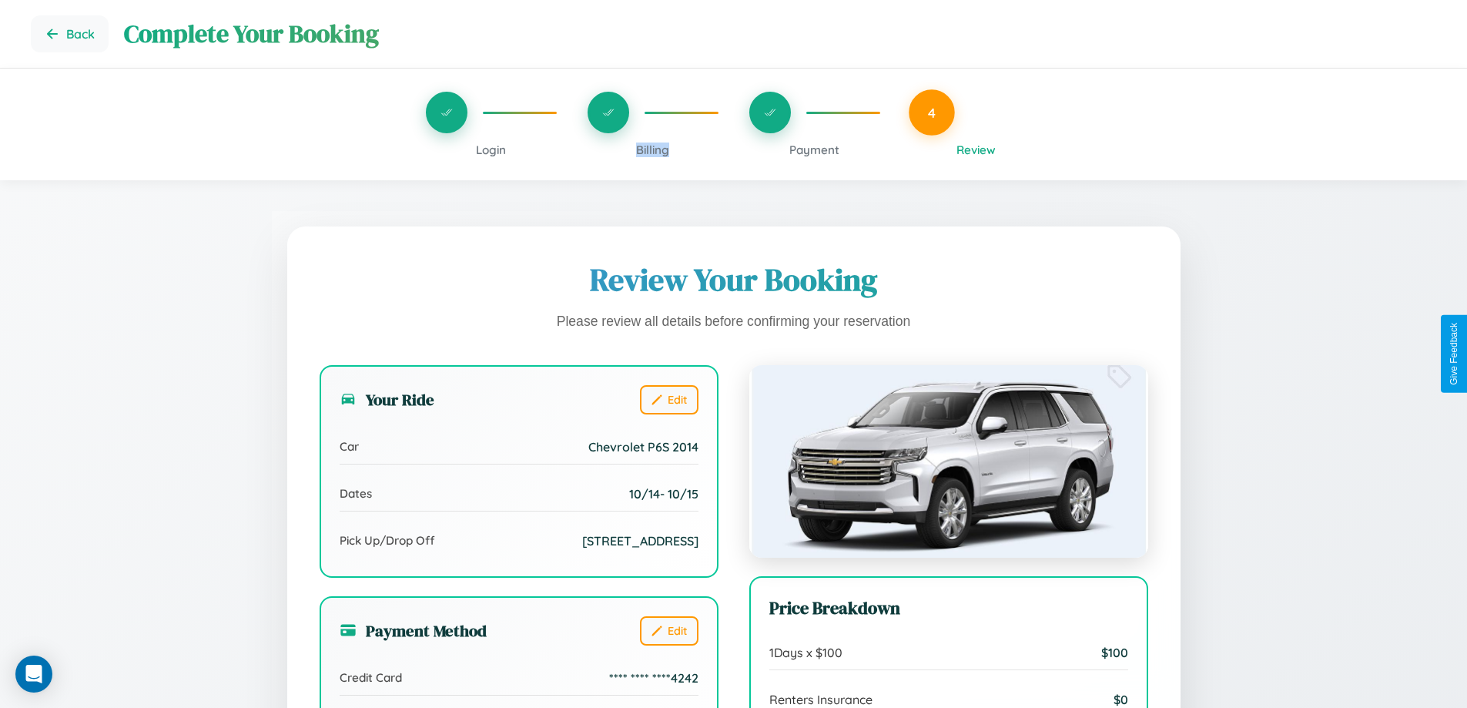
click at [652, 149] on span "Billing" at bounding box center [652, 150] width 33 height 15
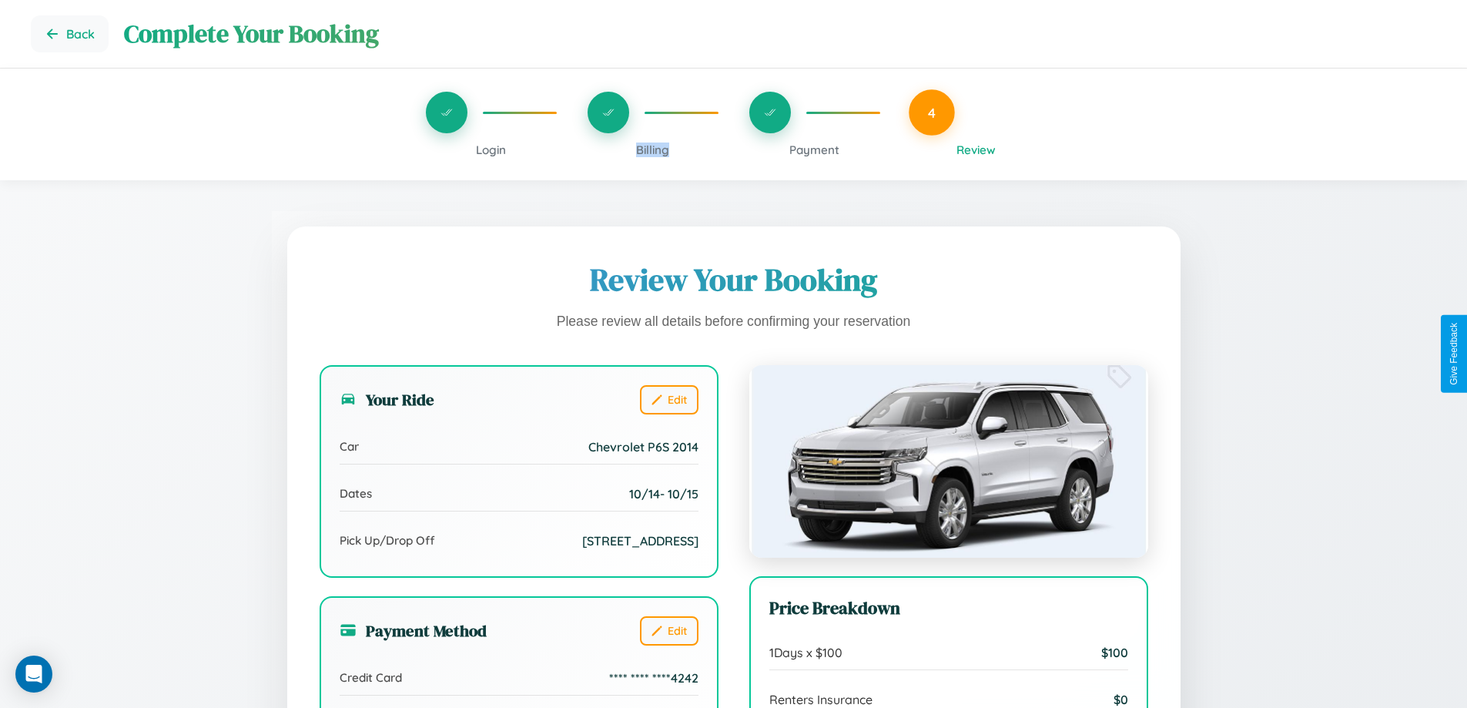
click at [652, 149] on span "Billing" at bounding box center [652, 150] width 33 height 15
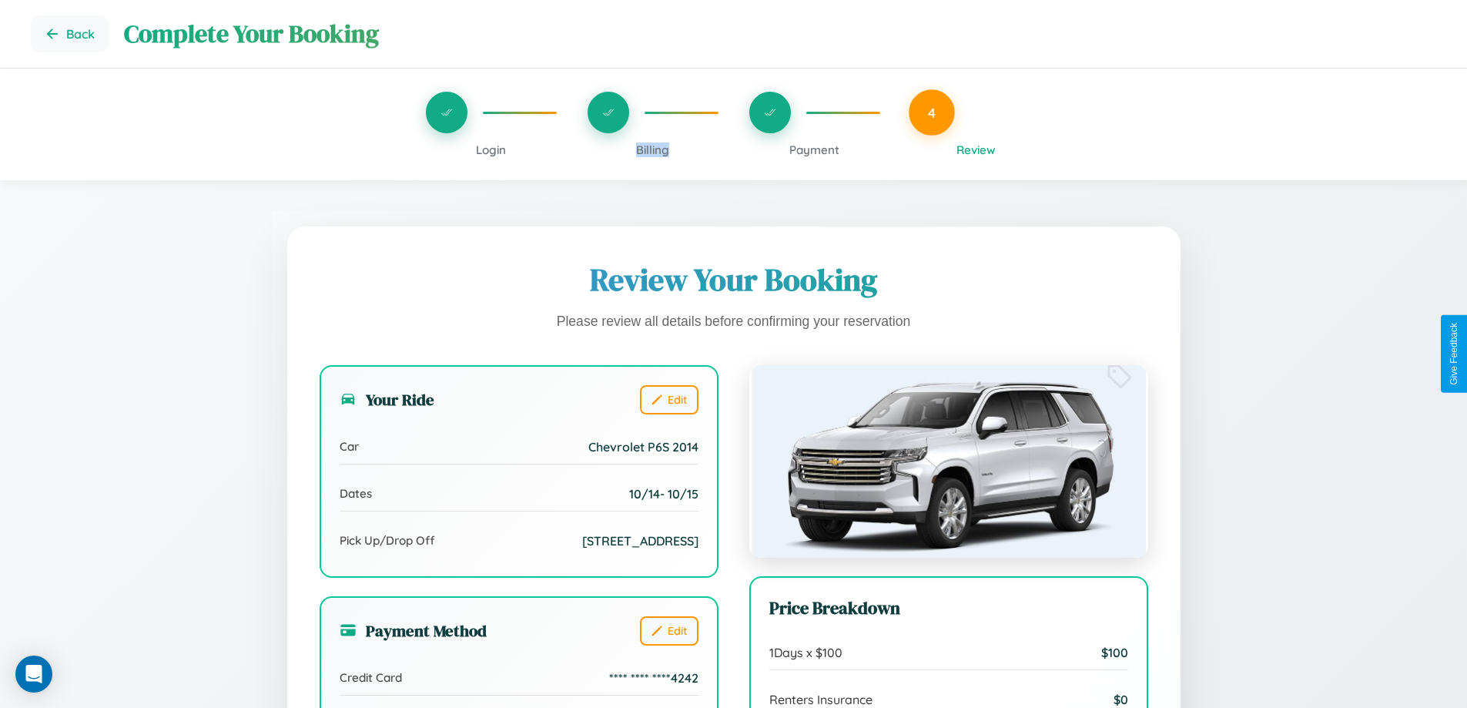
click at [652, 149] on span "Billing" at bounding box center [652, 150] width 33 height 15
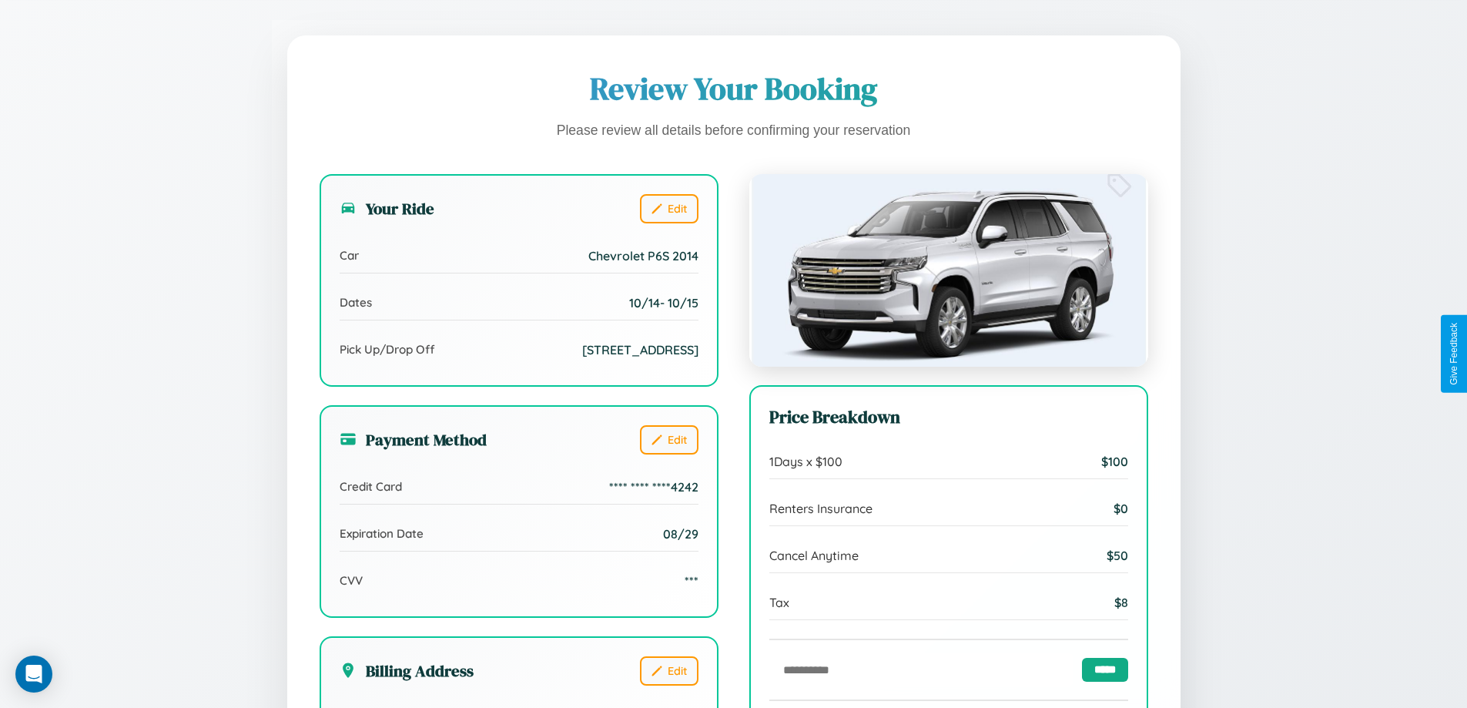
scroll to position [471, 0]
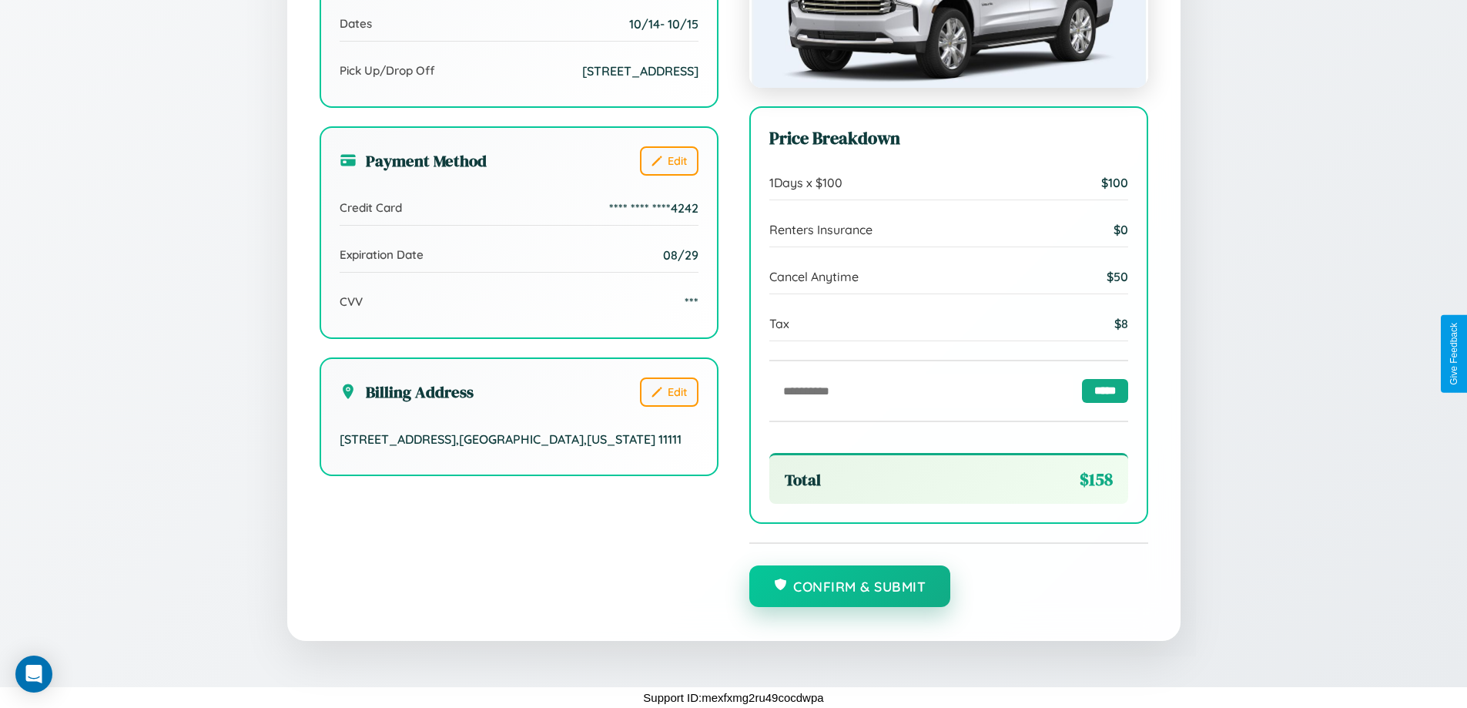
click at [850, 587] on button "Confirm & Submit" at bounding box center [851, 586] width 202 height 42
